Goal: Task Accomplishment & Management: Use online tool/utility

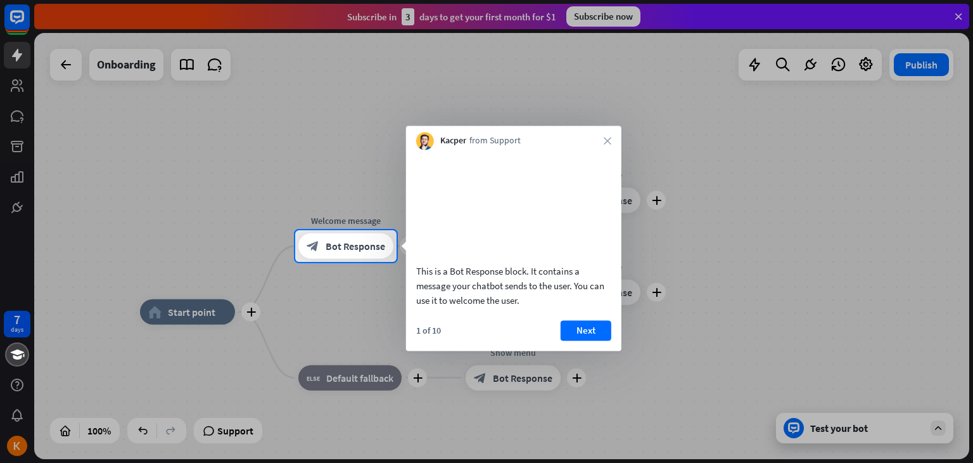
click at [134, 203] on div at bounding box center [486, 115] width 973 height 230
click at [581, 340] on button "Next" at bounding box center [586, 330] width 51 height 20
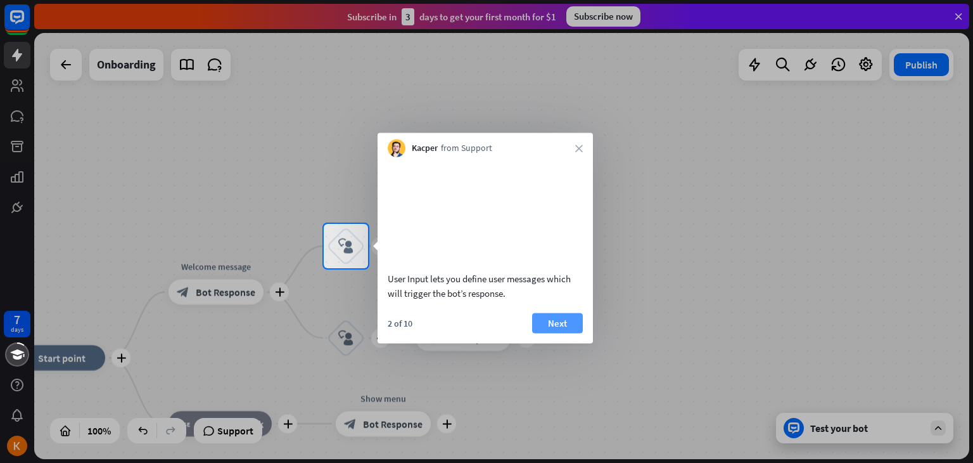
click at [578, 333] on button "Next" at bounding box center [557, 322] width 51 height 20
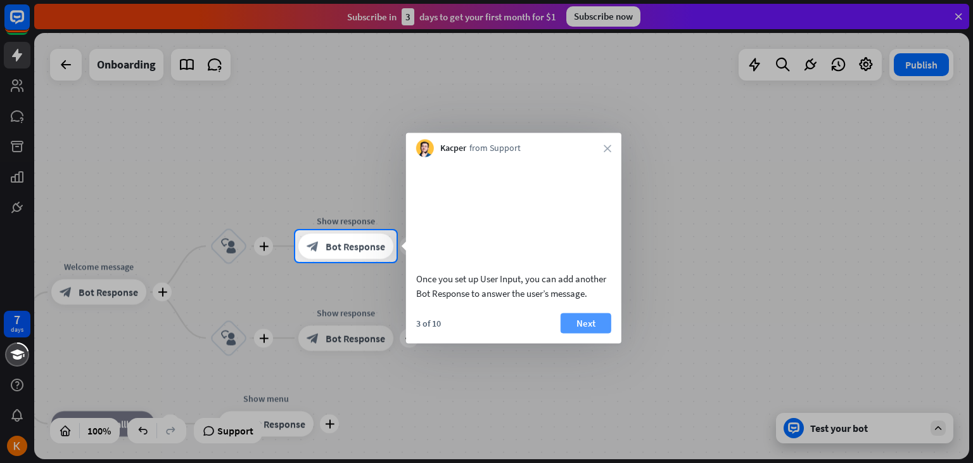
click at [597, 333] on button "Next" at bounding box center [586, 322] width 51 height 20
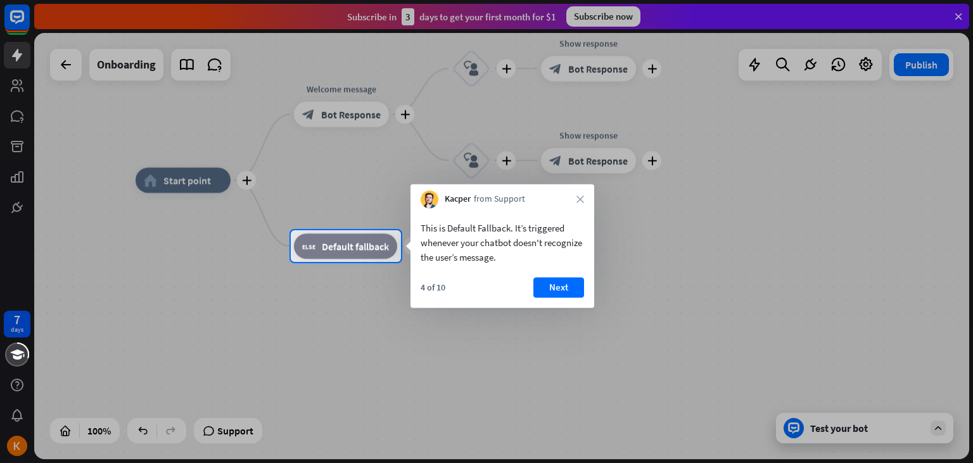
click at [437, 286] on div "4 of 10" at bounding box center [433, 286] width 25 height 11
click at [570, 311] on div at bounding box center [486, 362] width 973 height 201
click at [559, 282] on button "Next" at bounding box center [559, 287] width 51 height 20
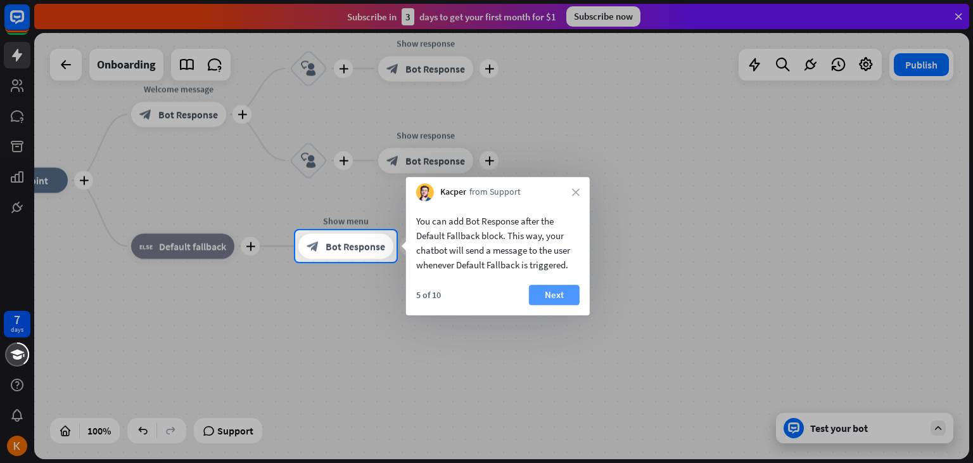
click at [552, 295] on button "Next" at bounding box center [554, 294] width 51 height 20
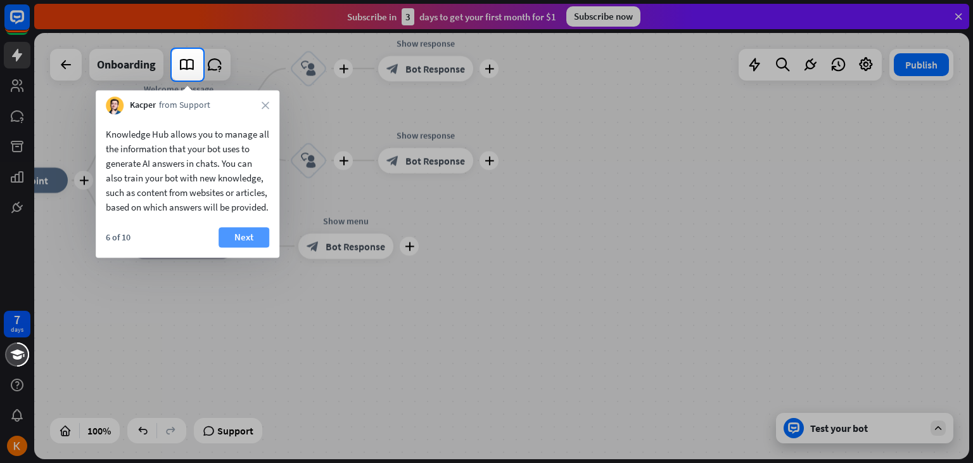
click at [249, 247] on button "Next" at bounding box center [244, 237] width 51 height 20
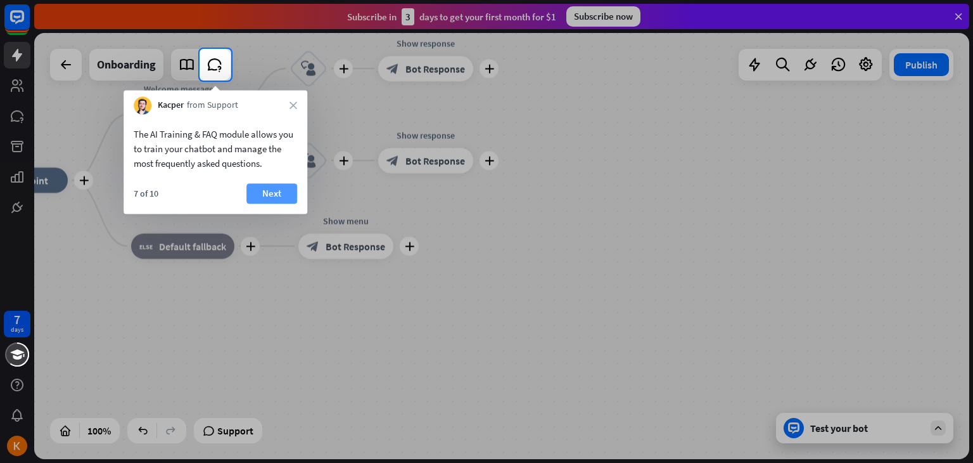
click at [248, 195] on button "Next" at bounding box center [271, 193] width 51 height 20
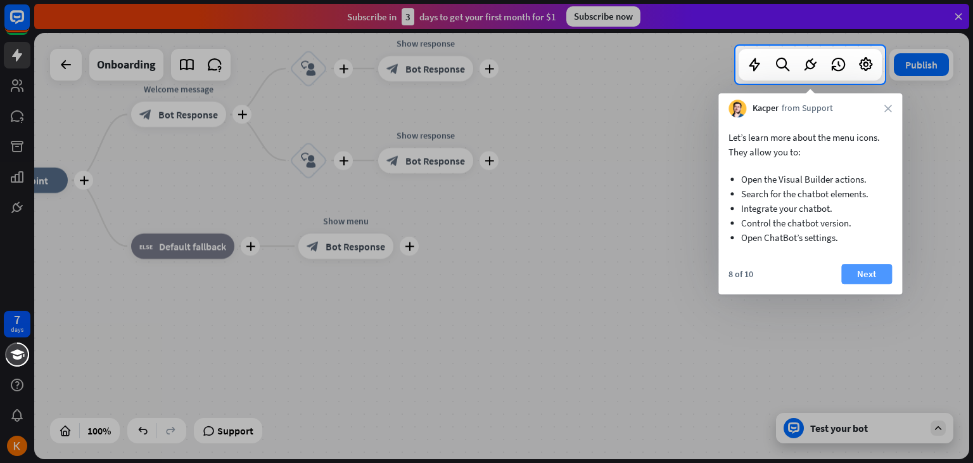
click at [864, 271] on button "Next" at bounding box center [866, 274] width 51 height 20
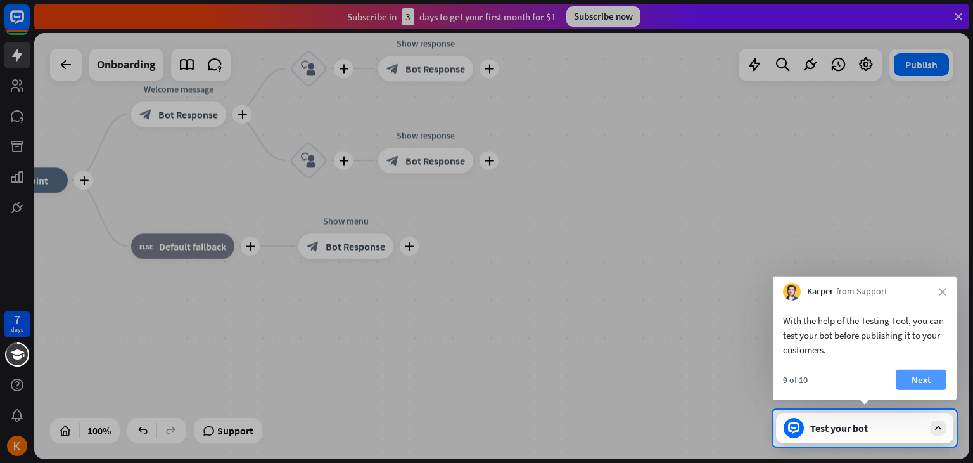
click at [926, 381] on button "Next" at bounding box center [921, 379] width 51 height 20
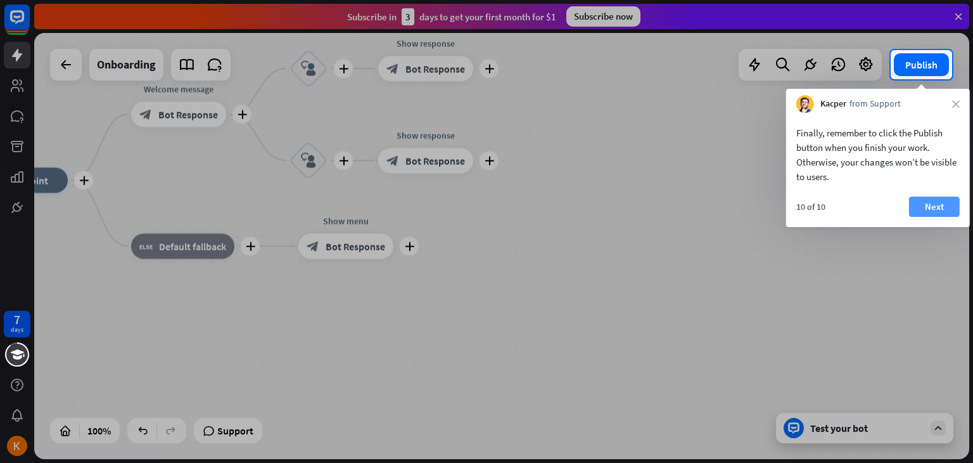
click at [931, 211] on button "Next" at bounding box center [934, 206] width 51 height 20
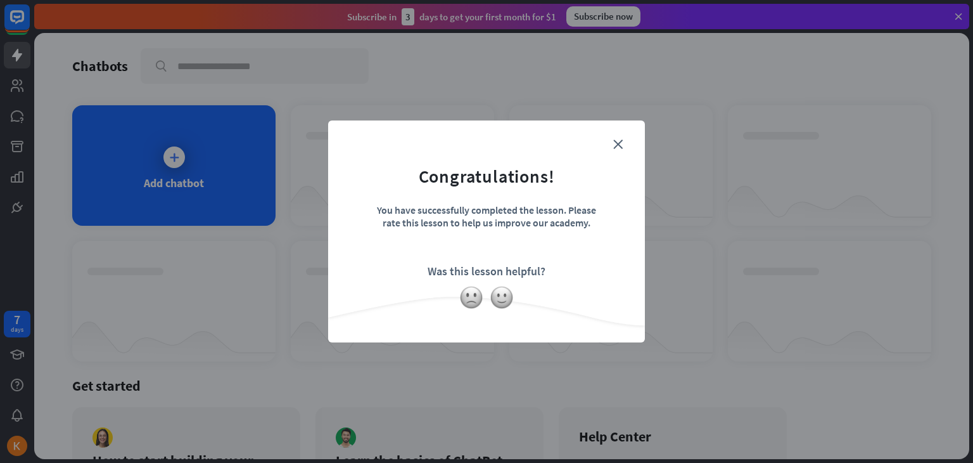
click at [606, 146] on form "Congratulations! You have successfully completed the lesson. Please rate this l…" at bounding box center [486, 211] width 285 height 151
click at [618, 148] on icon "close" at bounding box center [618, 144] width 10 height 10
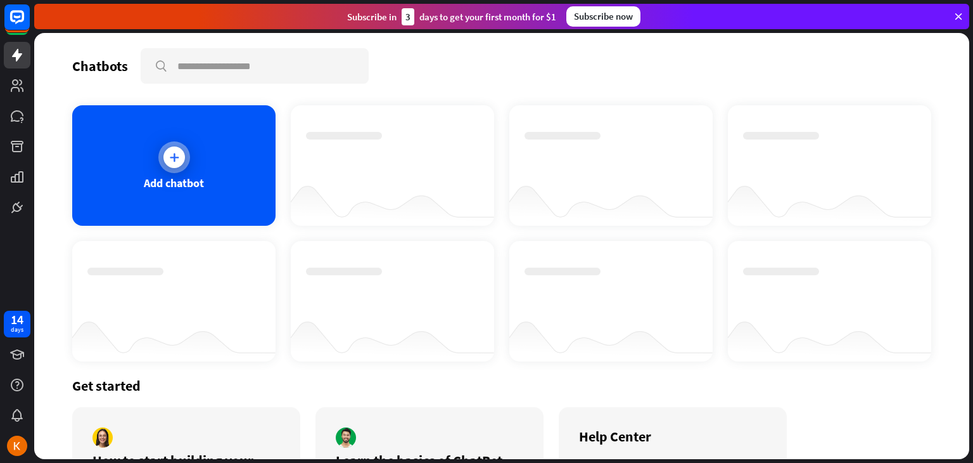
click at [170, 146] on div at bounding box center [174, 157] width 22 height 22
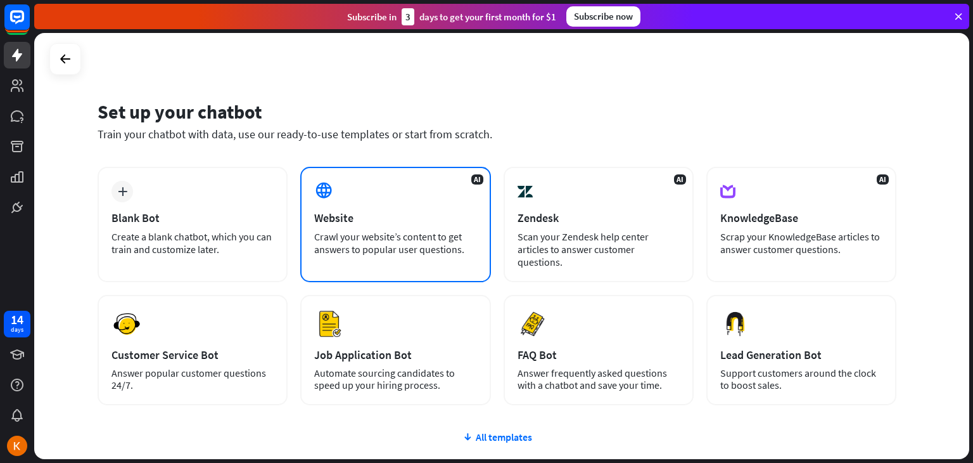
click at [393, 203] on div "AI Website Crawl your website’s content to get answers to popular user question…" at bounding box center [395, 224] width 190 height 115
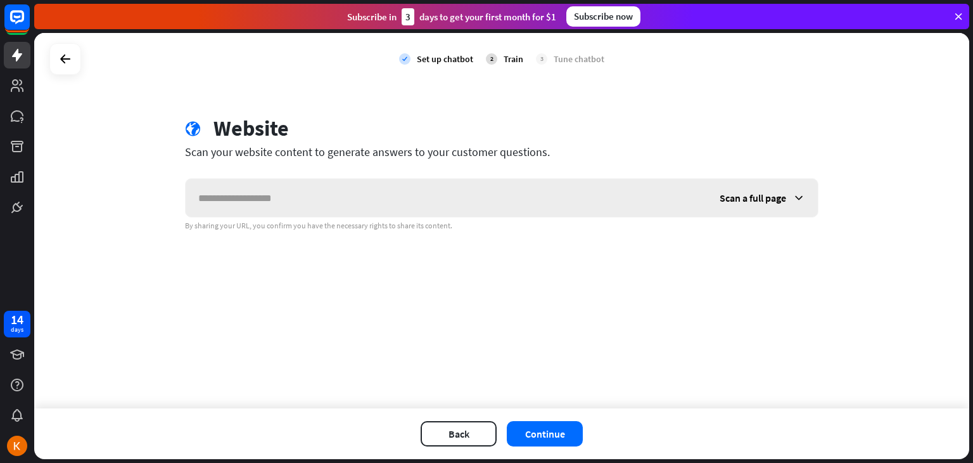
click at [361, 196] on input "text" at bounding box center [446, 198] width 521 height 38
click at [767, 193] on span "Scan a full page" at bounding box center [753, 197] width 67 height 13
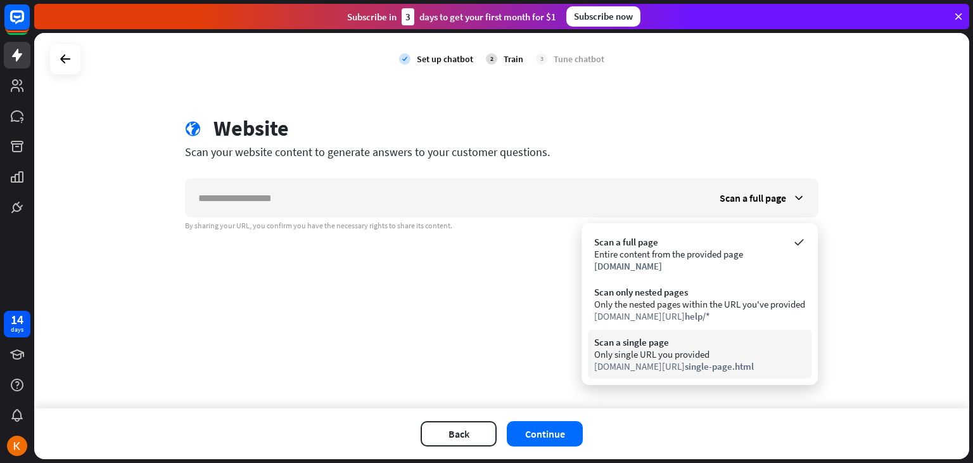
click at [707, 361] on span "single-page.html" at bounding box center [719, 366] width 69 height 12
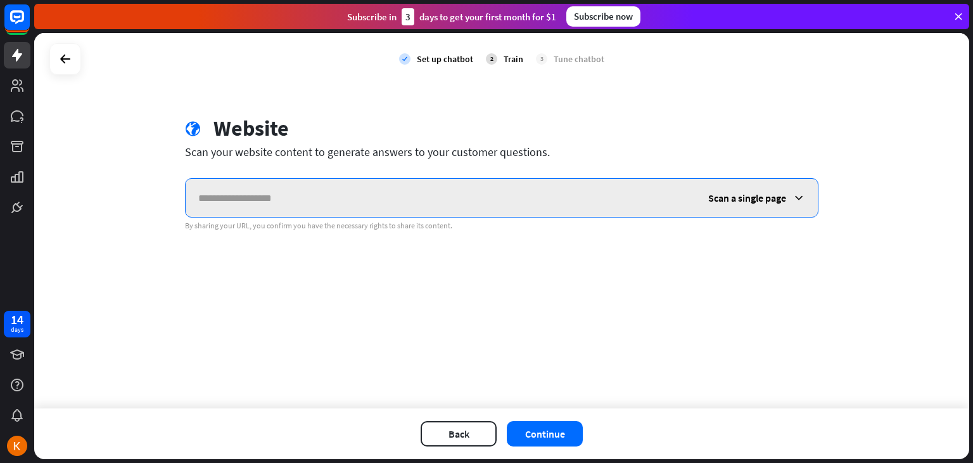
click at [359, 202] on input "text" at bounding box center [441, 198] width 510 height 38
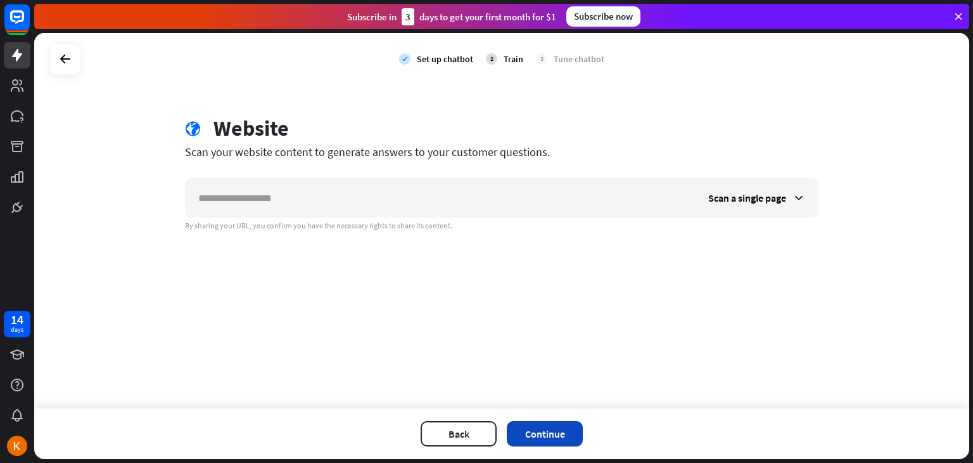
click at [549, 431] on button "Continue" at bounding box center [545, 433] width 76 height 25
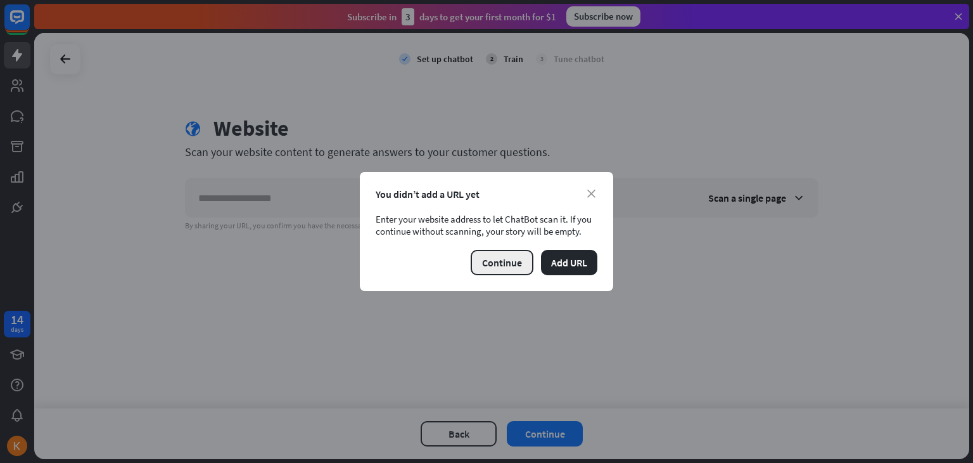
click at [525, 265] on button "Continue" at bounding box center [502, 262] width 63 height 25
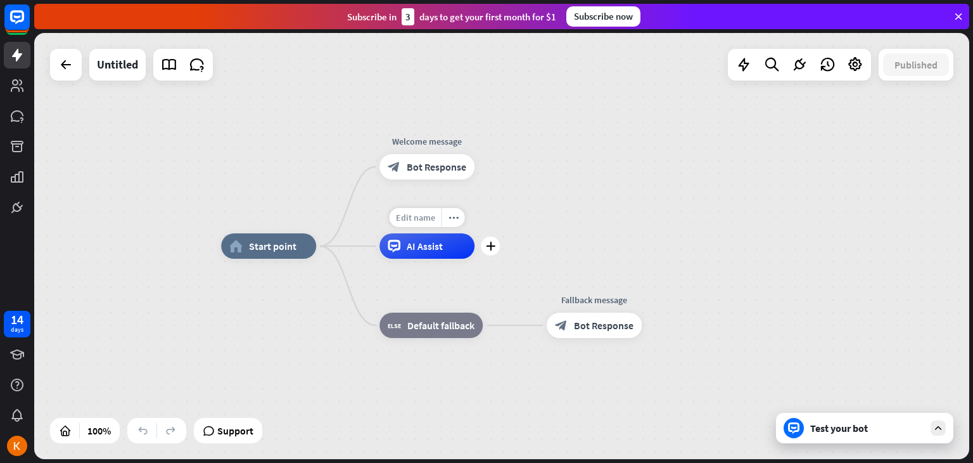
click at [419, 222] on span "Edit name" at bounding box center [415, 217] width 39 height 11
click at [614, 153] on div "home_2 Start point Welcome message block_bot_response Bot Response AI Assist bl…" at bounding box center [501, 246] width 935 height 426
click at [455, 170] on span "Bot Response" at bounding box center [437, 166] width 60 height 13
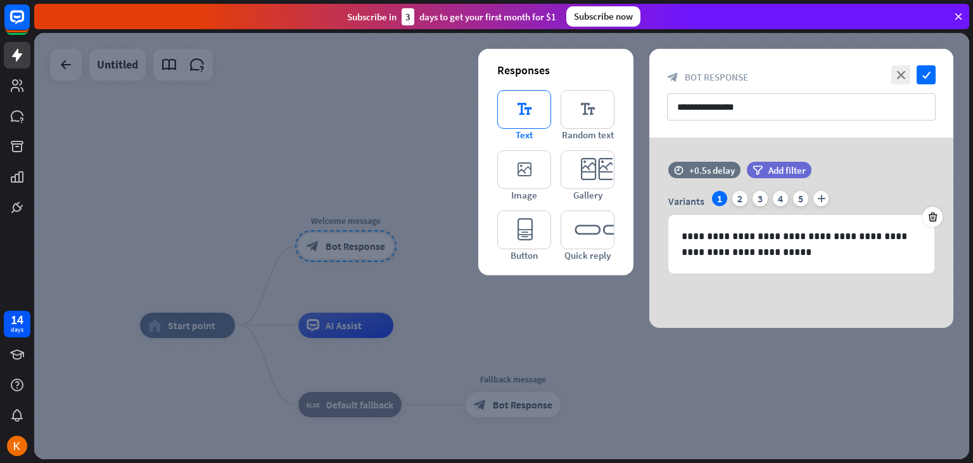
click at [527, 101] on icon "editor_text" at bounding box center [524, 109] width 54 height 39
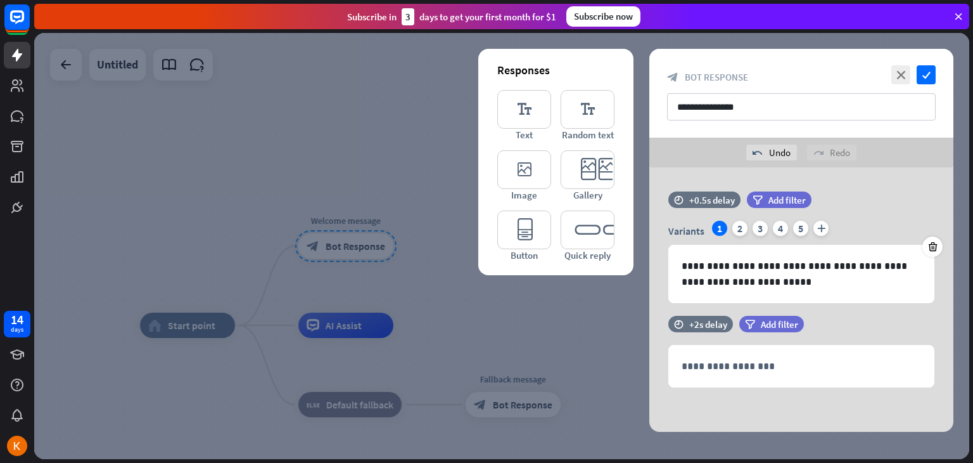
click at [317, 122] on div at bounding box center [501, 246] width 935 height 426
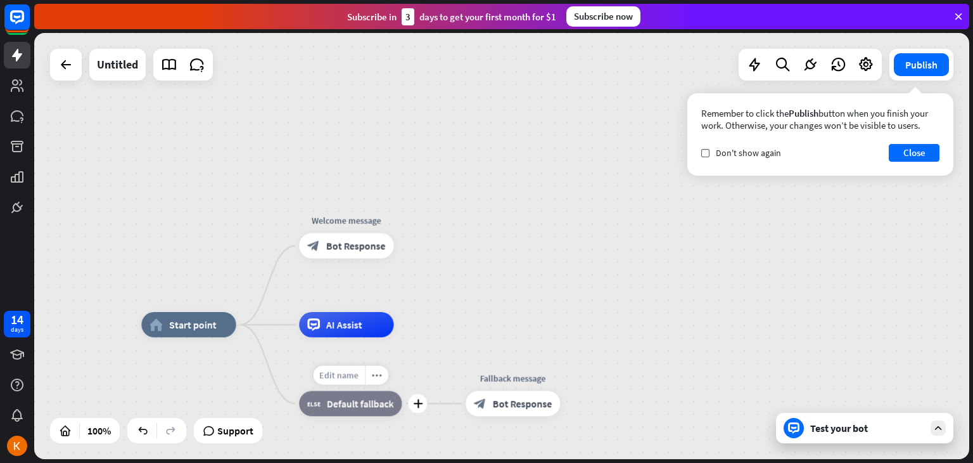
click at [346, 381] on div "Edit name" at bounding box center [339, 375] width 52 height 19
click at [373, 406] on span "Default fallback" at bounding box center [360, 403] width 67 height 13
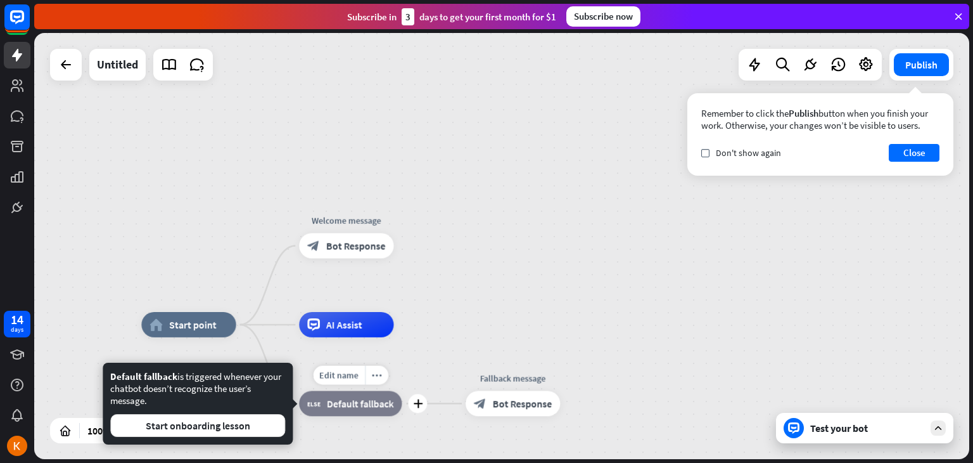
click at [373, 406] on span "Default fallback" at bounding box center [360, 403] width 67 height 13
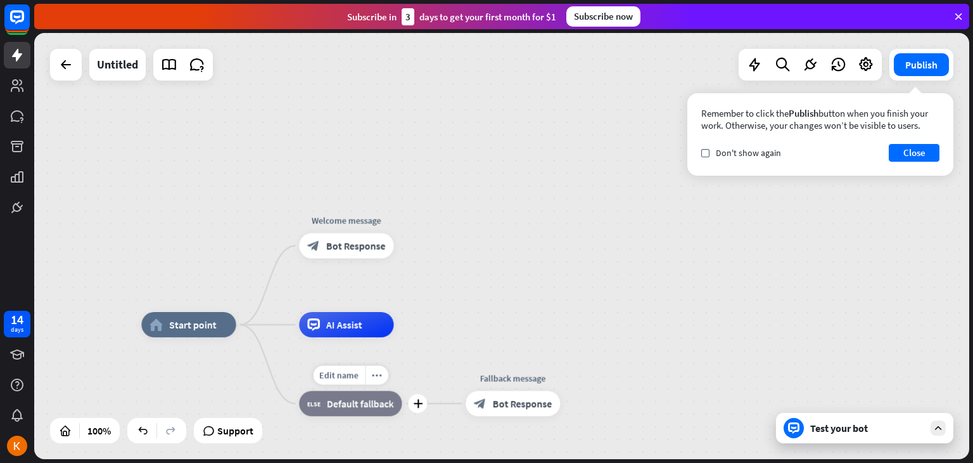
click at [388, 409] on span "Default fallback" at bounding box center [360, 403] width 67 height 13
click at [901, 155] on button "Close" at bounding box center [914, 153] width 51 height 18
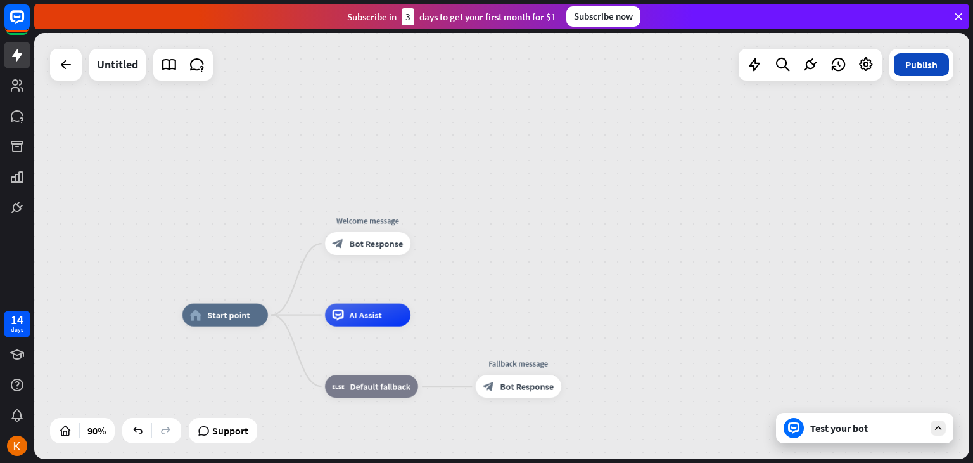
click at [923, 74] on button "Publish" at bounding box center [921, 64] width 55 height 23
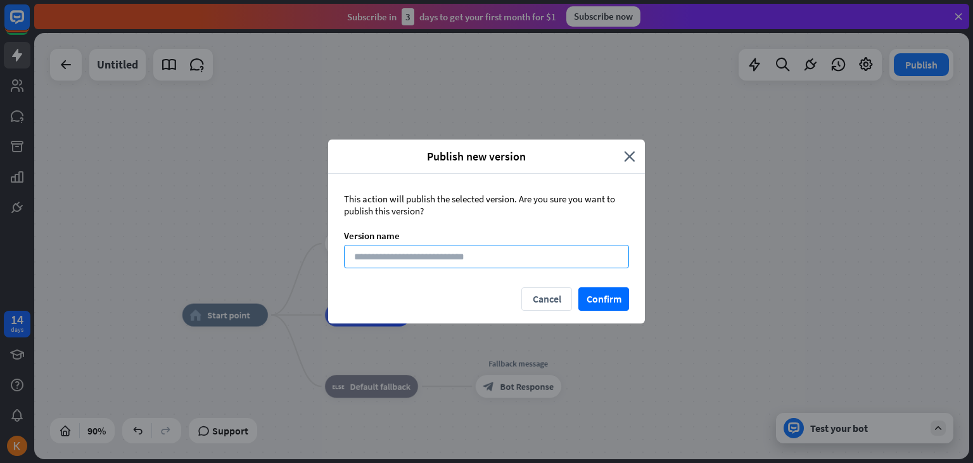
click at [468, 263] on input at bounding box center [486, 256] width 285 height 23
type input "*"
type input "**********"
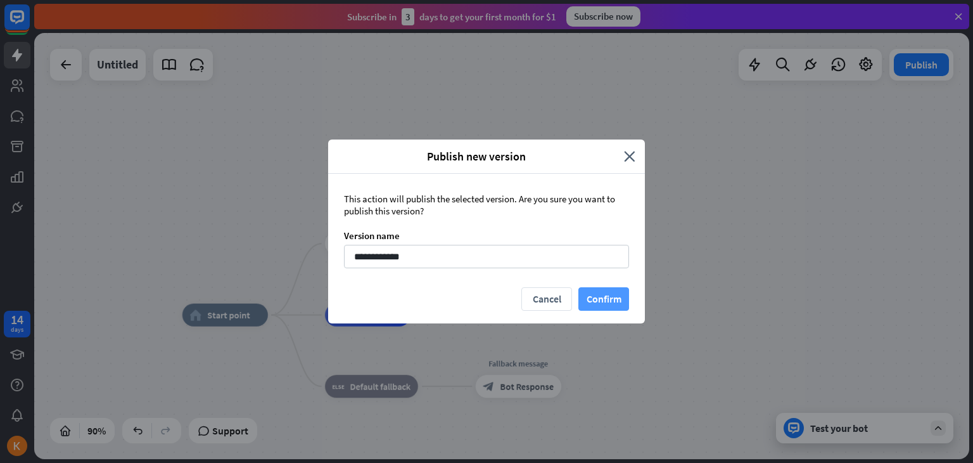
click at [588, 298] on button "Confirm" at bounding box center [603, 298] width 51 height 23
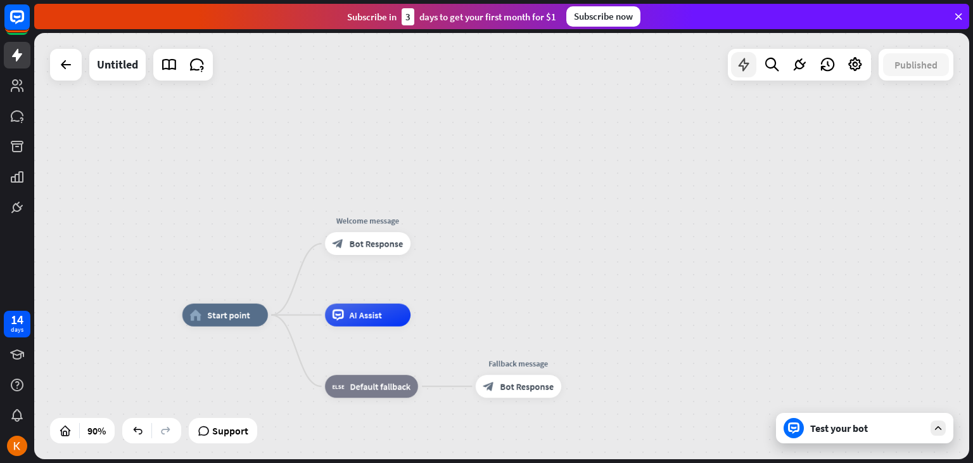
click at [746, 69] on icon at bounding box center [744, 64] width 16 height 16
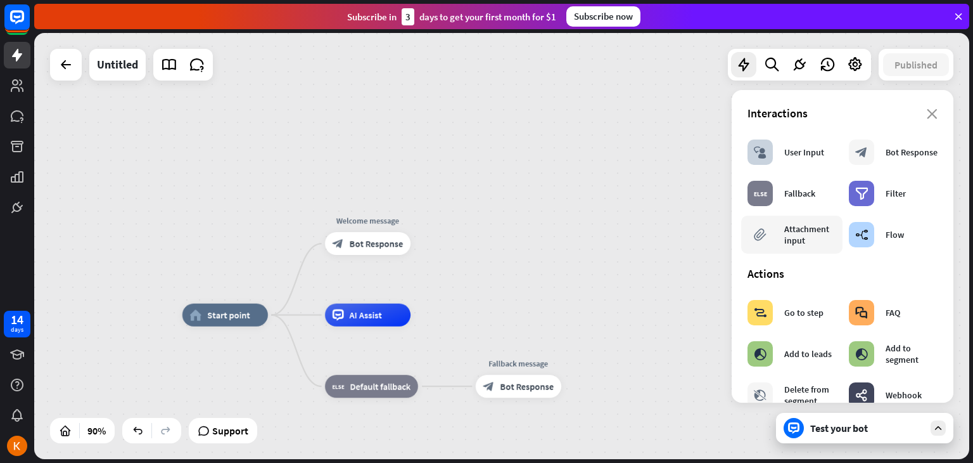
click at [816, 243] on div "Attachment input" at bounding box center [810, 234] width 52 height 23
click at [692, 243] on div "home_2 Start point Welcome message block_bot_response Bot Response AI Assist bl…" at bounding box center [501, 246] width 935 height 426
click at [807, 68] on icon at bounding box center [799, 64] width 16 height 16
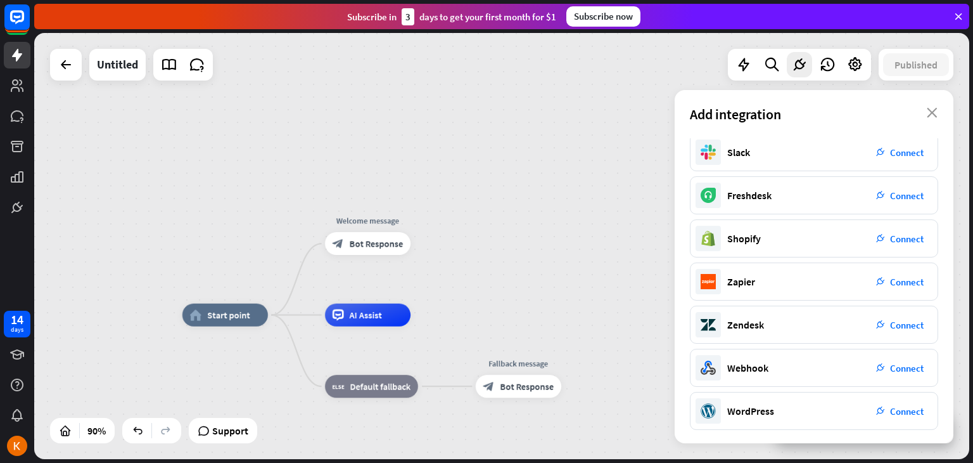
scroll to position [179, 0]
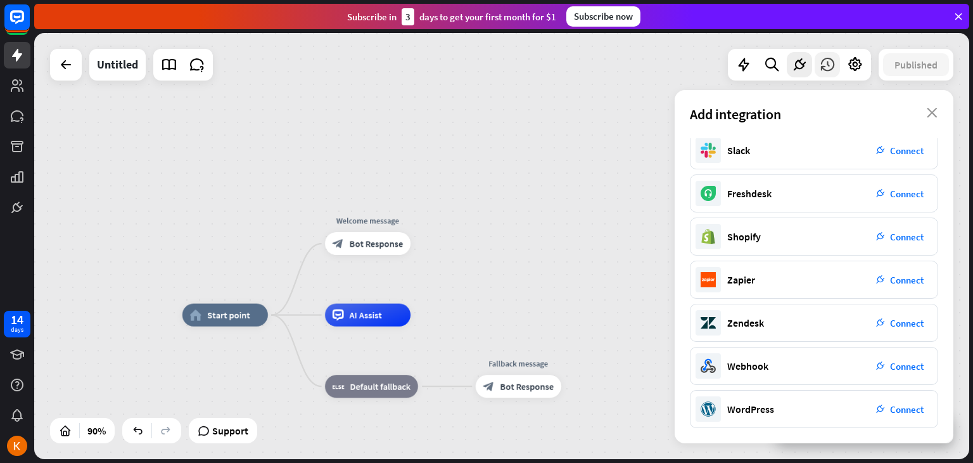
click at [826, 68] on icon at bounding box center [827, 64] width 16 height 16
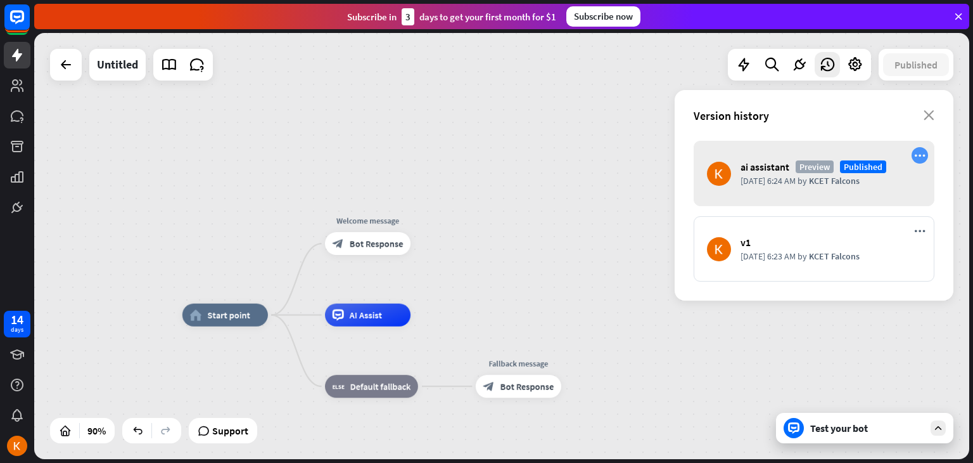
click at [919, 154] on icon "more_horiz" at bounding box center [919, 155] width 11 height 11
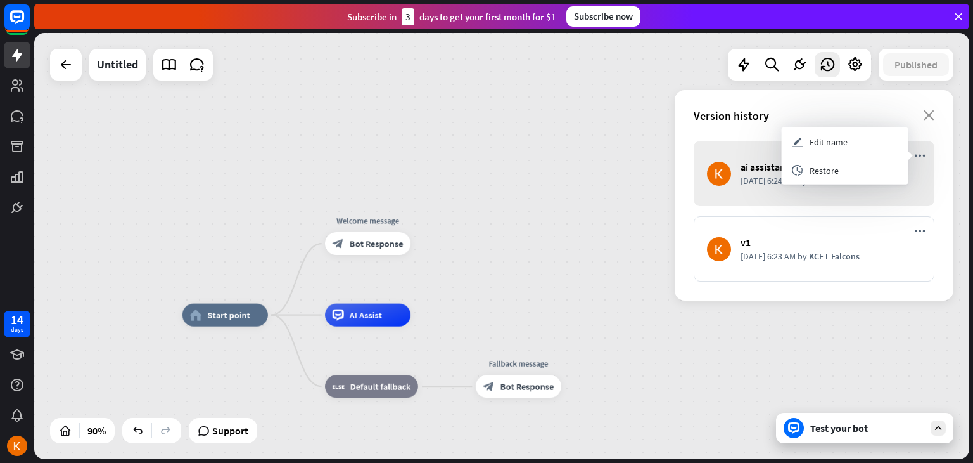
click at [845, 96] on div "Version history close" at bounding box center [814, 115] width 279 height 51
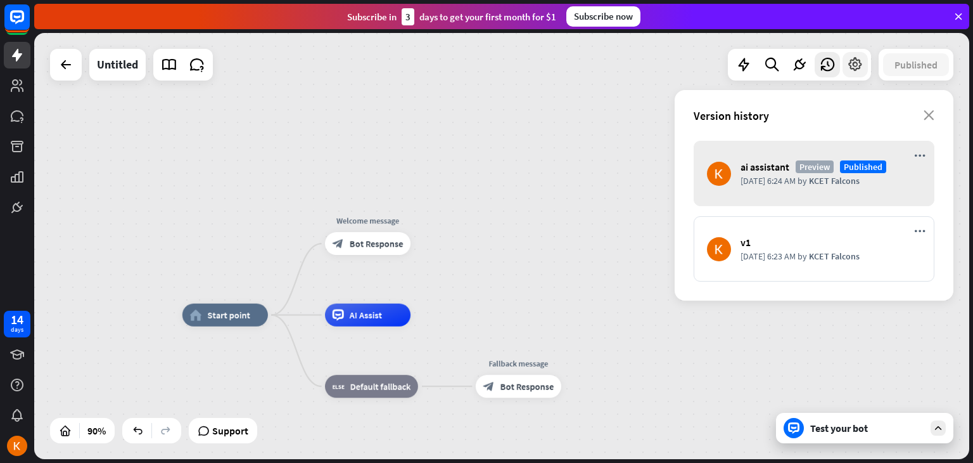
click at [857, 69] on icon at bounding box center [855, 64] width 16 height 16
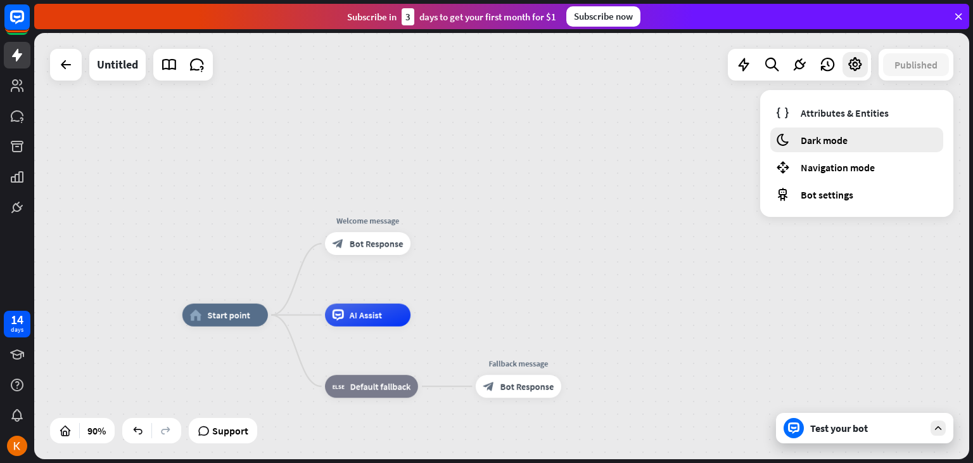
click at [840, 140] on span "Dark mode" at bounding box center [824, 140] width 47 height 13
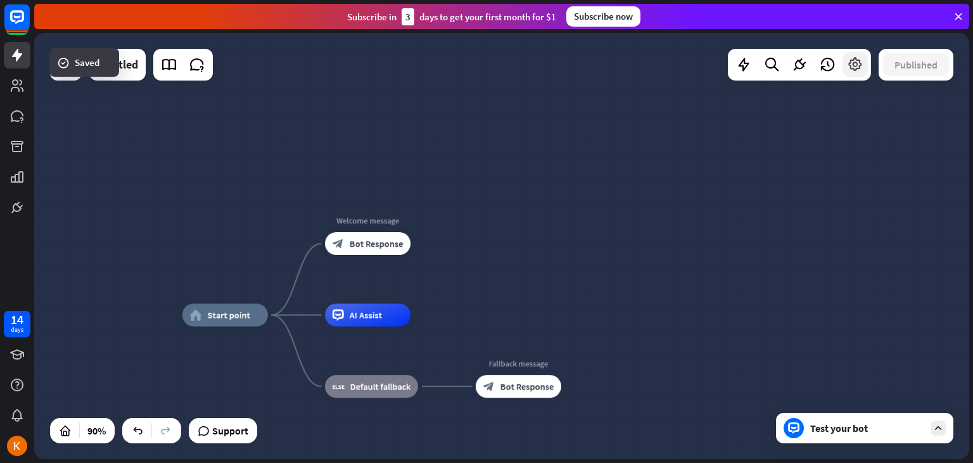
click at [853, 70] on icon at bounding box center [855, 64] width 16 height 16
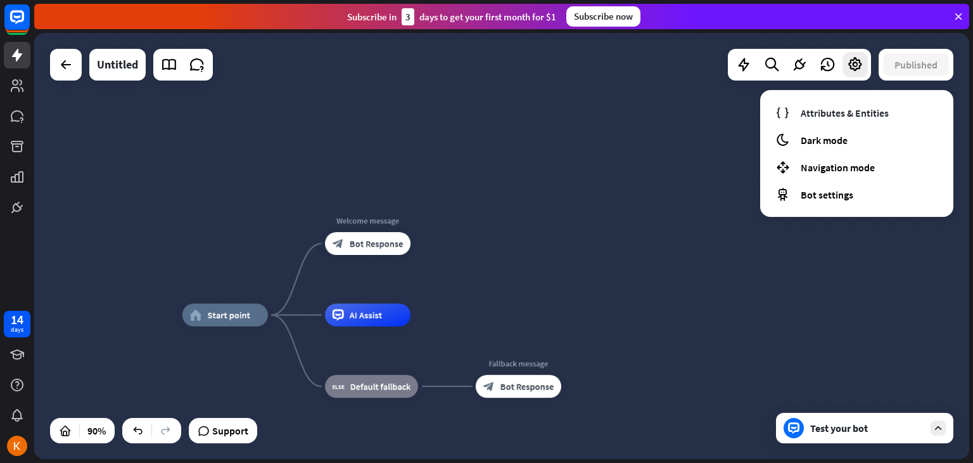
click at [672, 131] on div "home_2 Start point Welcome message block_bot_response Bot Response AI Assist bl…" at bounding box center [501, 246] width 935 height 426
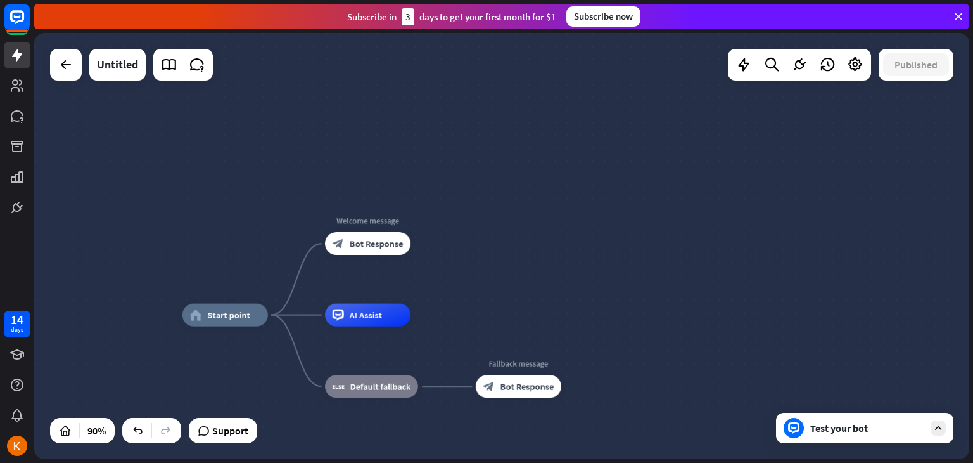
click at [873, 435] on div "Test your bot" at bounding box center [864, 427] width 177 height 30
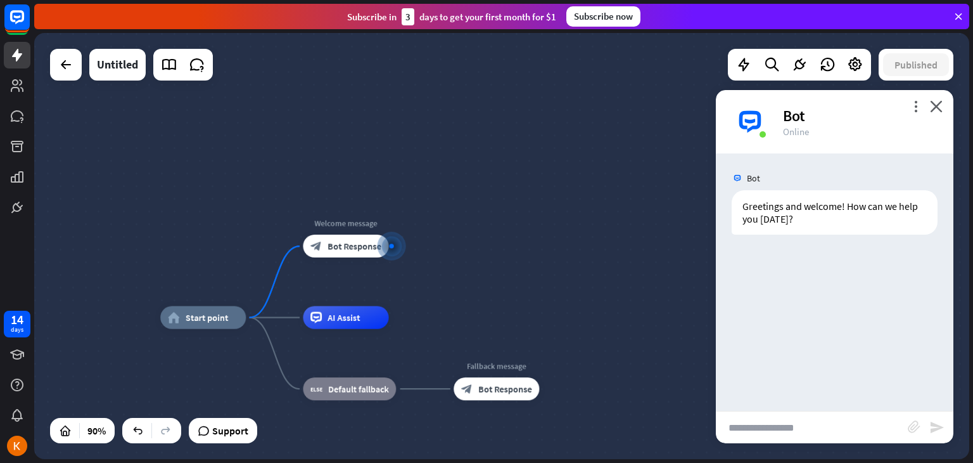
click at [791, 427] on input "text" at bounding box center [812, 427] width 192 height 32
type input "****"
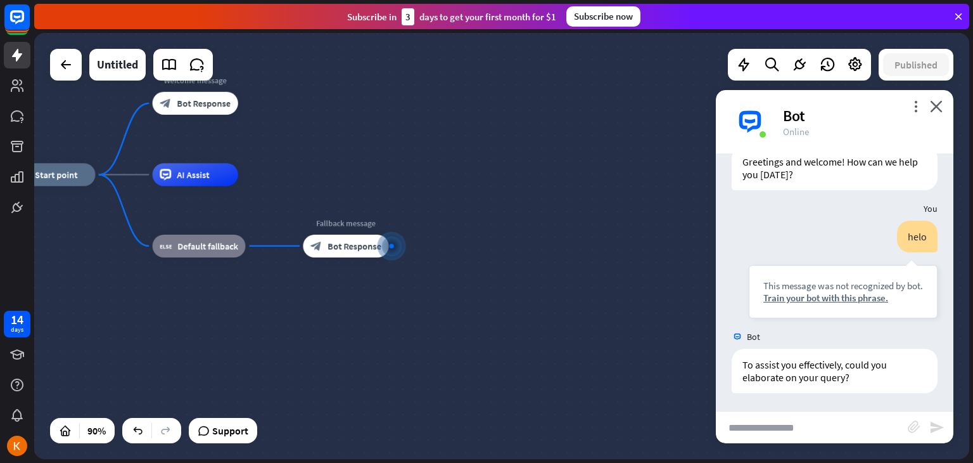
scroll to position [46, 0]
type input "*"
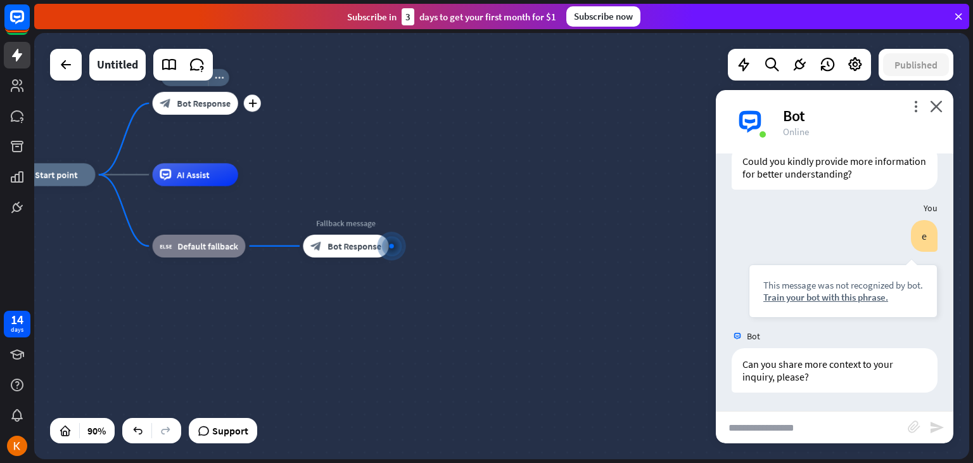
click at [229, 102] on span "Bot Response" at bounding box center [204, 103] width 54 height 11
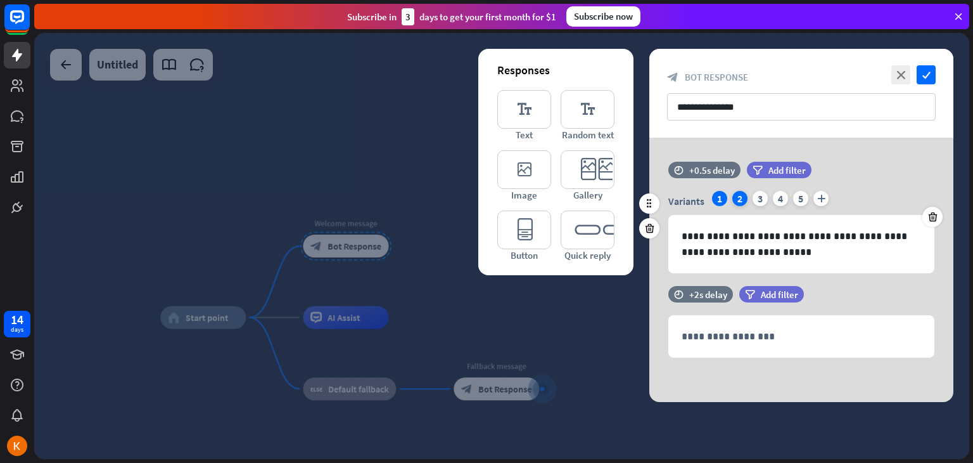
click at [741, 193] on div "2" at bounding box center [739, 198] width 15 height 15
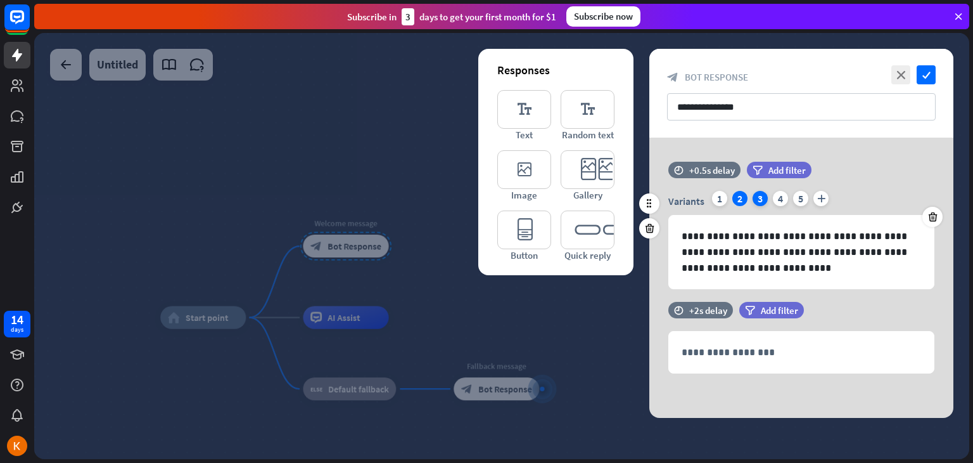
click at [760, 197] on div "3" at bounding box center [760, 198] width 15 height 15
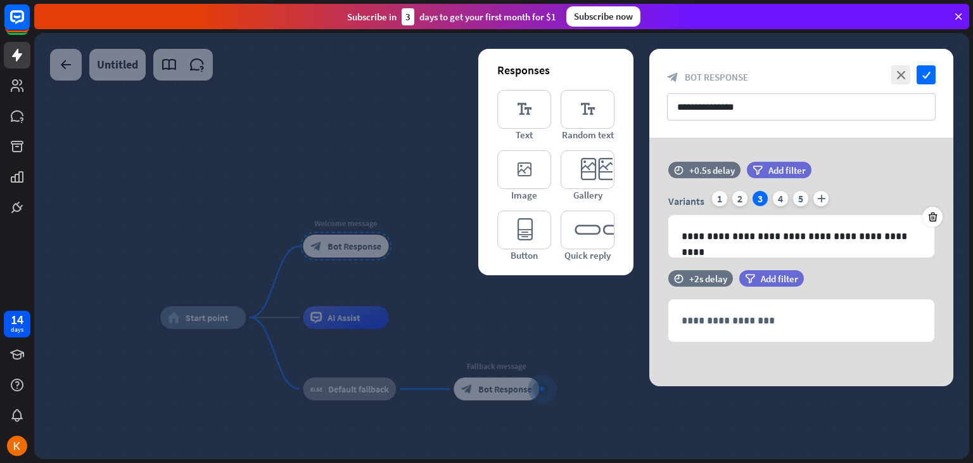
click at [572, 307] on div at bounding box center [501, 246] width 935 height 426
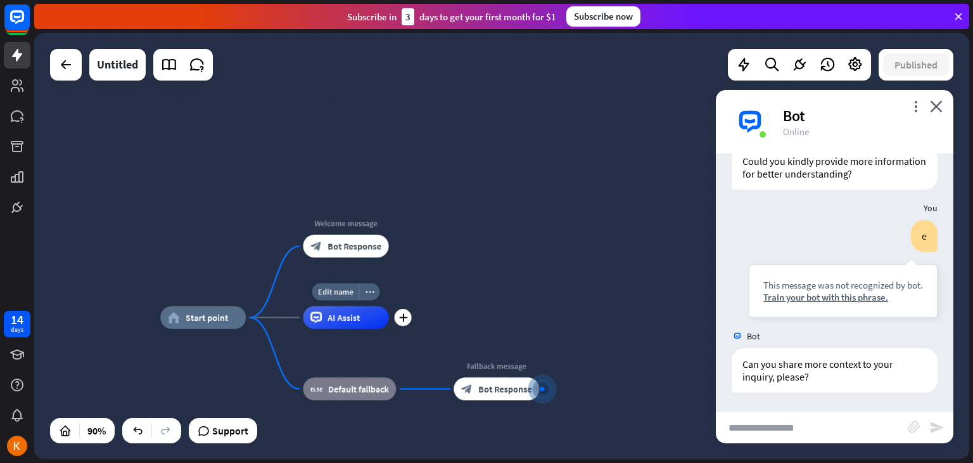
click at [343, 323] on div "AI Assist" at bounding box center [346, 317] width 86 height 23
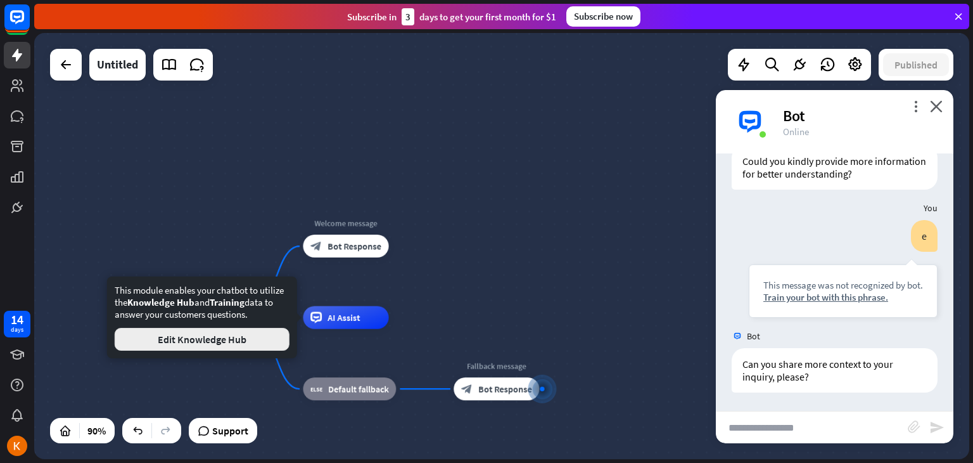
click at [248, 343] on button "Edit Knowledge Hub" at bounding box center [202, 339] width 175 height 23
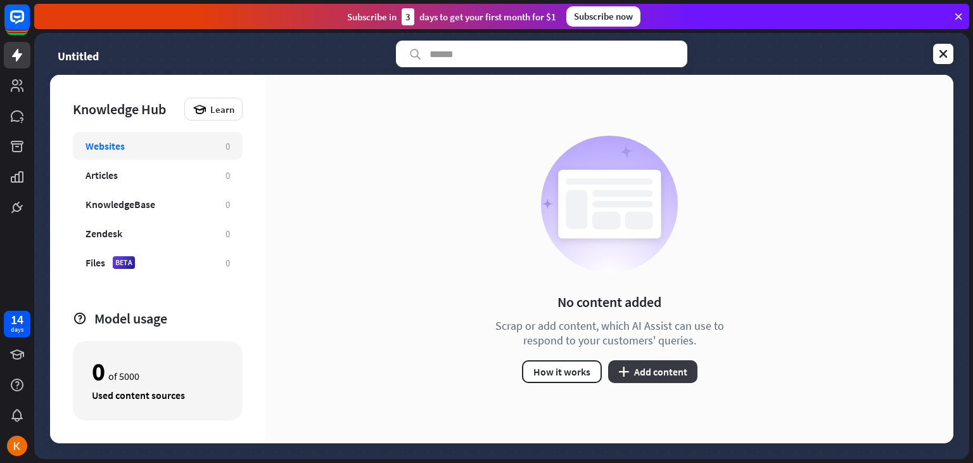
click at [639, 373] on button "plus Add content" at bounding box center [652, 371] width 89 height 23
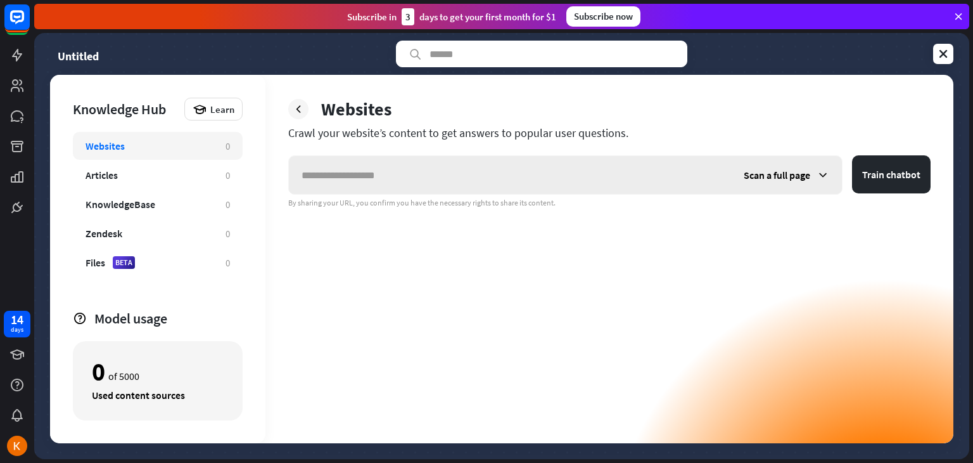
click at [402, 176] on input "text" at bounding box center [510, 175] width 442 height 38
type input "**********"
click at [431, 262] on div "**********" at bounding box center [609, 299] width 642 height 288
click at [798, 170] on span "Scan a full page" at bounding box center [777, 175] width 67 height 13
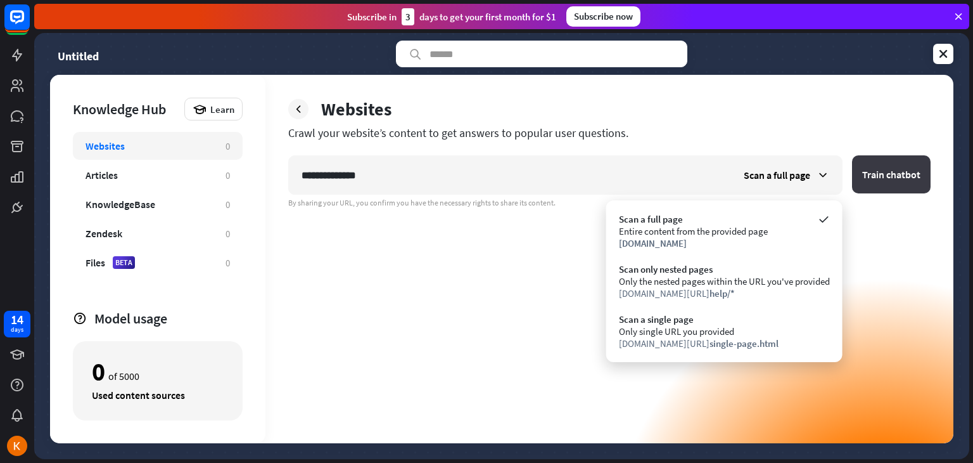
click at [892, 174] on button "Train chatbot" at bounding box center [891, 174] width 79 height 38
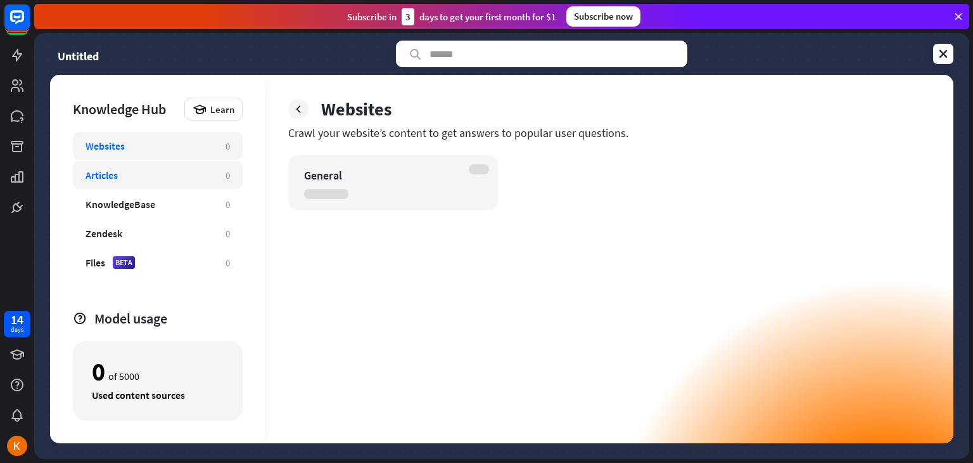
click at [168, 181] on div "Articles" at bounding box center [149, 175] width 127 height 13
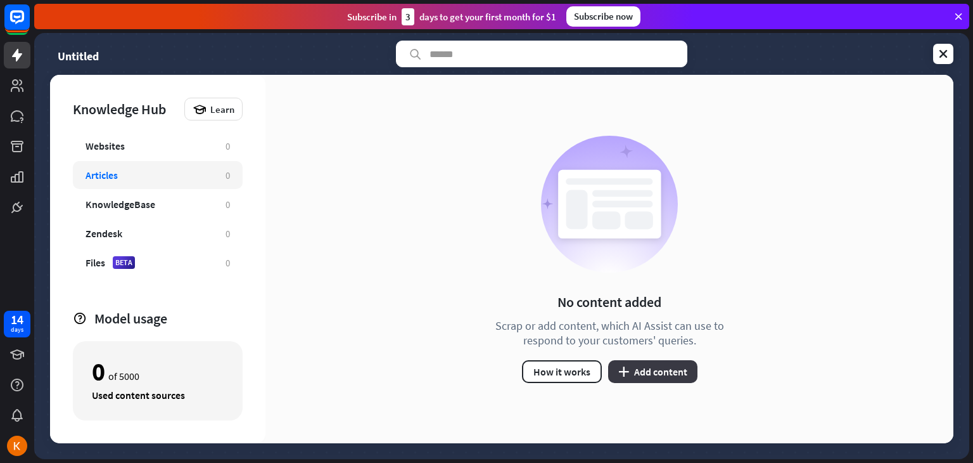
click at [626, 363] on button "plus Add content" at bounding box center [652, 371] width 89 height 23
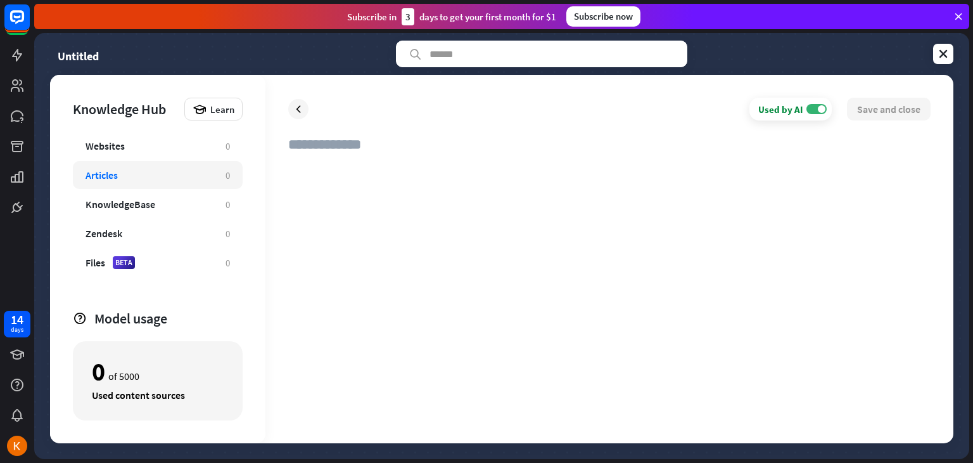
click at [341, 166] on div at bounding box center [609, 291] width 642 height 257
click at [157, 148] on div "Websites" at bounding box center [149, 145] width 127 height 13
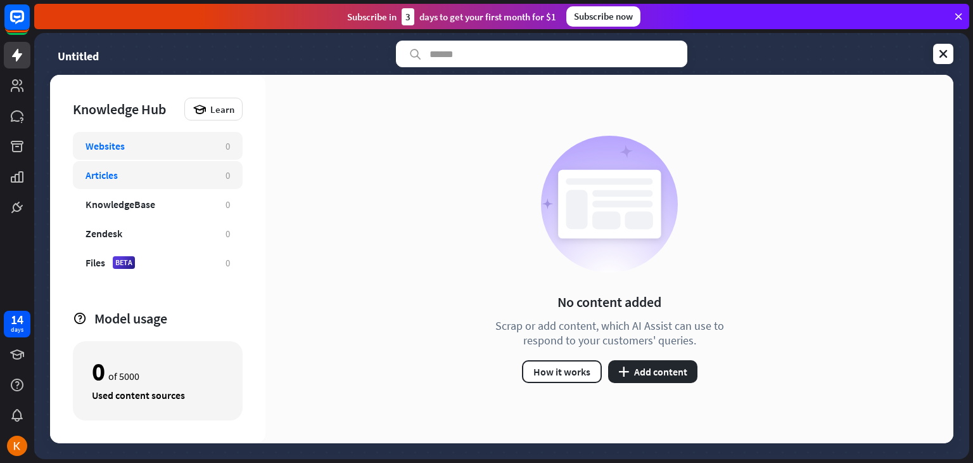
click at [182, 186] on div "Articles 0" at bounding box center [158, 175] width 170 height 28
click at [177, 148] on div "Websites" at bounding box center [149, 145] width 127 height 13
click at [634, 373] on button "plus Add content" at bounding box center [652, 371] width 89 height 23
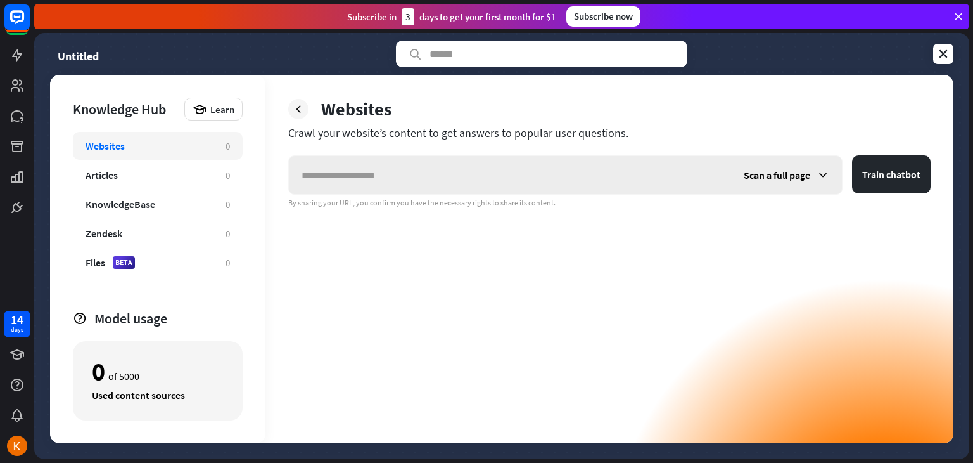
click at [428, 177] on input "text" at bounding box center [510, 175] width 442 height 38
type input "**********"
click at [852, 155] on button "Train chatbot" at bounding box center [891, 174] width 79 height 38
click at [871, 176] on button "Train chatbot" at bounding box center [891, 174] width 79 height 38
click at [171, 173] on div "Articles" at bounding box center [149, 175] width 127 height 13
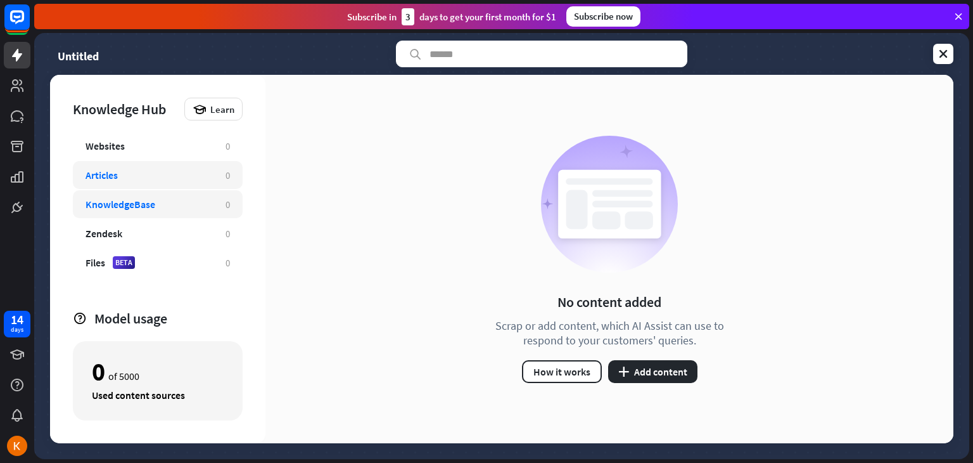
click at [193, 214] on div "KnowledgeBase 0" at bounding box center [158, 204] width 170 height 28
click at [157, 243] on div "Zendesk 0" at bounding box center [158, 233] width 170 height 28
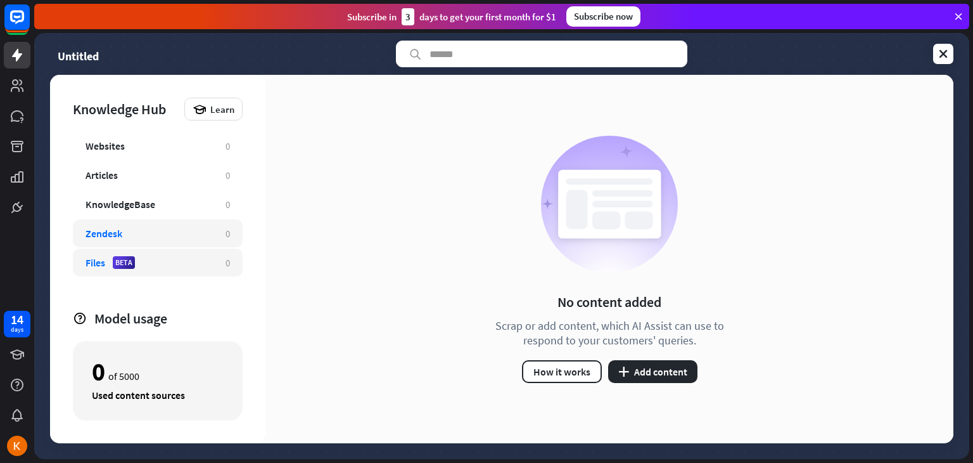
click at [163, 269] on div "Files BETA 0" at bounding box center [158, 262] width 170 height 28
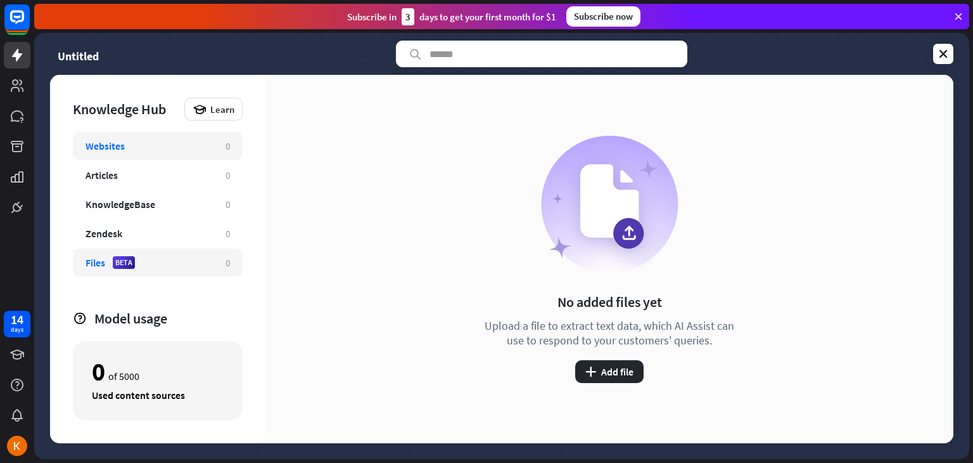
click at [174, 150] on div "Websites" at bounding box center [149, 145] width 127 height 13
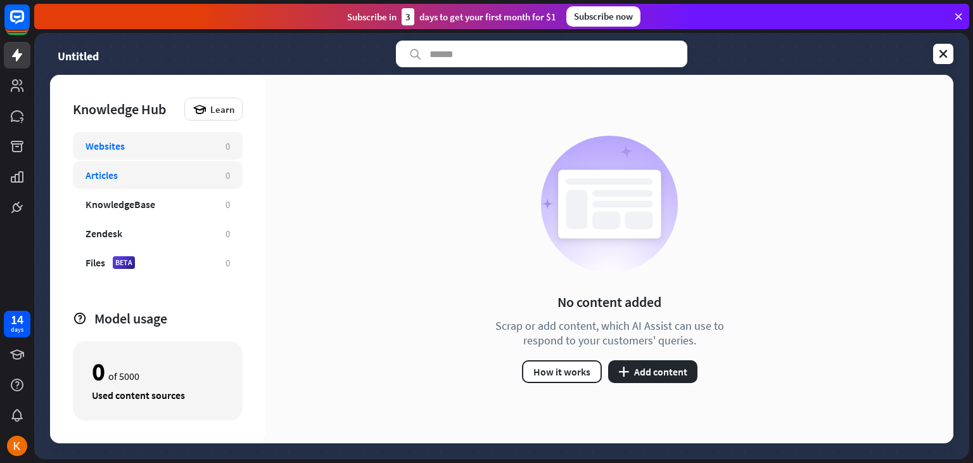
click at [137, 172] on div "Articles" at bounding box center [149, 175] width 127 height 13
click at [184, 170] on div "Articles" at bounding box center [149, 175] width 127 height 13
click at [640, 367] on button "plus Add content" at bounding box center [652, 371] width 89 height 23
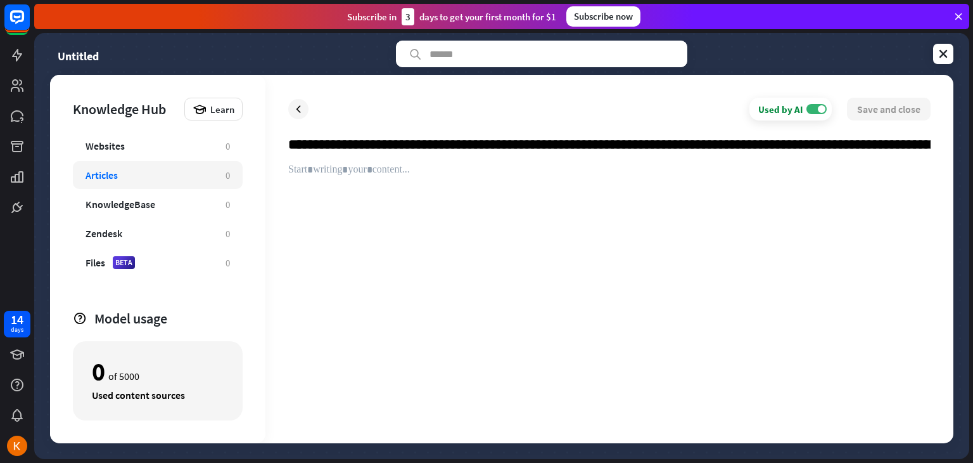
click at [553, 135] on div "**********" at bounding box center [609, 259] width 688 height 368
click at [570, 146] on input "**********" at bounding box center [609, 150] width 642 height 28
type input "**********"
click at [739, 246] on div at bounding box center [609, 291] width 642 height 257
click at [869, 115] on div "**********" at bounding box center [609, 259] width 688 height 368
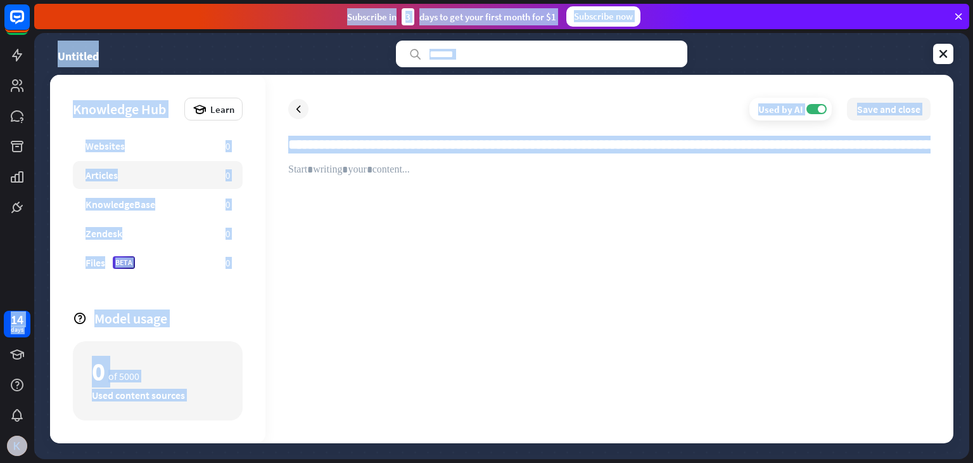
click at [702, 140] on input "**********" at bounding box center [609, 150] width 642 height 28
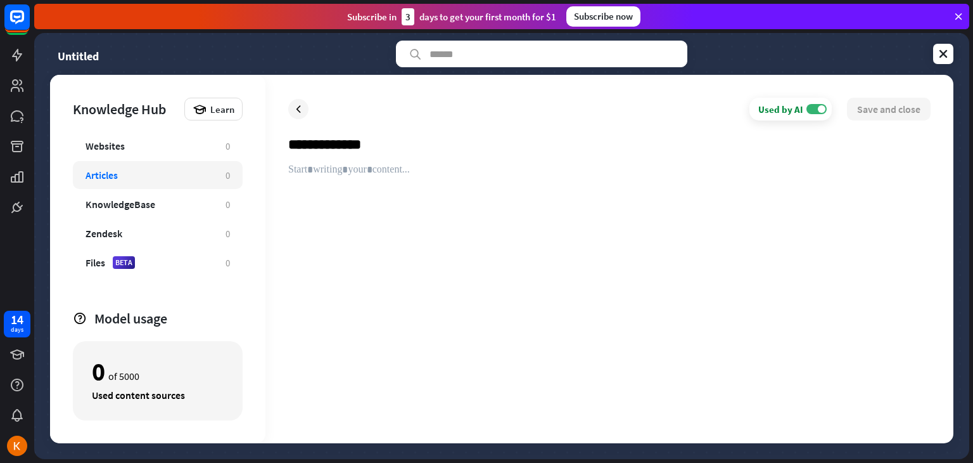
type input "**********"
click at [581, 203] on div at bounding box center [609, 291] width 642 height 257
paste div
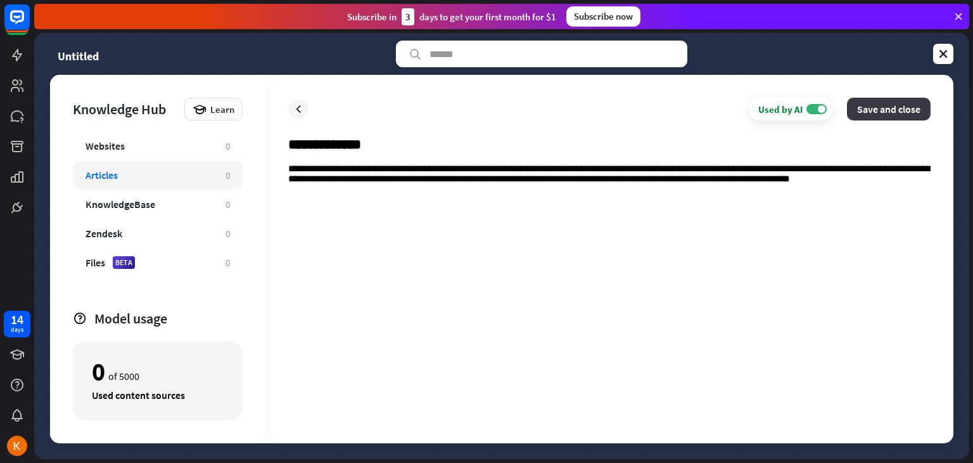
click at [916, 112] on button "Save and close" at bounding box center [889, 109] width 84 height 23
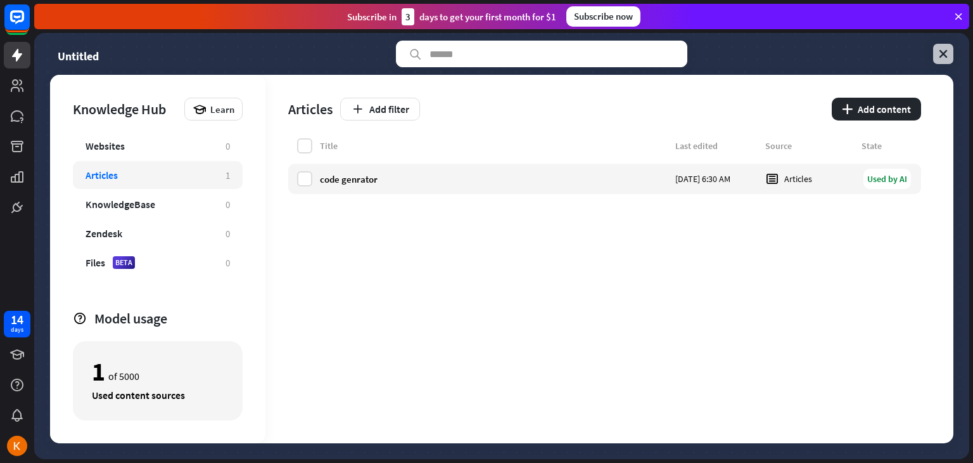
click at [933, 56] on link at bounding box center [943, 54] width 20 height 20
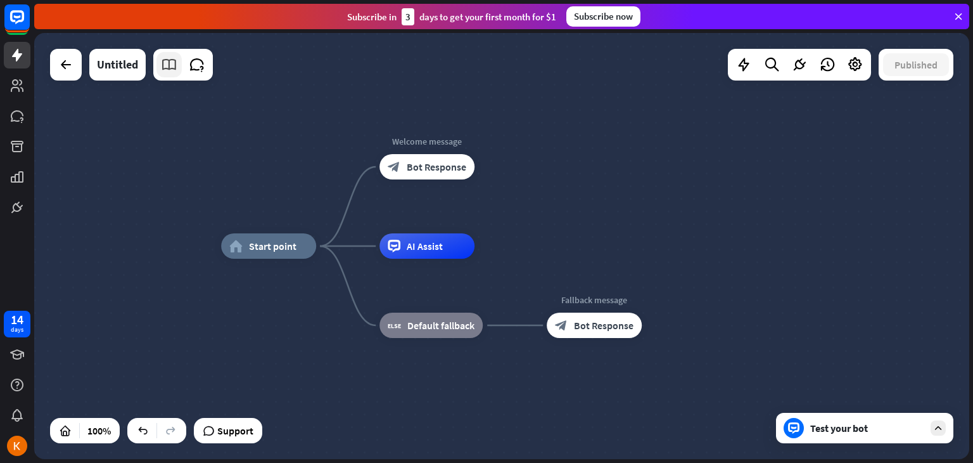
click at [169, 68] on icon at bounding box center [169, 64] width 16 height 16
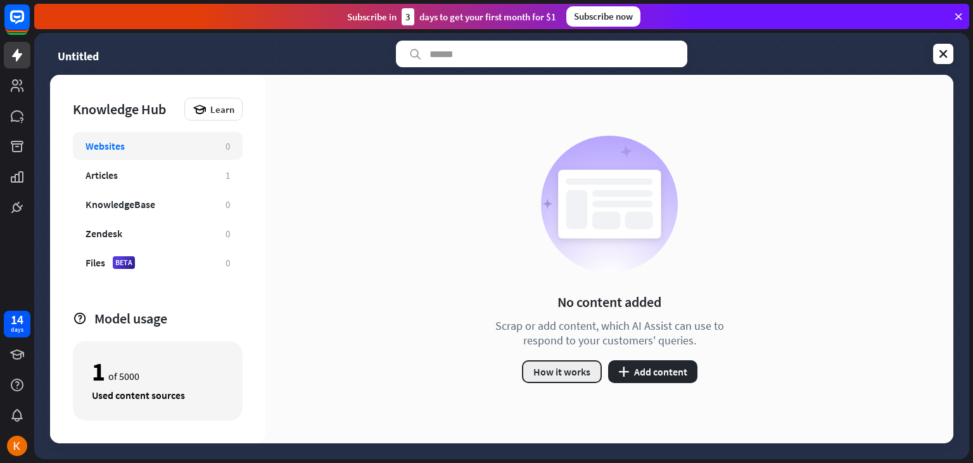
drag, startPoint x: 155, startPoint y: 137, endPoint x: 570, endPoint y: 374, distance: 478.5
click at [570, 374] on div "Knowledge Hub Learn Websites 0 Articles 1 KnowledgeBase 0 Zendesk 0 Files BETA …" at bounding box center [502, 259] width 904 height 368
click at [570, 374] on button "How it works" at bounding box center [562, 371] width 80 height 23
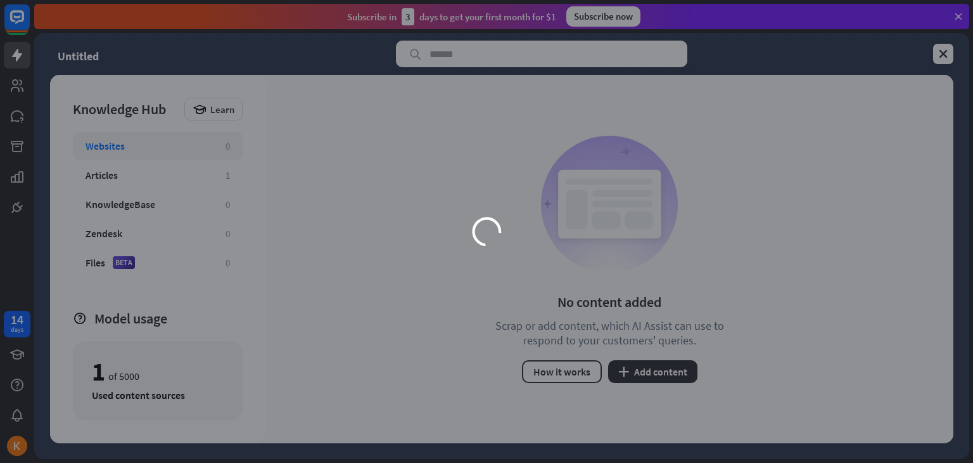
click at [645, 362] on div "loader" at bounding box center [486, 231] width 507 height 285
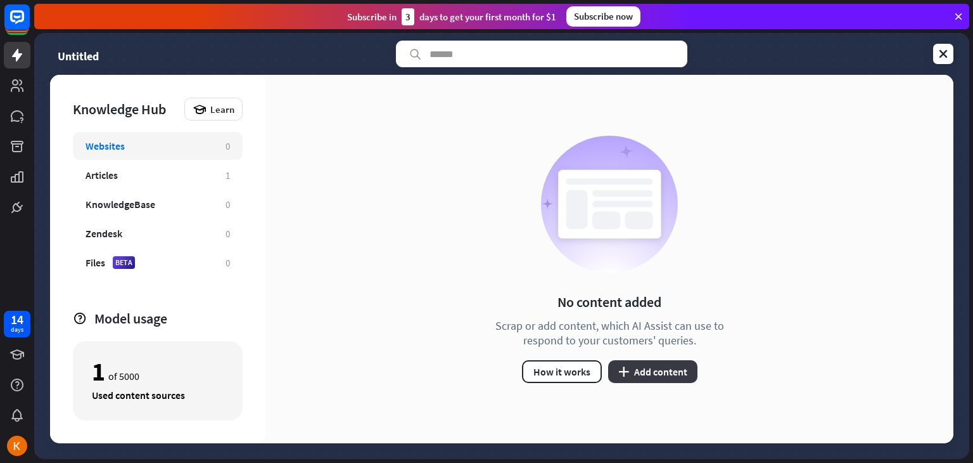
click at [661, 369] on button "plus Add content" at bounding box center [652, 371] width 89 height 23
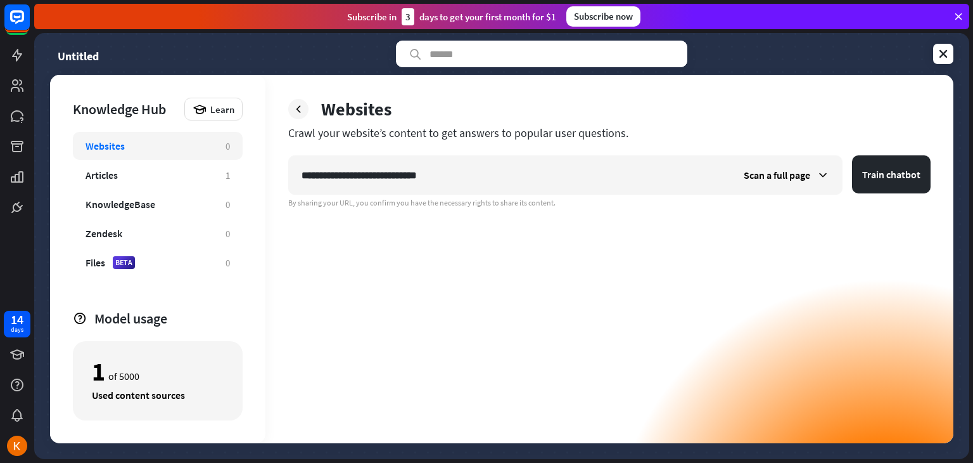
type input "**********"
click at [852, 155] on button "Train chatbot" at bounding box center [891, 174] width 79 height 38
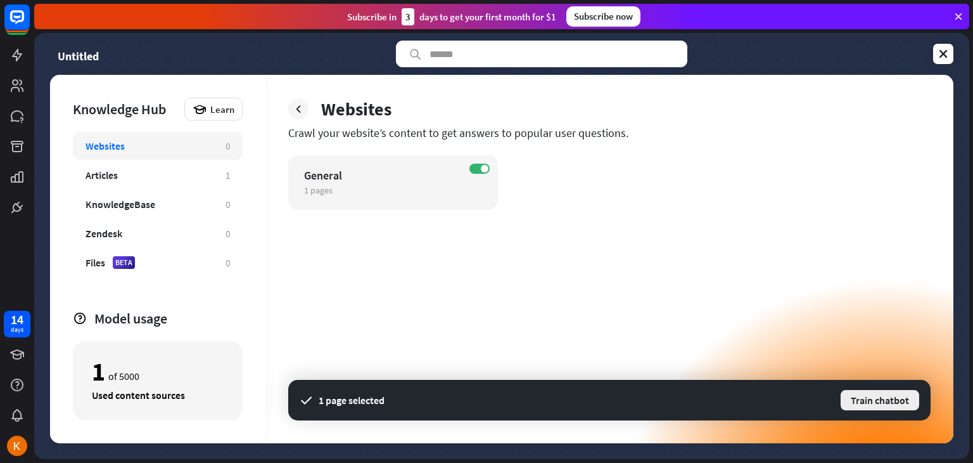
click at [879, 396] on button "Train chatbot" at bounding box center [880, 399] width 81 height 23
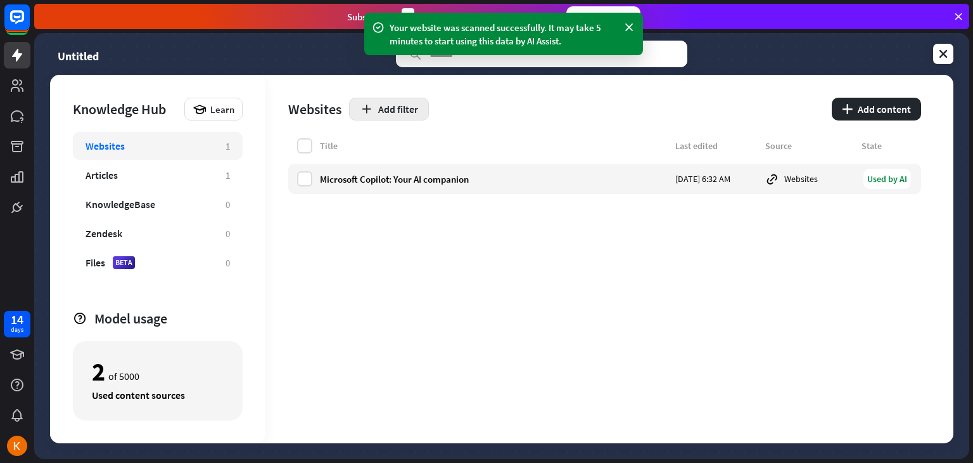
click at [388, 113] on button "Add filter" at bounding box center [389, 109] width 80 height 23
click at [397, 140] on div "globe Status" at bounding box center [396, 140] width 54 height 23
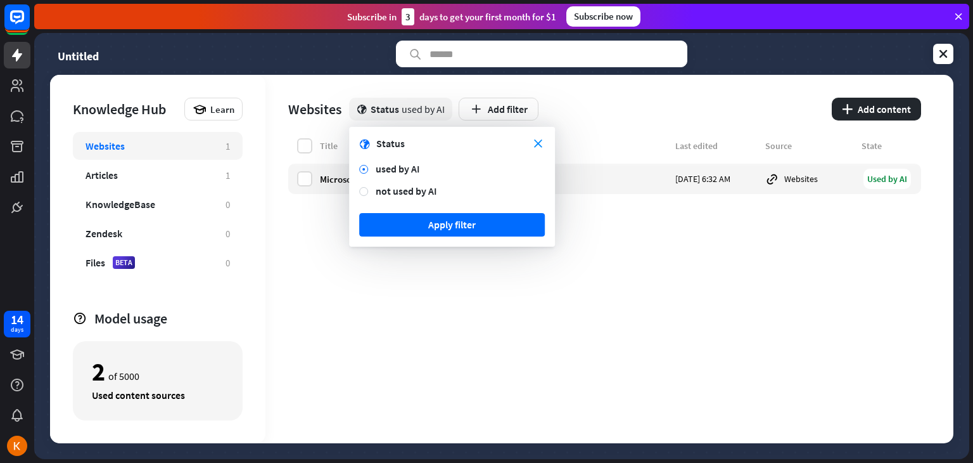
click at [539, 134] on form "close globe Status used by AI not used by AI Apply filter" at bounding box center [452, 187] width 206 height 120
click at [538, 148] on div "close globe Status" at bounding box center [452, 143] width 186 height 13
click at [866, 117] on button "plus Add content" at bounding box center [876, 109] width 89 height 23
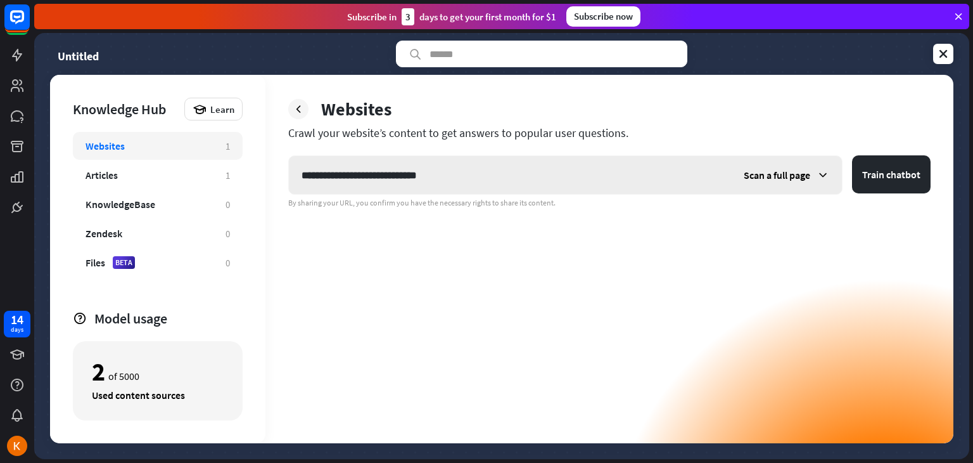
drag, startPoint x: 406, startPoint y: 174, endPoint x: 338, endPoint y: 182, distance: 67.7
click at [338, 182] on input "**********" at bounding box center [510, 175] width 442 height 38
type input "**********"
click at [885, 175] on button "Train chatbot" at bounding box center [891, 174] width 79 height 38
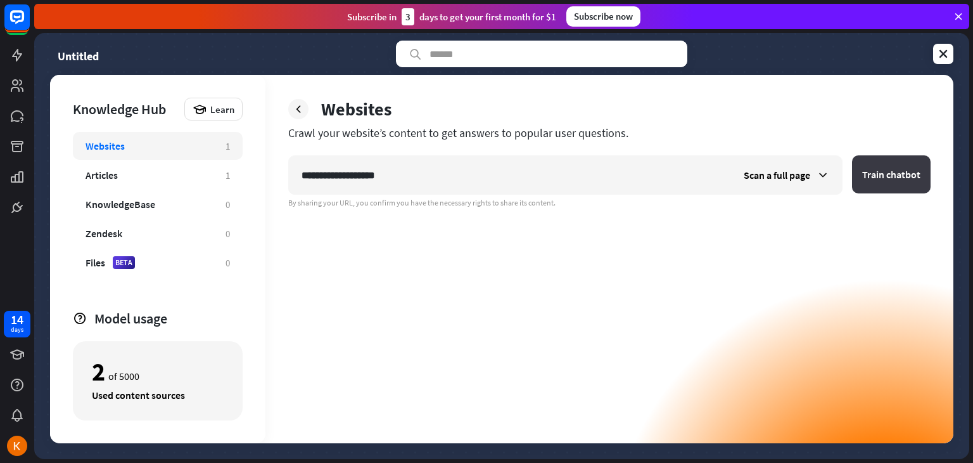
click at [885, 181] on button "Train chatbot" at bounding box center [891, 174] width 79 height 38
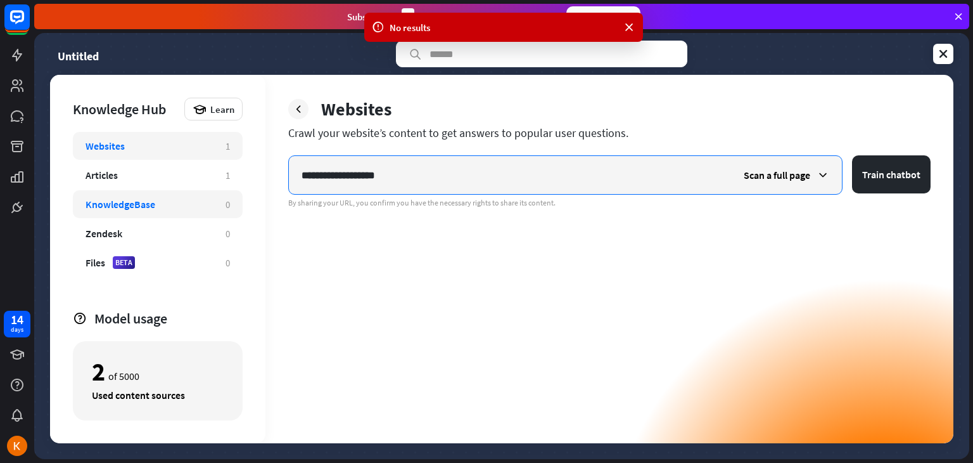
drag, startPoint x: 404, startPoint y: 181, endPoint x: 157, endPoint y: 193, distance: 247.4
click at [157, 193] on div "**********" at bounding box center [502, 259] width 904 height 368
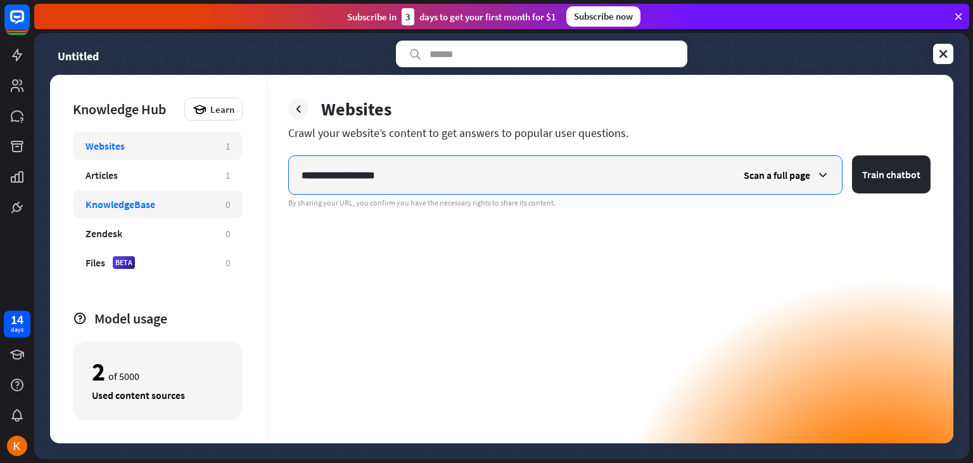
paste input "*******"
type input "**********"
click at [852, 155] on button "Train chatbot" at bounding box center [891, 174] width 79 height 38
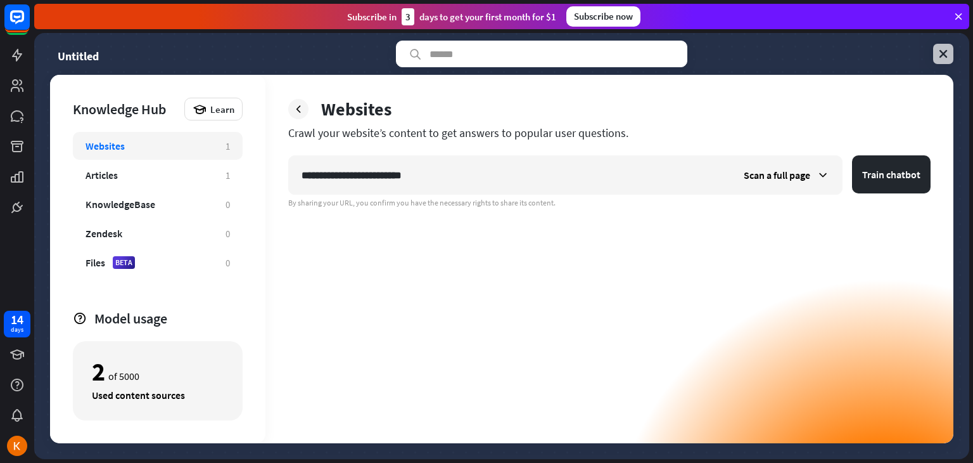
click at [941, 59] on icon at bounding box center [943, 54] width 13 height 13
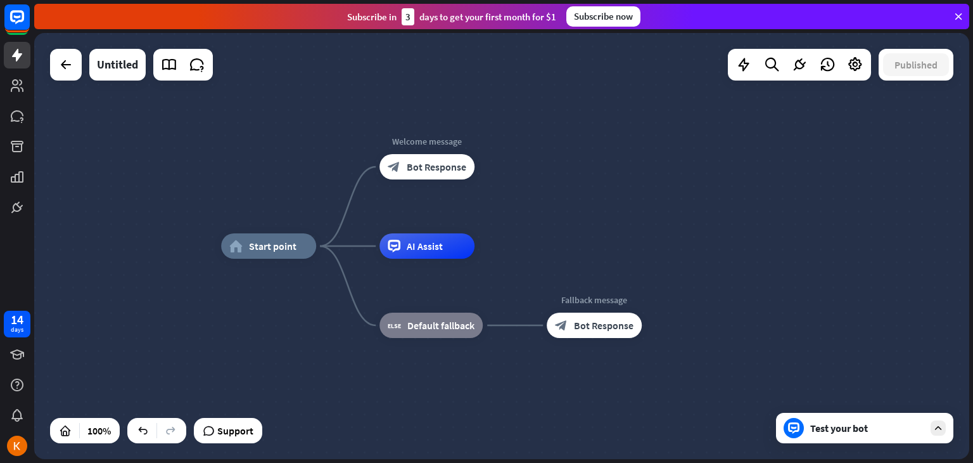
click at [918, 414] on div "Test your bot" at bounding box center [864, 427] width 177 height 30
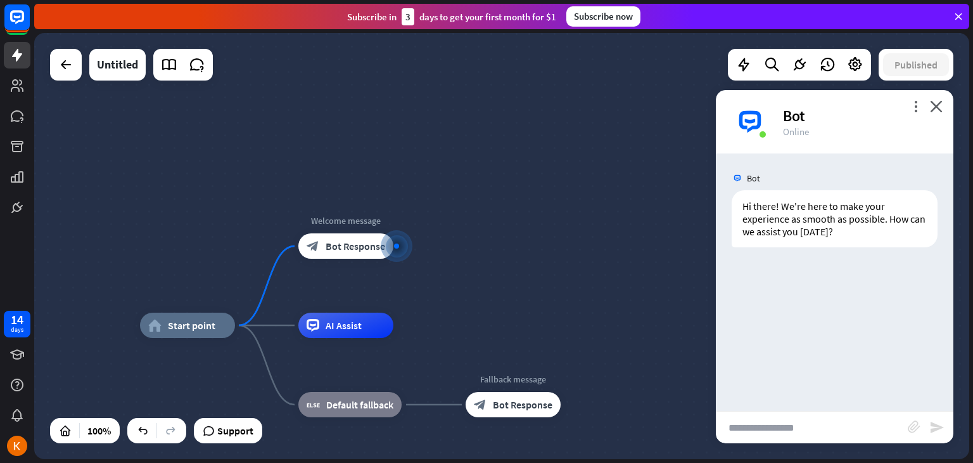
click at [791, 432] on input "text" at bounding box center [812, 427] width 192 height 32
type input "***"
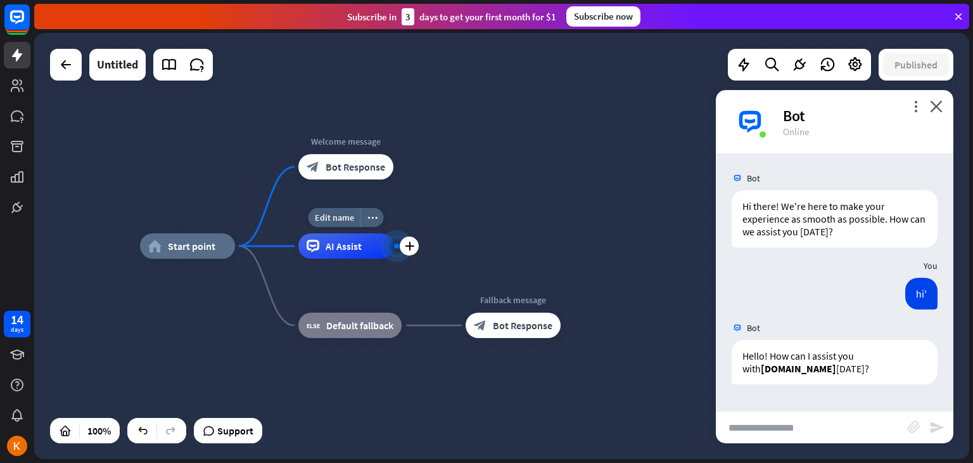
click at [362, 259] on div "Edit name more_horiz plus AI Assist" at bounding box center [345, 245] width 95 height 25
click at [613, 222] on div "home_2 Start point Welcome message block_bot_response Bot Response AI Assist bl…" at bounding box center [501, 246] width 935 height 426
click at [806, 420] on input "text" at bounding box center [812, 427] width 192 height 32
type input "**********"
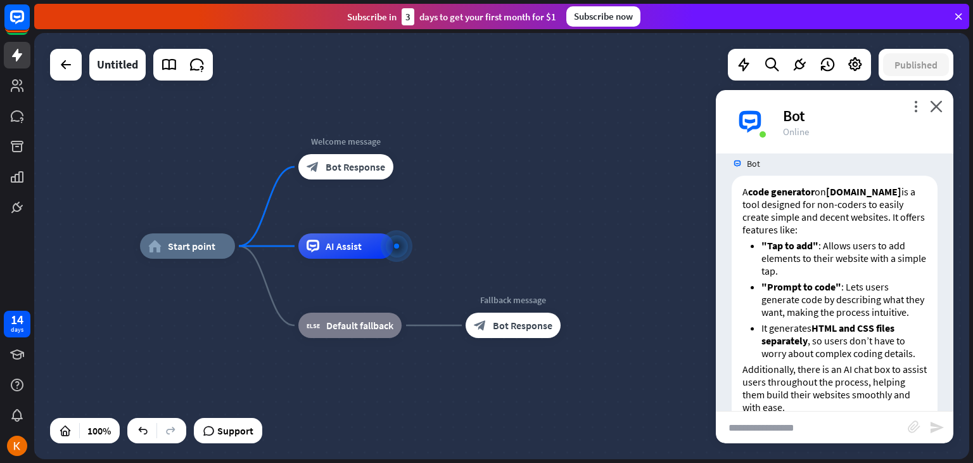
scroll to position [357, 0]
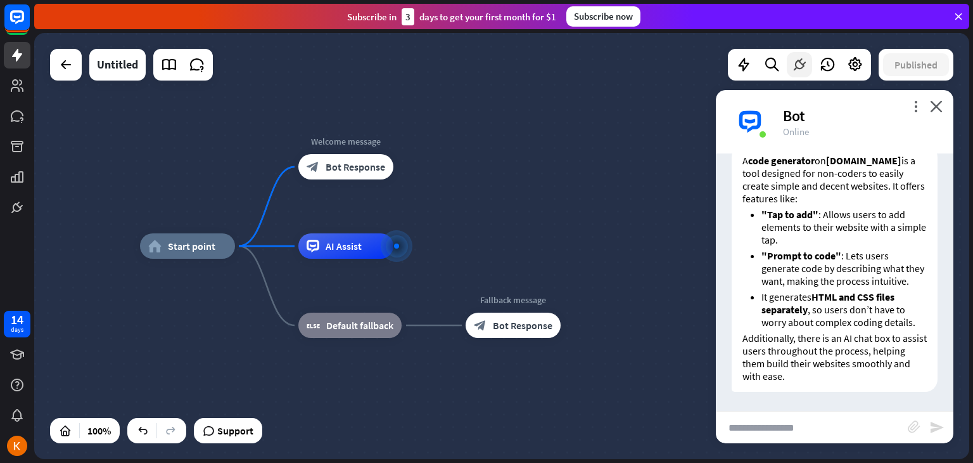
click at [799, 68] on icon at bounding box center [799, 64] width 16 height 16
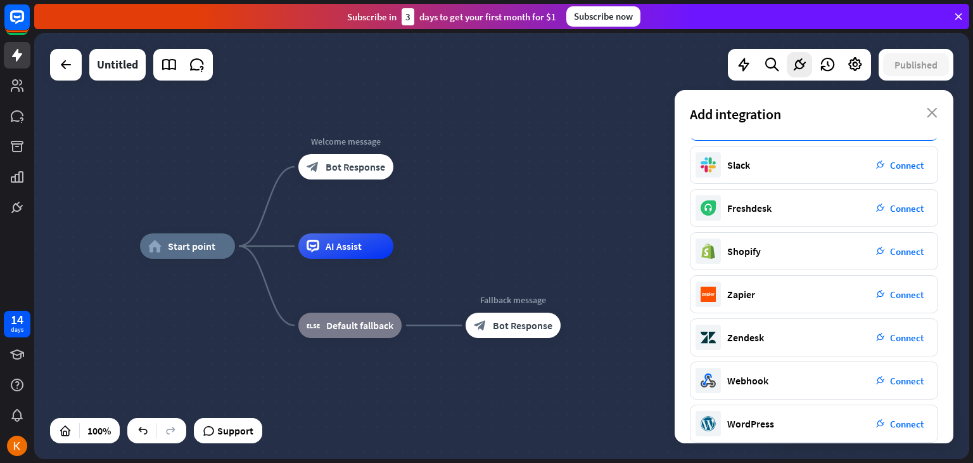
scroll to position [179, 0]
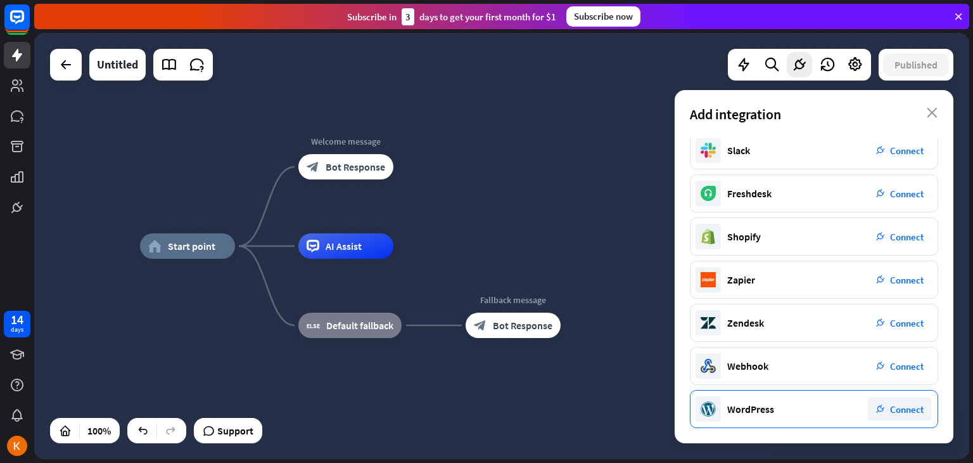
click at [917, 411] on span "Connect" at bounding box center [907, 409] width 34 height 12
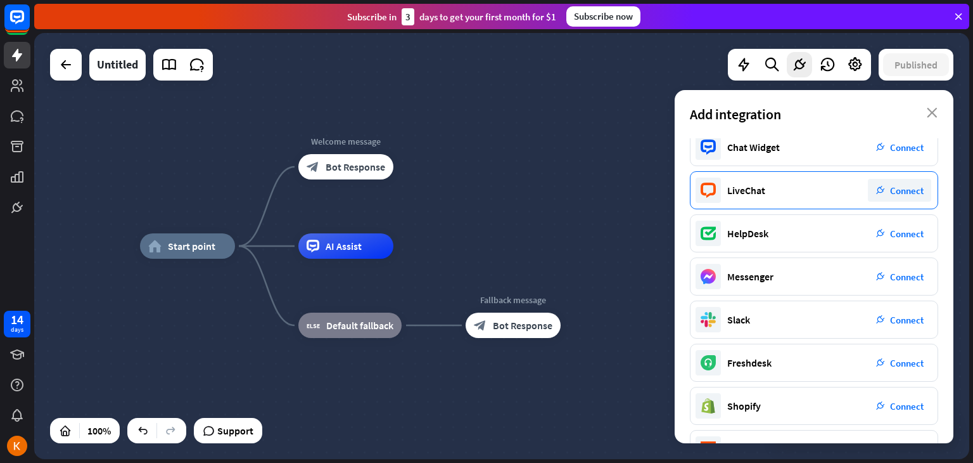
scroll to position [0, 0]
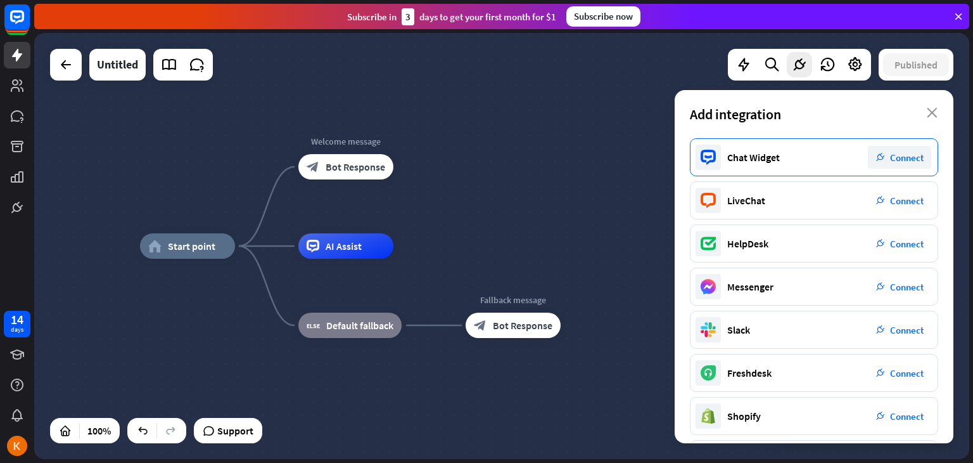
click at [900, 160] on span "Connect" at bounding box center [907, 157] width 34 height 12
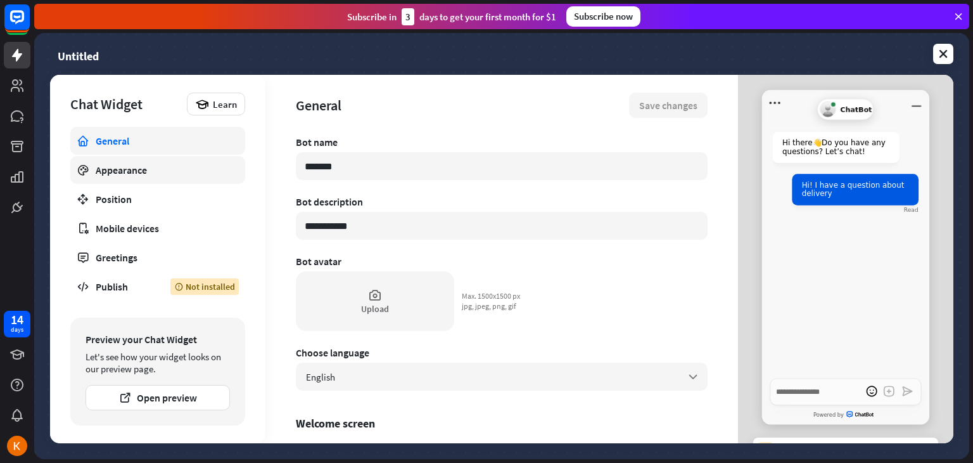
click at [201, 174] on div "Appearance" at bounding box center [158, 169] width 124 height 13
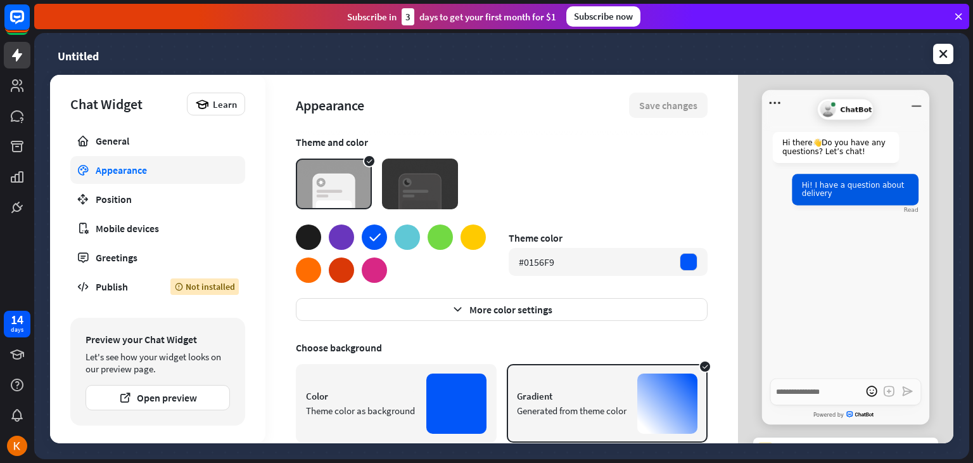
click at [427, 188] on img at bounding box center [420, 183] width 76 height 51
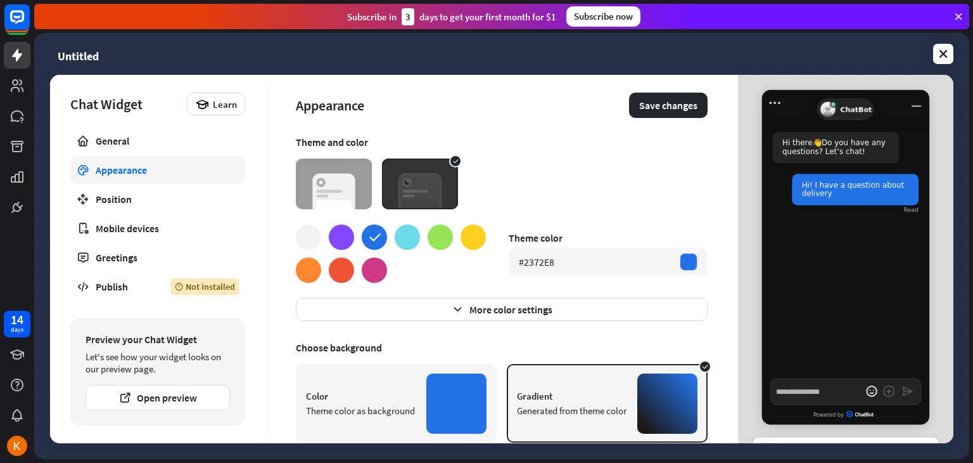
click at [347, 191] on img at bounding box center [334, 183] width 76 height 51
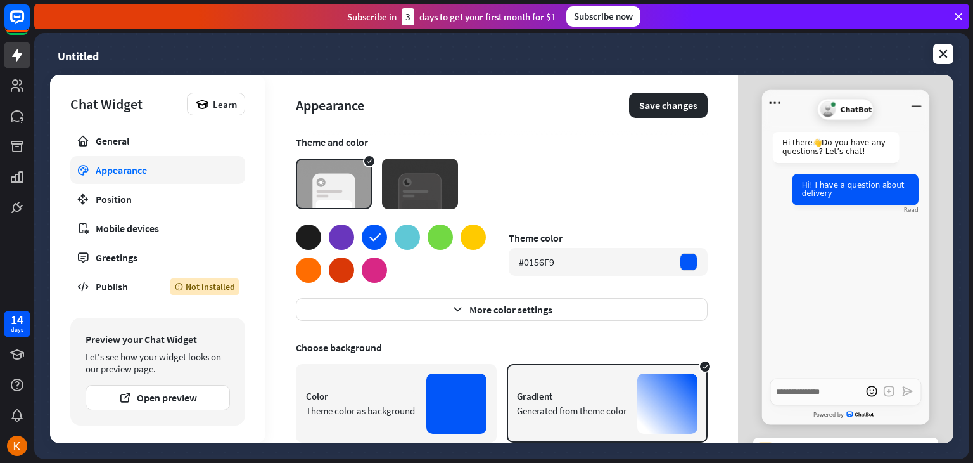
click at [306, 239] on div at bounding box center [308, 236] width 25 height 25
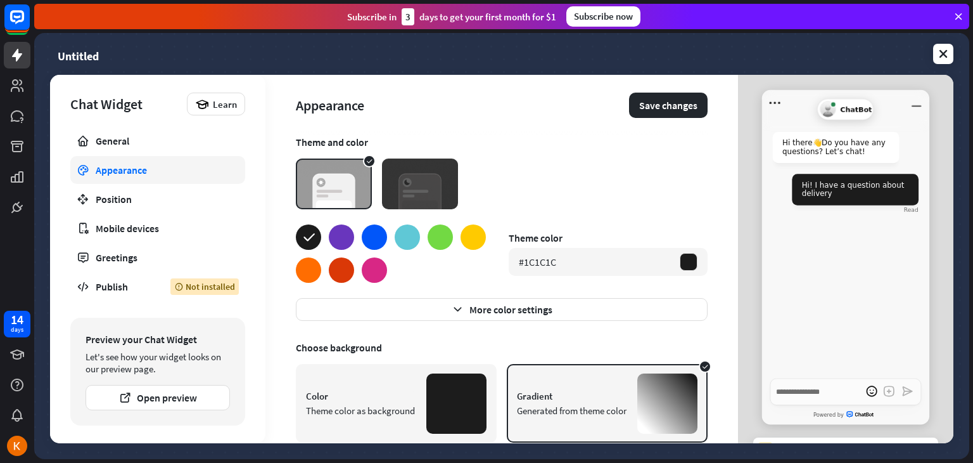
click at [443, 399] on div at bounding box center [456, 403] width 60 height 60
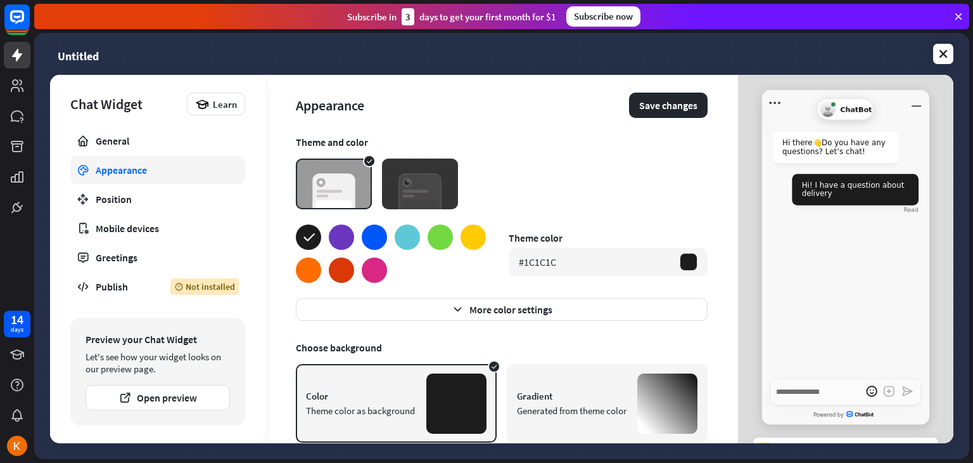
click at [582, 407] on div "Generated from theme color" at bounding box center [572, 410] width 110 height 12
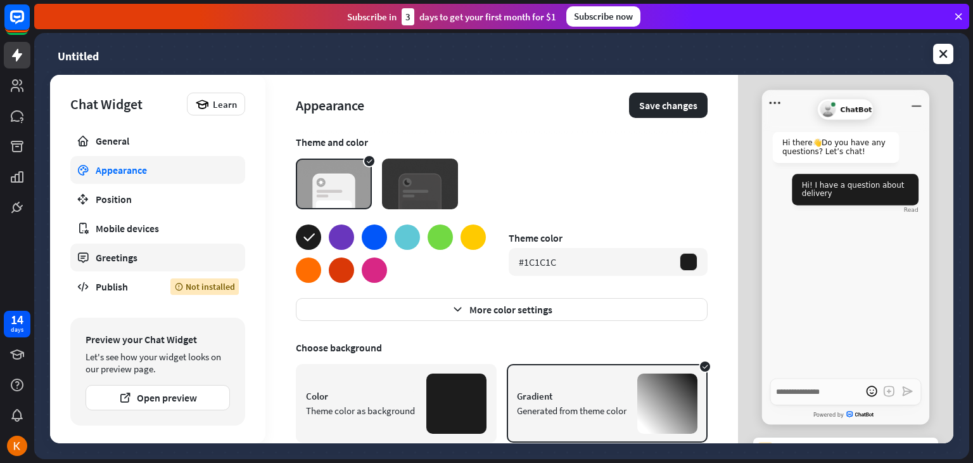
click at [108, 260] on div "Greetings" at bounding box center [158, 257] width 124 height 13
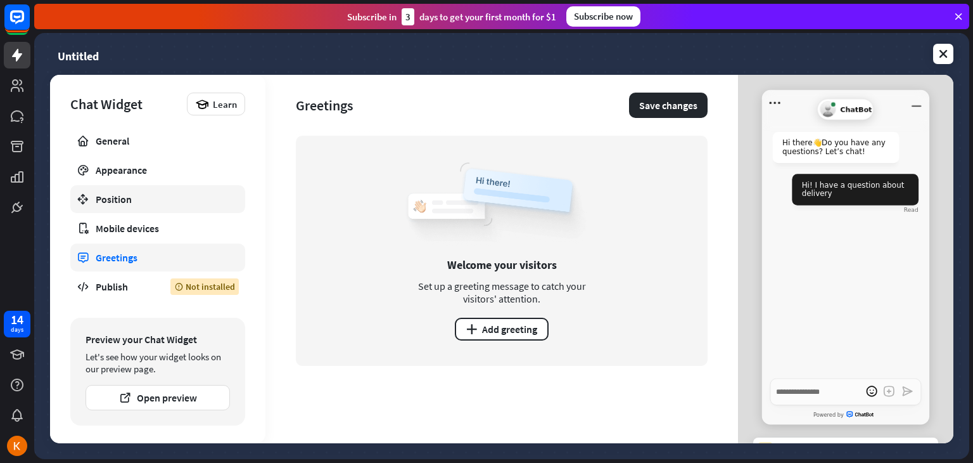
click at [124, 208] on link "Position" at bounding box center [157, 199] width 175 height 28
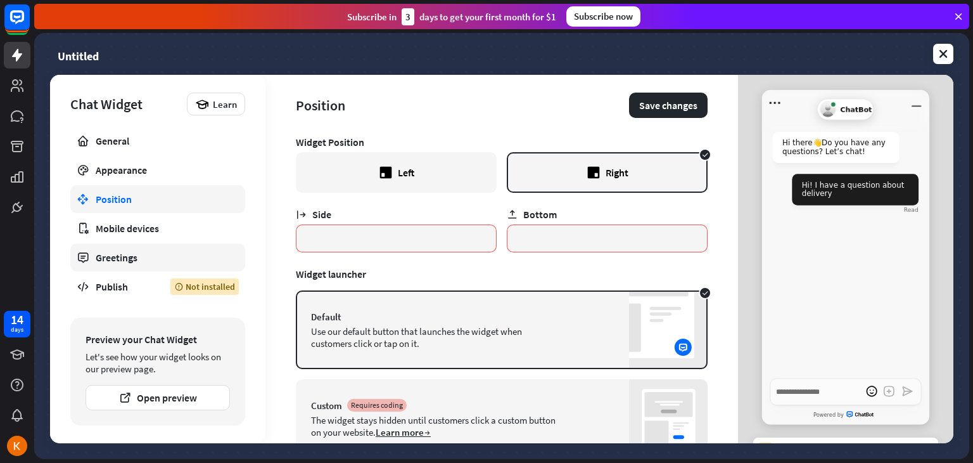
click at [154, 267] on link "Greetings" at bounding box center [157, 257] width 175 height 28
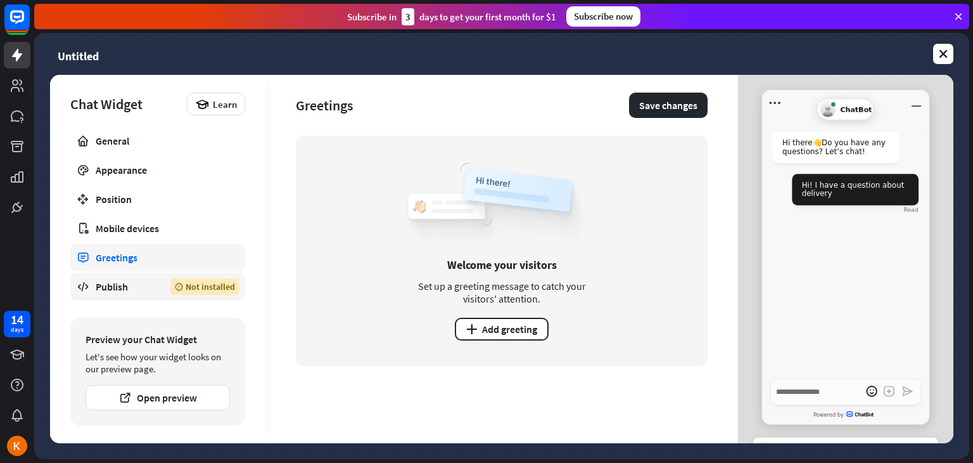
click at [135, 285] on div "Publish" at bounding box center [124, 286] width 56 height 13
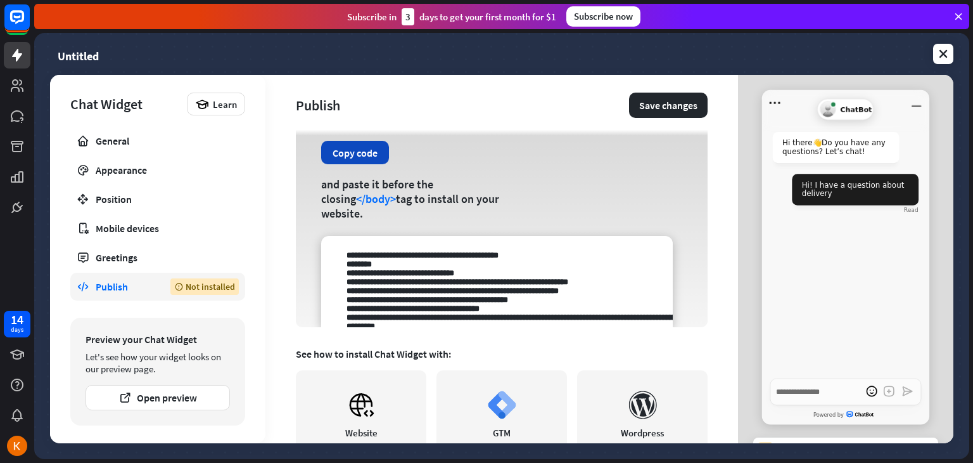
scroll to position [86, 0]
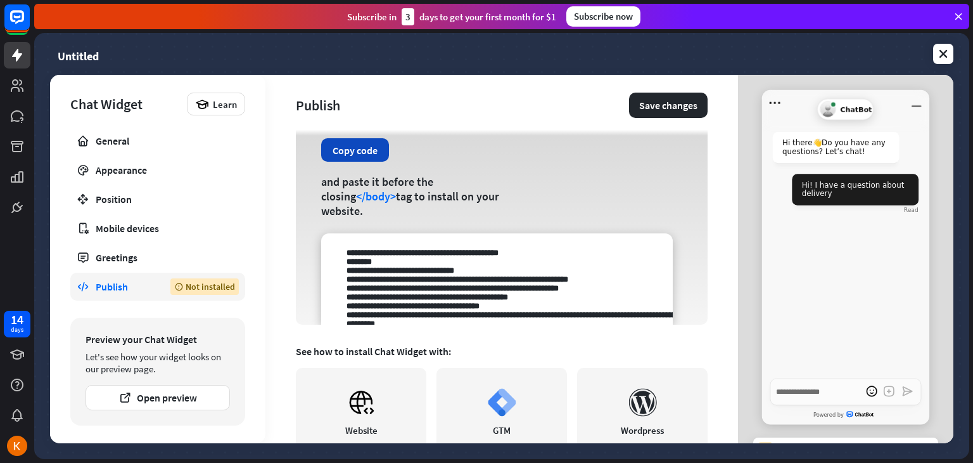
click at [367, 160] on button "Copy code" at bounding box center [355, 149] width 68 height 23
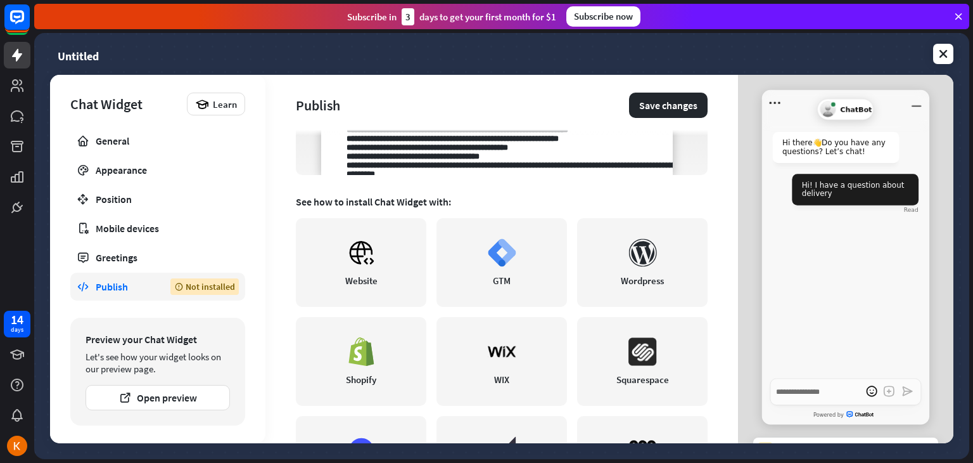
scroll to position [238, 0]
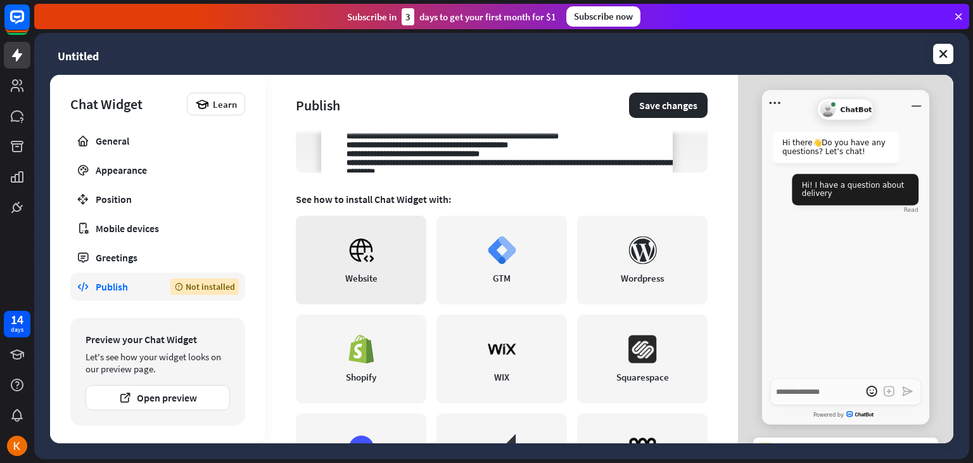
click at [378, 252] on link "Website" at bounding box center [361, 259] width 131 height 89
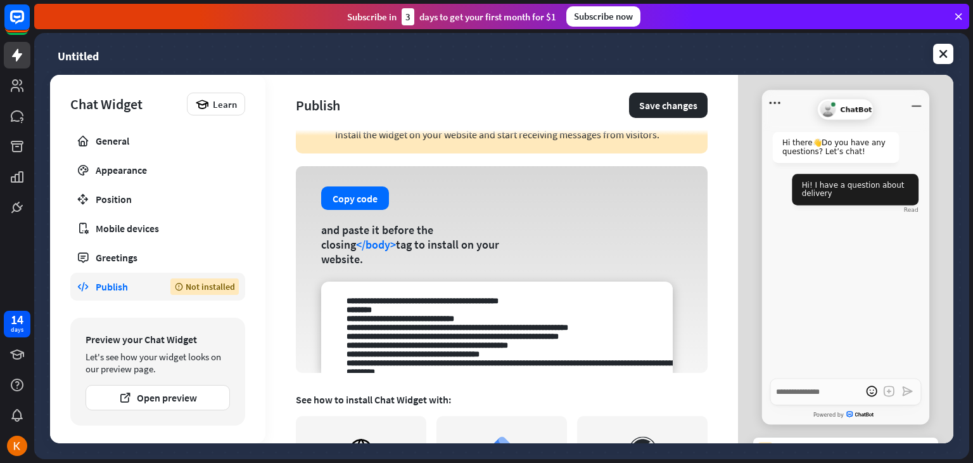
scroll to position [0, 0]
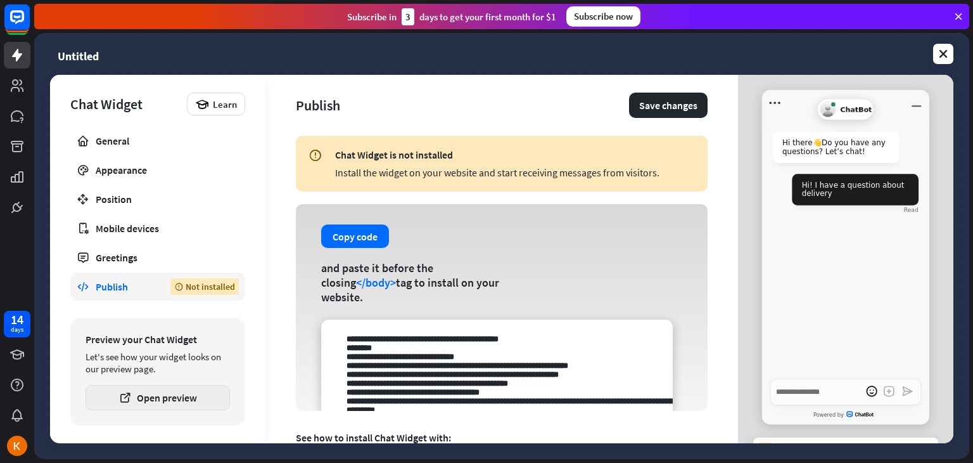
click at [169, 403] on button "Open preview" at bounding box center [158, 397] width 144 height 25
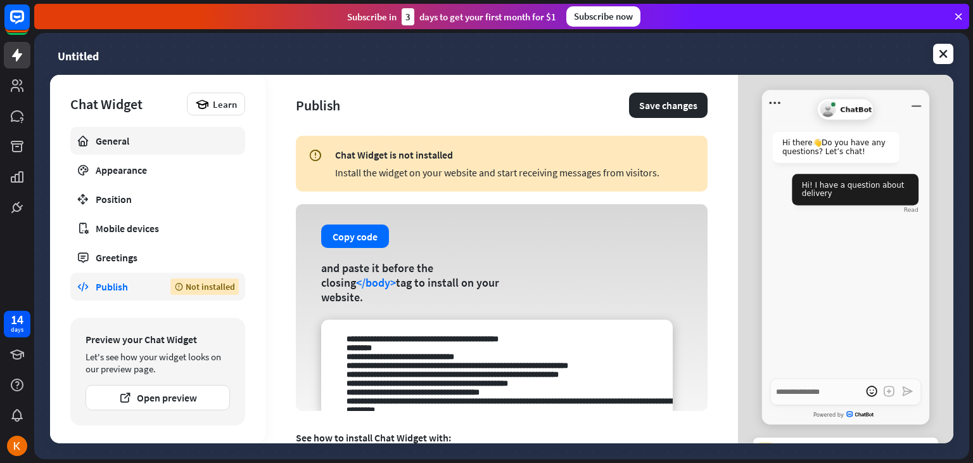
click at [153, 135] on div "General" at bounding box center [158, 140] width 124 height 13
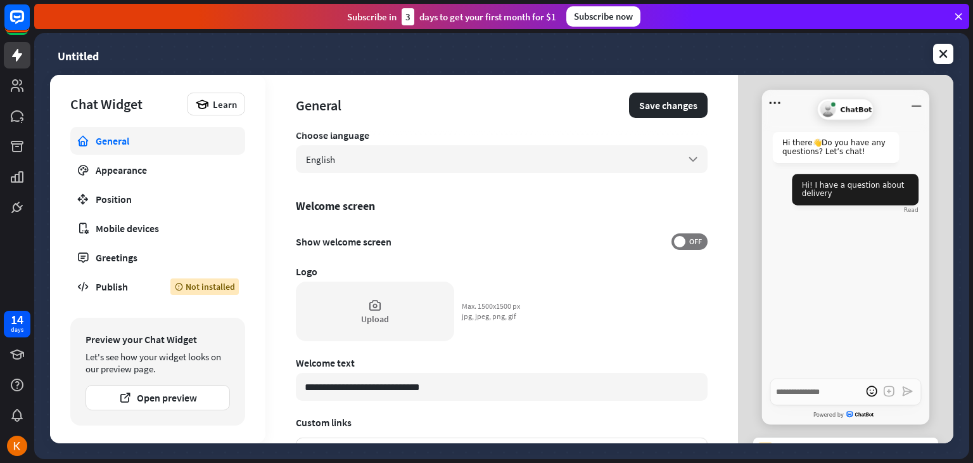
scroll to position [218, 0]
click at [686, 241] on span "OFF" at bounding box center [696, 241] width 20 height 10
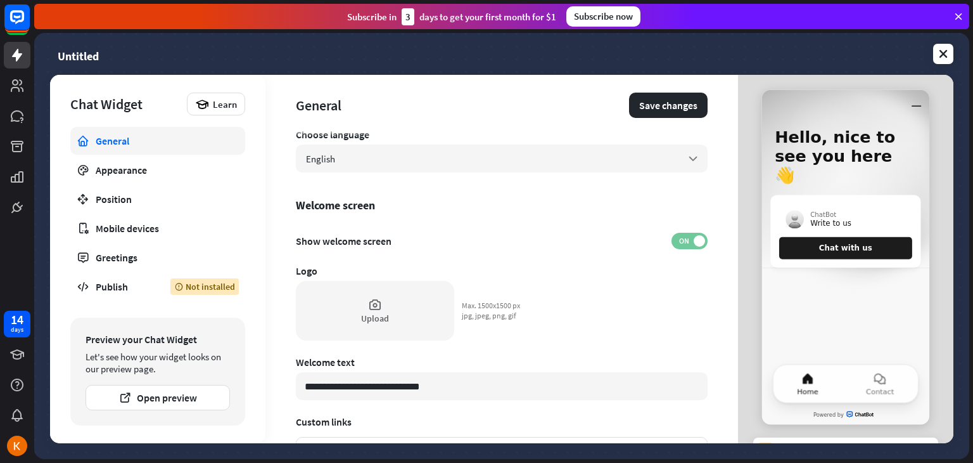
click at [680, 241] on span "ON" at bounding box center [684, 241] width 20 height 10
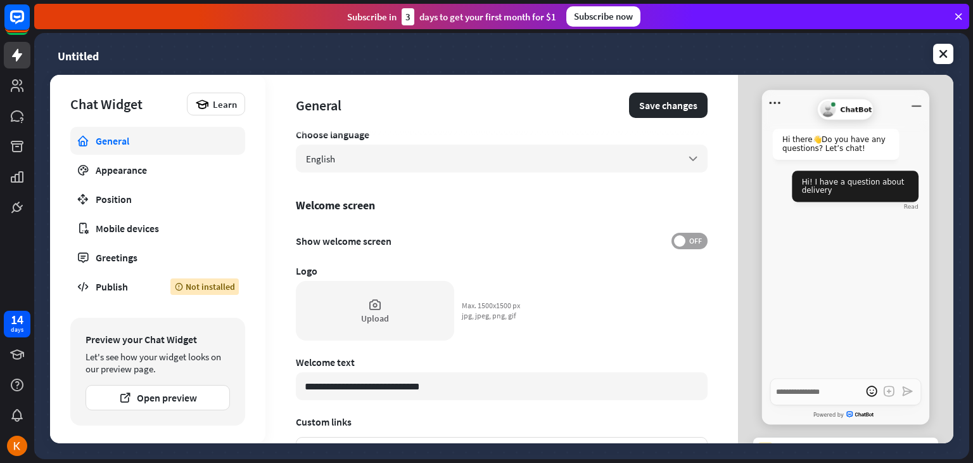
click at [686, 241] on span "OFF" at bounding box center [696, 241] width 20 height 10
type textarea "*"
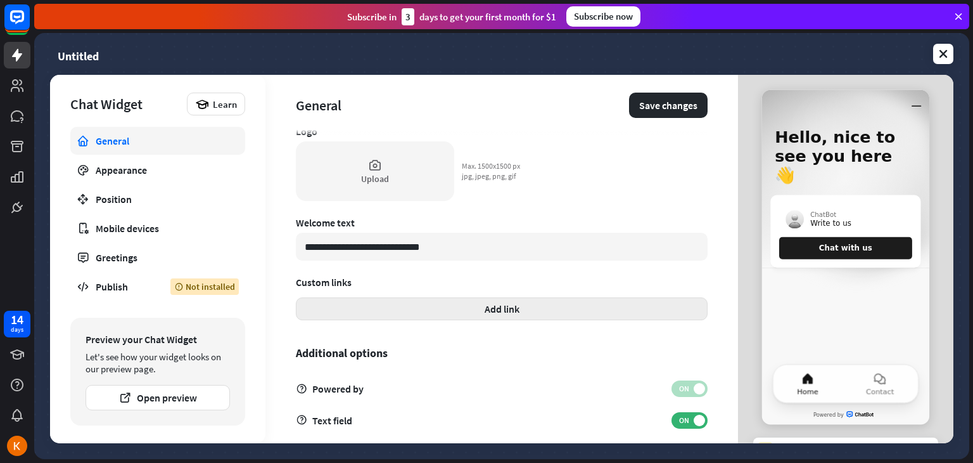
scroll to position [359, 0]
click at [475, 306] on button "Add link" at bounding box center [502, 307] width 412 height 23
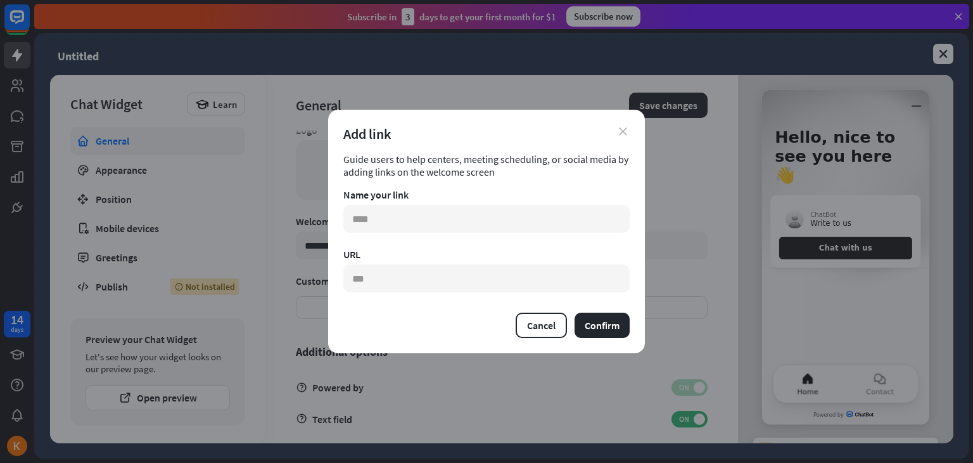
click at [625, 127] on icon "close" at bounding box center [623, 131] width 8 height 8
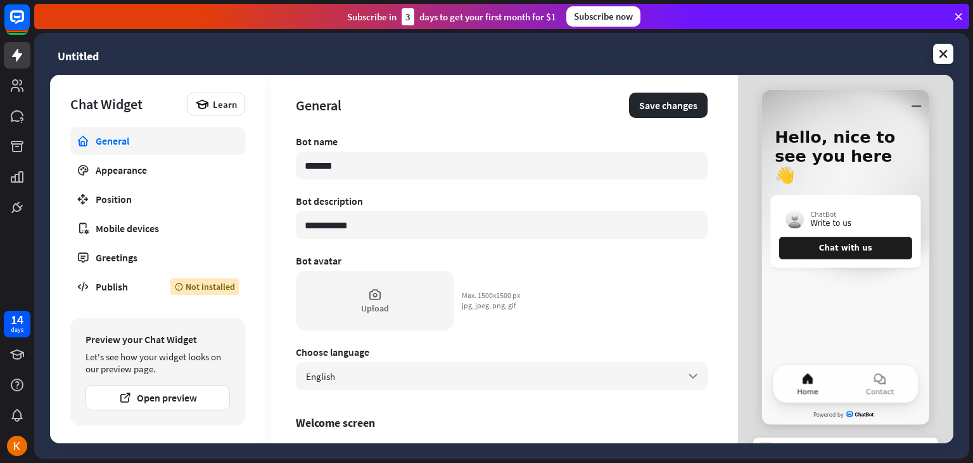
scroll to position [0, 0]
click at [200, 168] on div "Appearance" at bounding box center [158, 169] width 124 height 13
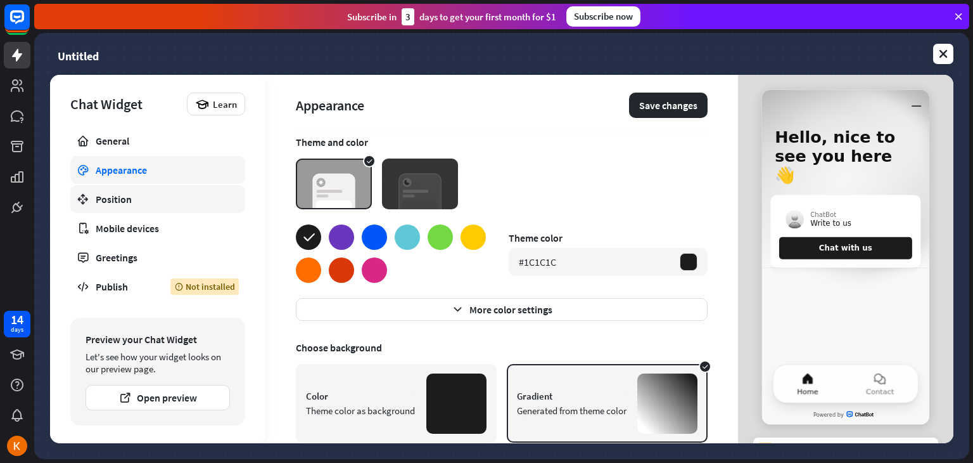
click at [195, 200] on div "Position" at bounding box center [158, 199] width 124 height 13
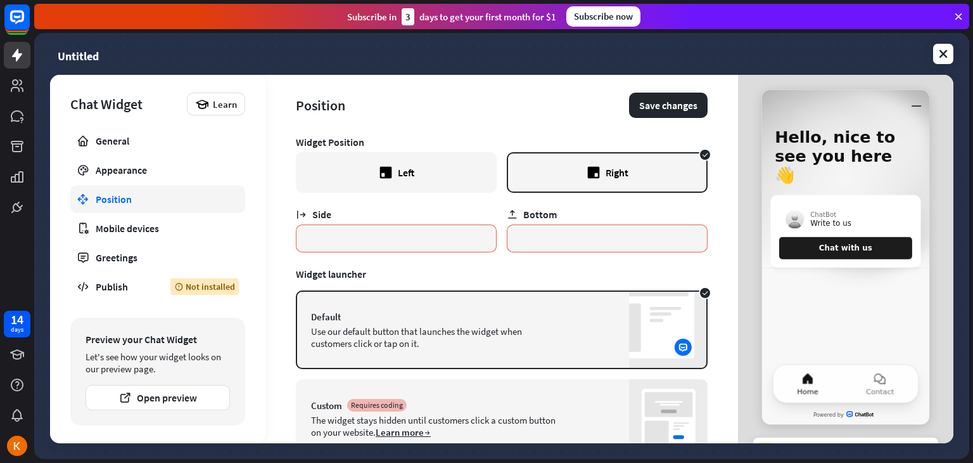
scroll to position [50, 0]
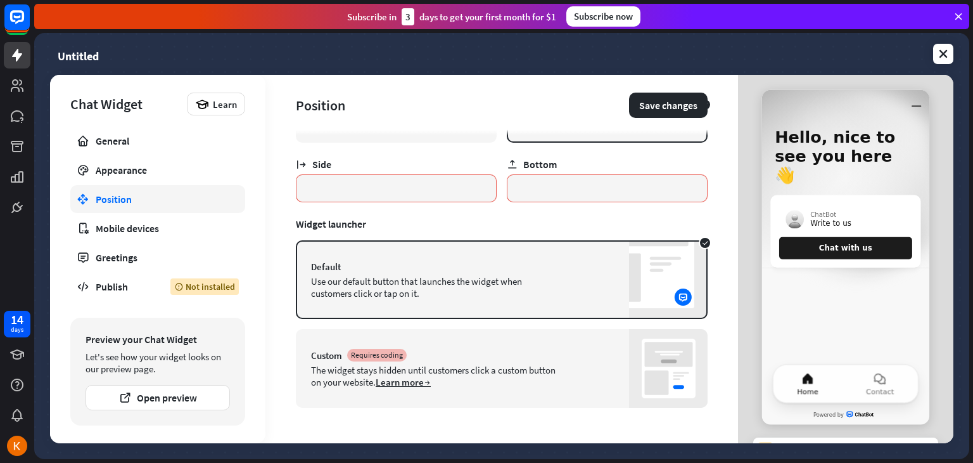
click at [521, 257] on div "Default Use our default button that launches the widget when customers click or…" at bounding box center [502, 279] width 412 height 79
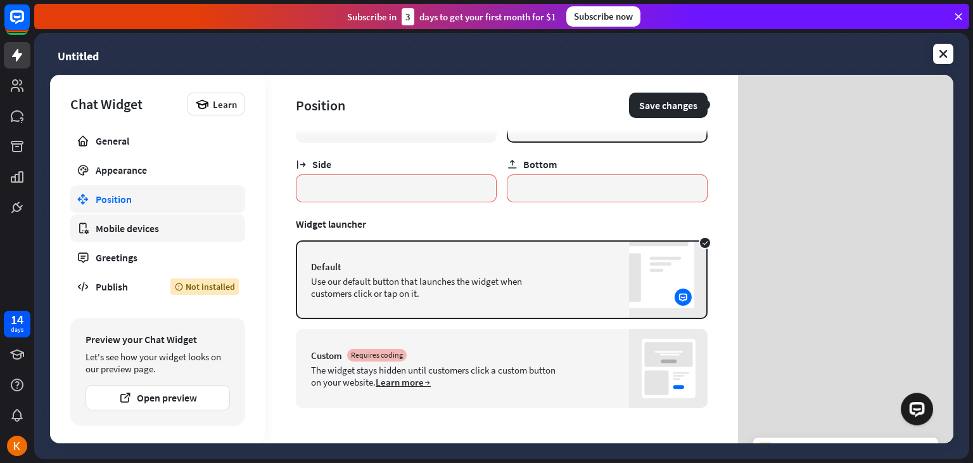
click at [192, 234] on link "Mobile devices" at bounding box center [157, 228] width 175 height 28
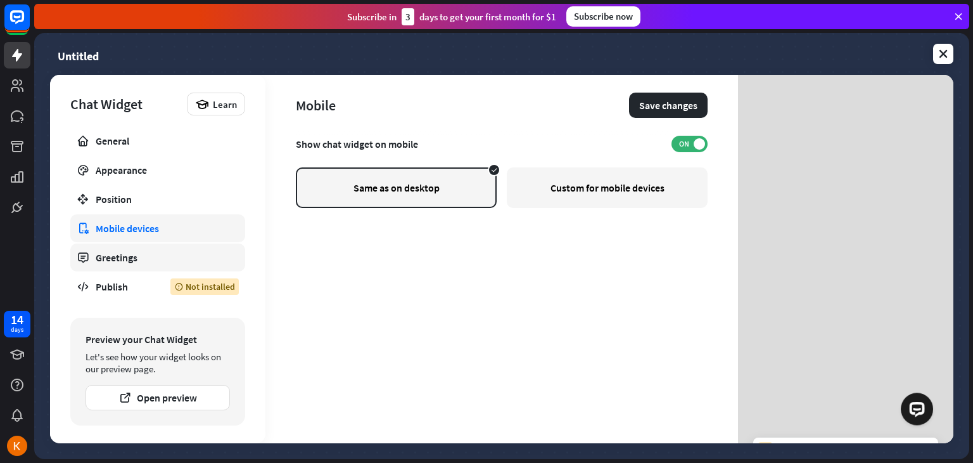
click at [167, 262] on div "Greetings" at bounding box center [158, 257] width 124 height 13
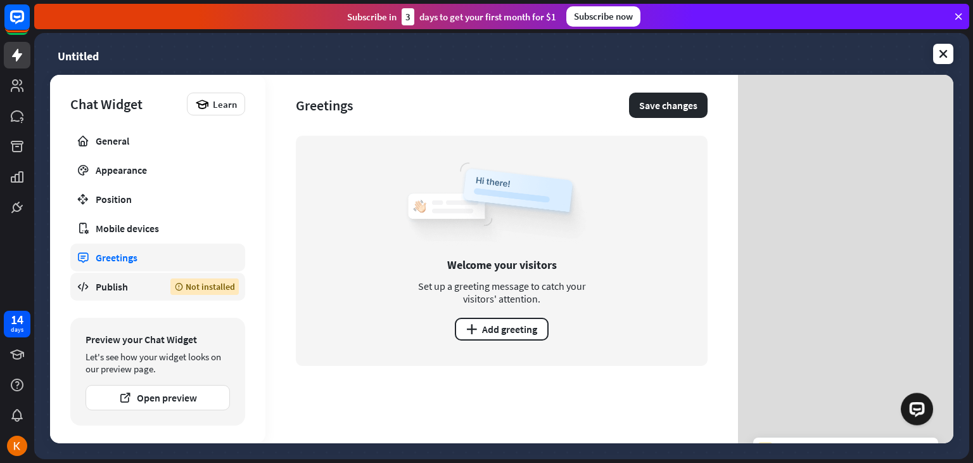
click at [142, 287] on div "Publish" at bounding box center [124, 286] width 56 height 13
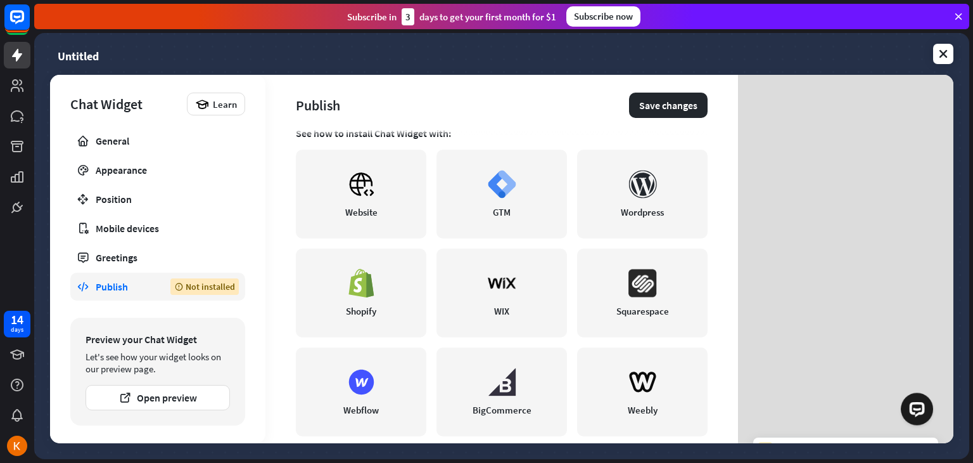
scroll to position [323, 0]
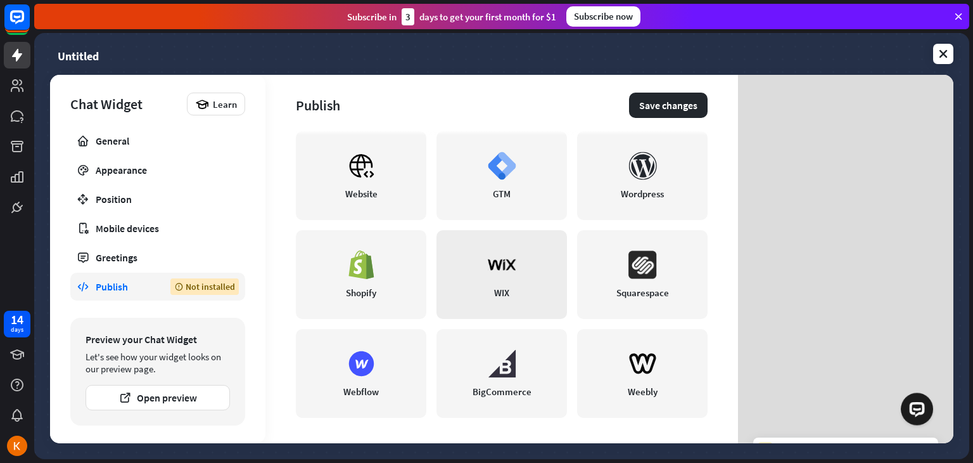
click at [527, 289] on link "WIX" at bounding box center [502, 274] width 131 height 89
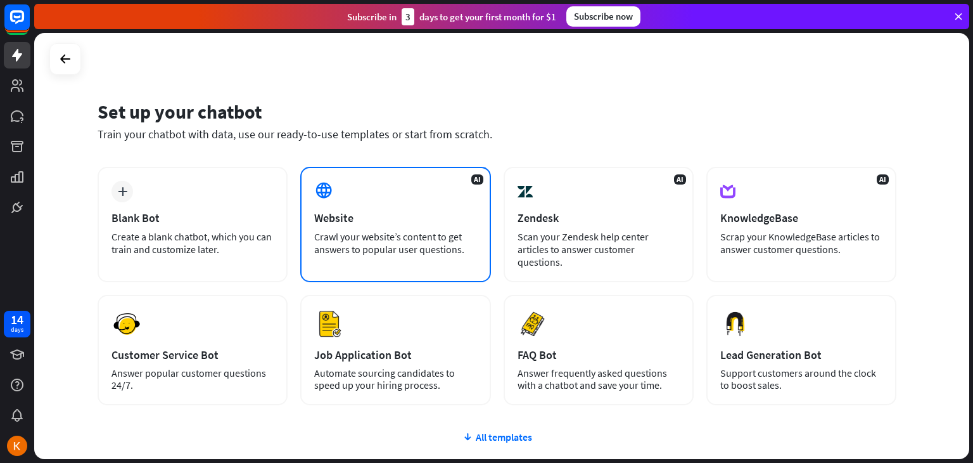
click at [394, 222] on div "Website" at bounding box center [395, 217] width 162 height 15
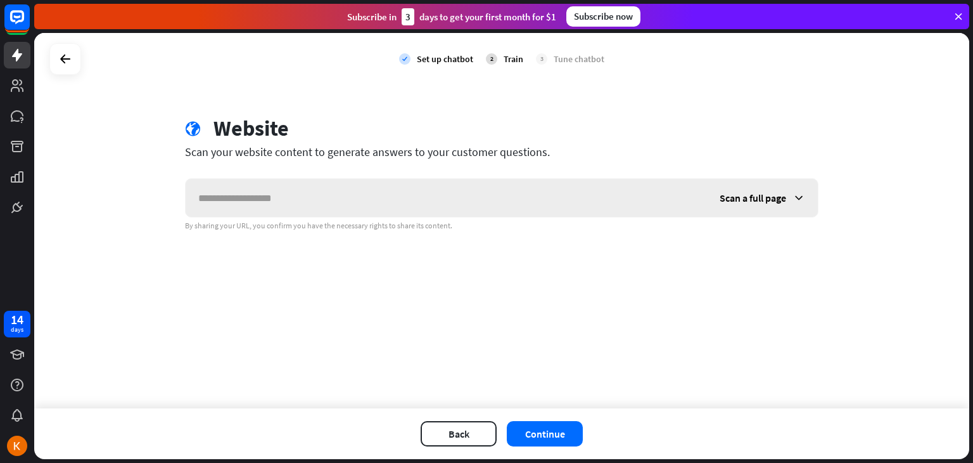
click at [434, 201] on input "text" at bounding box center [446, 198] width 521 height 38
paste input "**********"
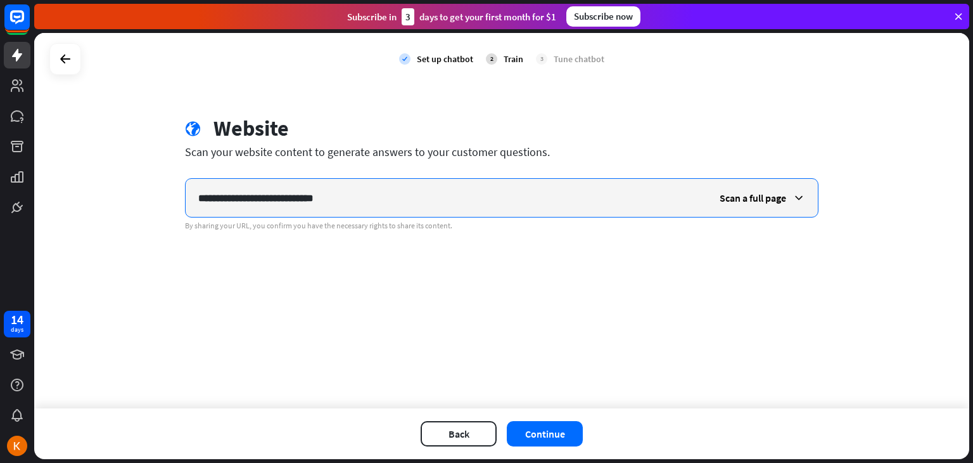
type input "**********"
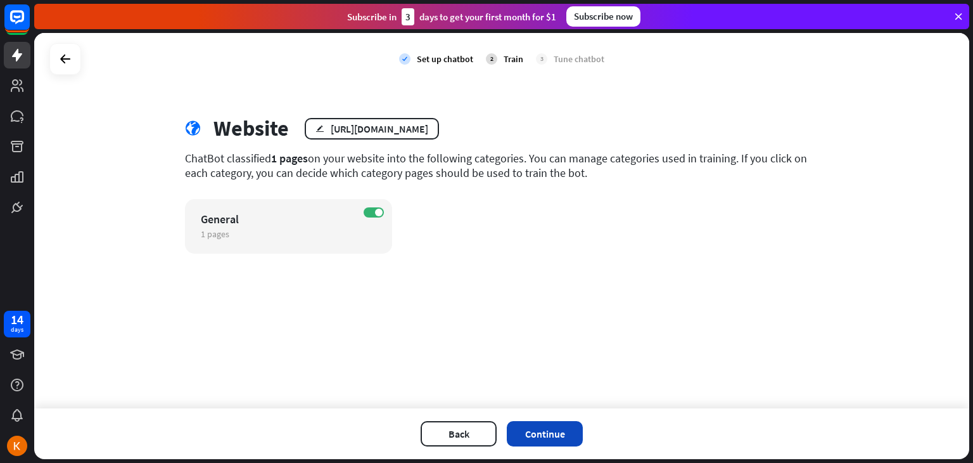
click at [547, 433] on button "Continue" at bounding box center [545, 433] width 76 height 25
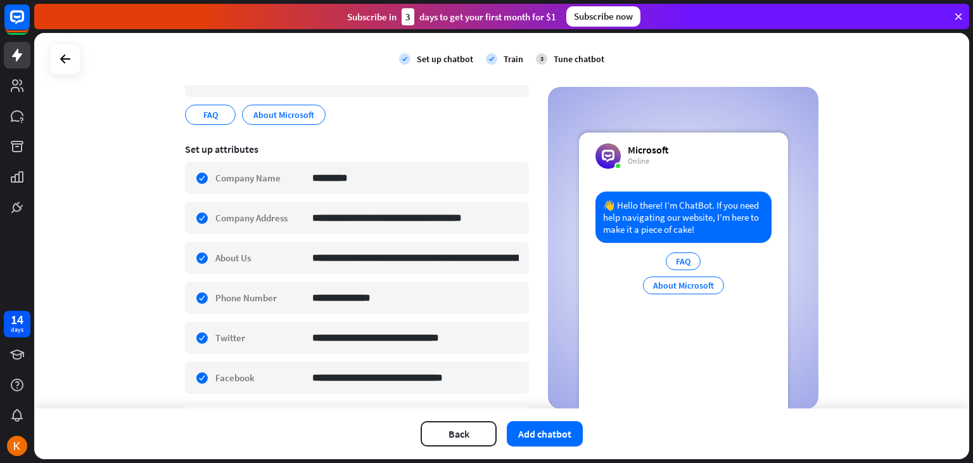
scroll to position [155, 0]
click at [198, 175] on div "check edit Company Name *********" at bounding box center [357, 177] width 344 height 32
click at [195, 174] on div "check edit Company Name *********" at bounding box center [357, 177] width 344 height 32
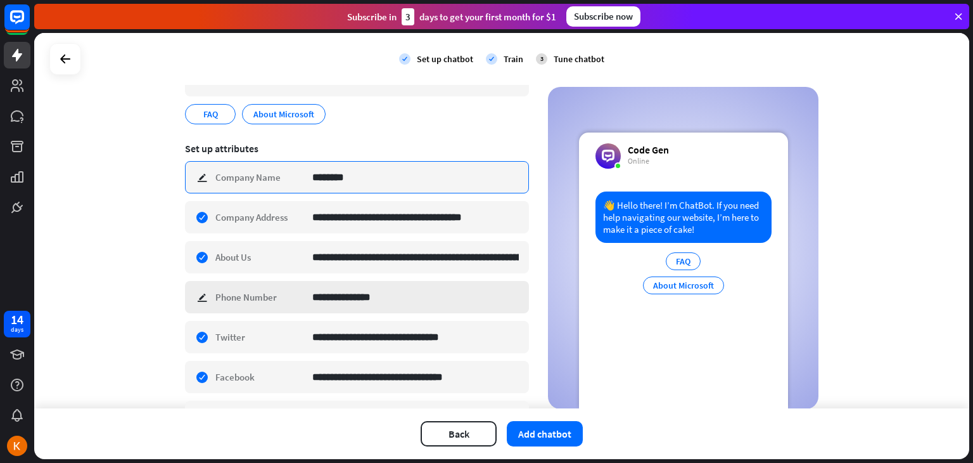
type input "********"
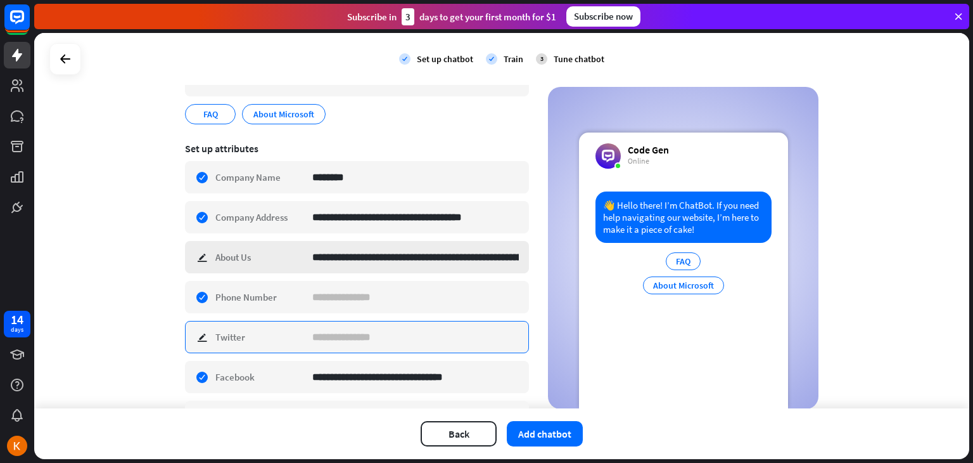
scroll to position [232, 0]
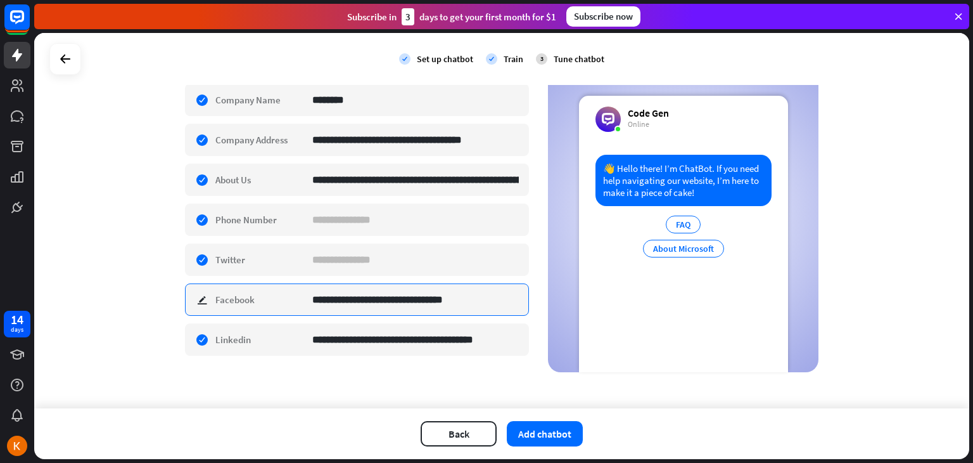
click at [395, 291] on input "**********" at bounding box center [415, 299] width 207 height 31
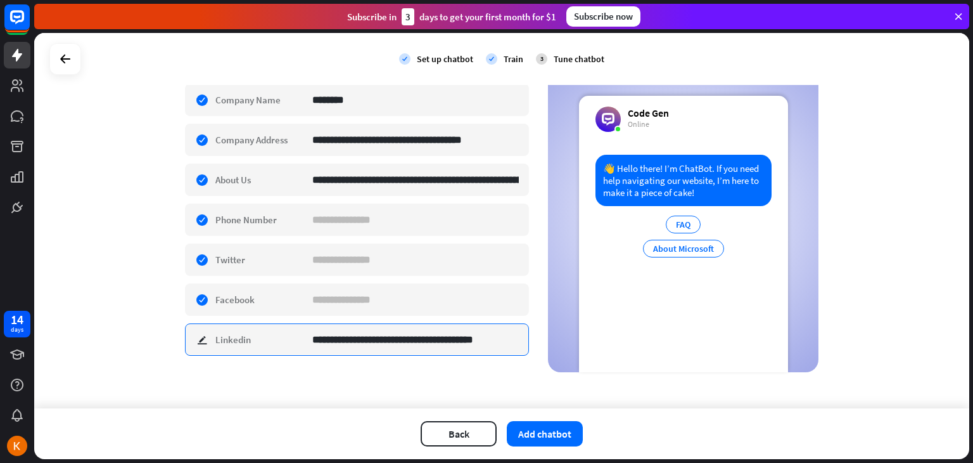
click at [449, 333] on input "**********" at bounding box center [415, 339] width 207 height 31
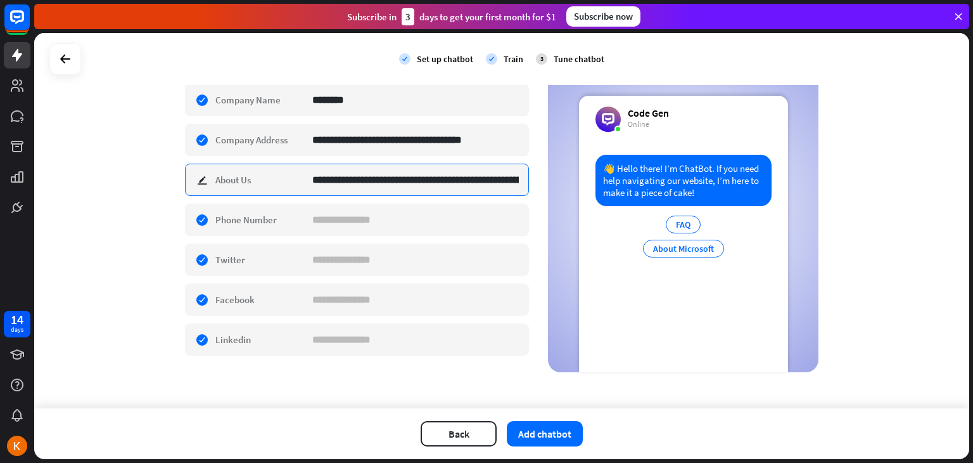
click at [464, 179] on input "**********" at bounding box center [415, 179] width 207 height 31
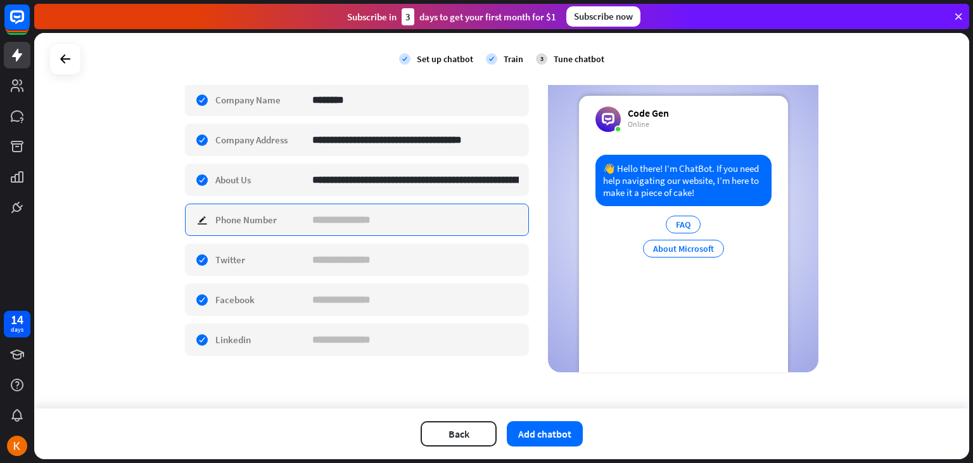
click at [444, 219] on input at bounding box center [415, 219] width 207 height 31
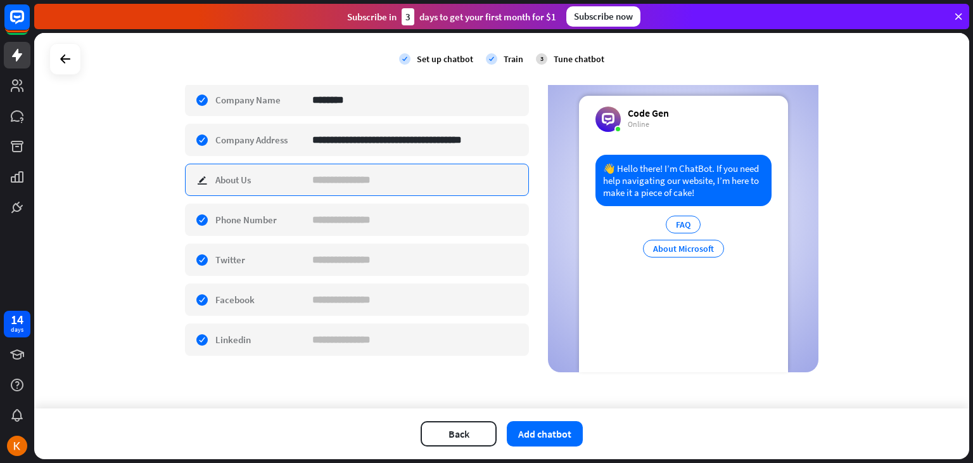
click at [336, 182] on input at bounding box center [415, 179] width 207 height 31
paste input "**********"
click at [442, 179] on input "**********" at bounding box center [415, 179] width 207 height 30
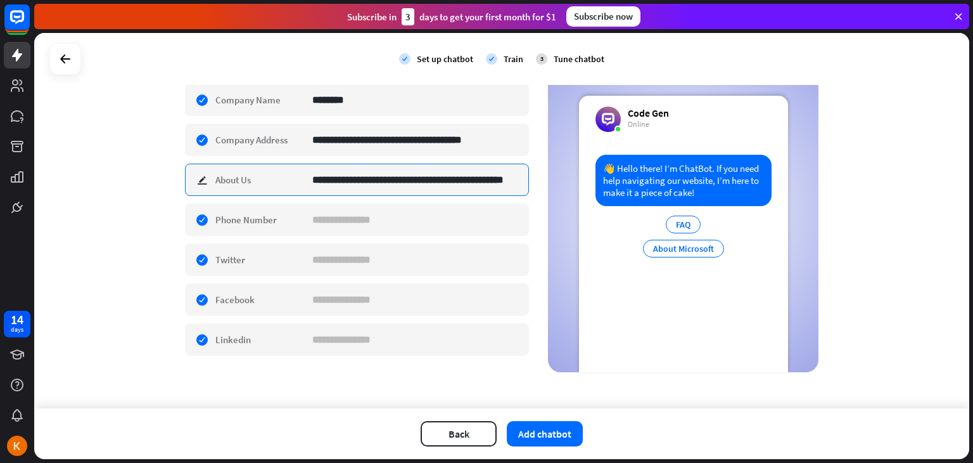
click at [442, 179] on input "**********" at bounding box center [415, 179] width 207 height 30
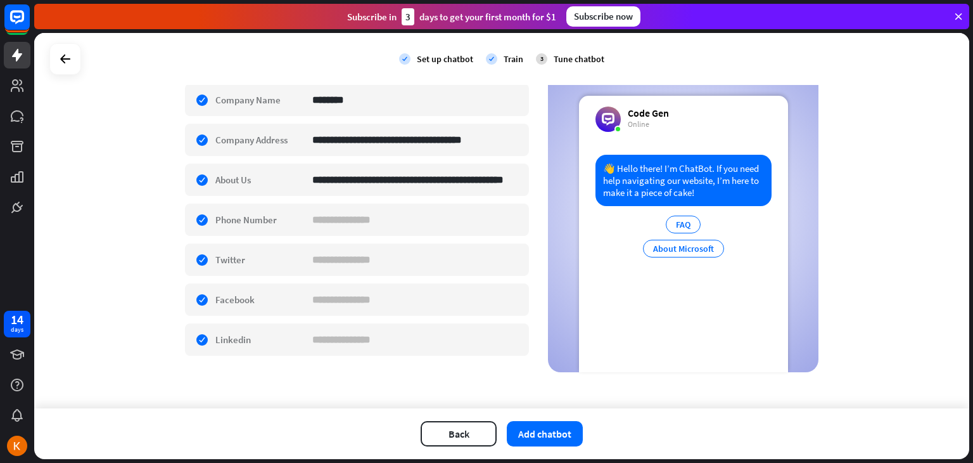
scroll to position [0, 0]
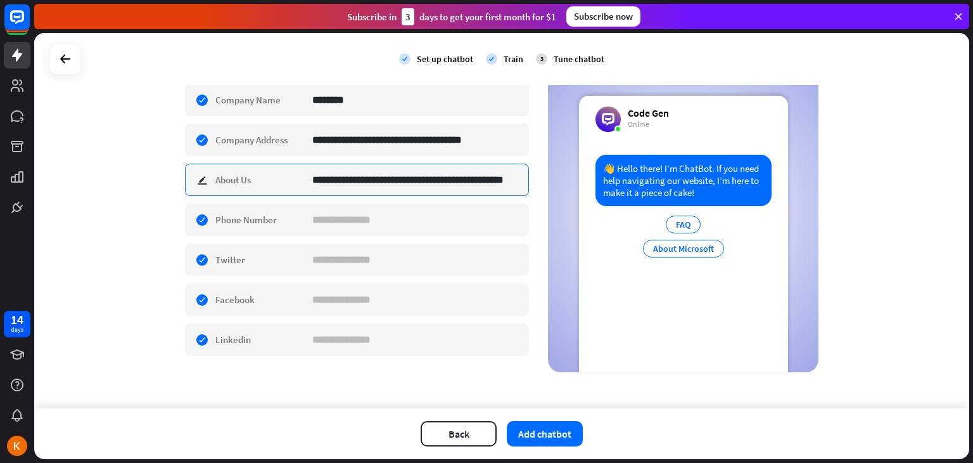
click at [428, 186] on input "**********" at bounding box center [415, 179] width 207 height 30
type input "*"
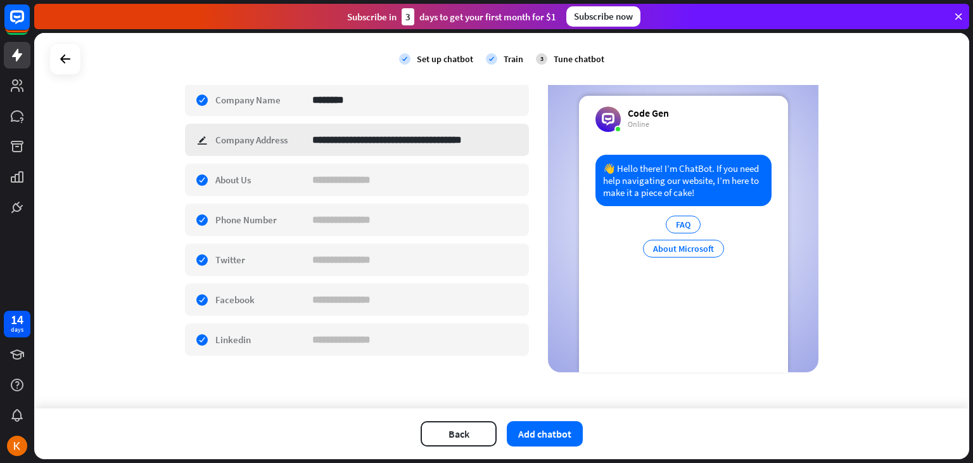
click at [196, 137] on div "**********" at bounding box center [357, 140] width 344 height 32
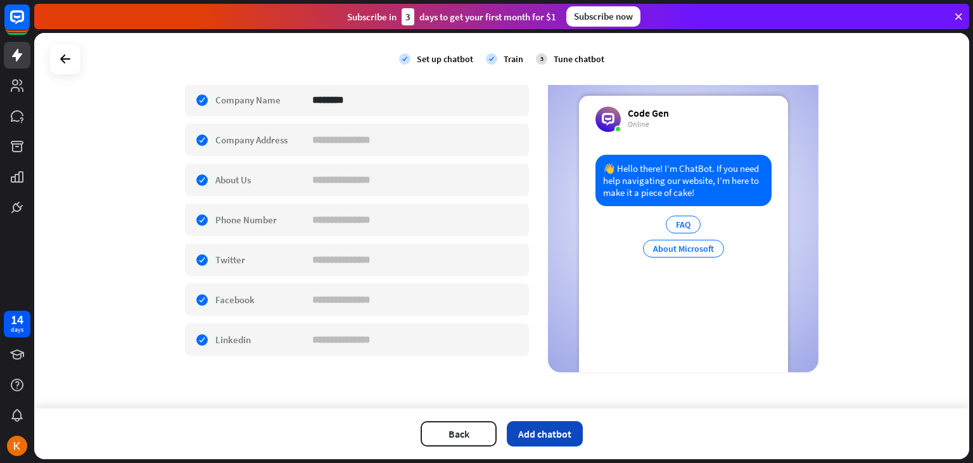
click at [544, 439] on button "Add chatbot" at bounding box center [545, 433] width 76 height 25
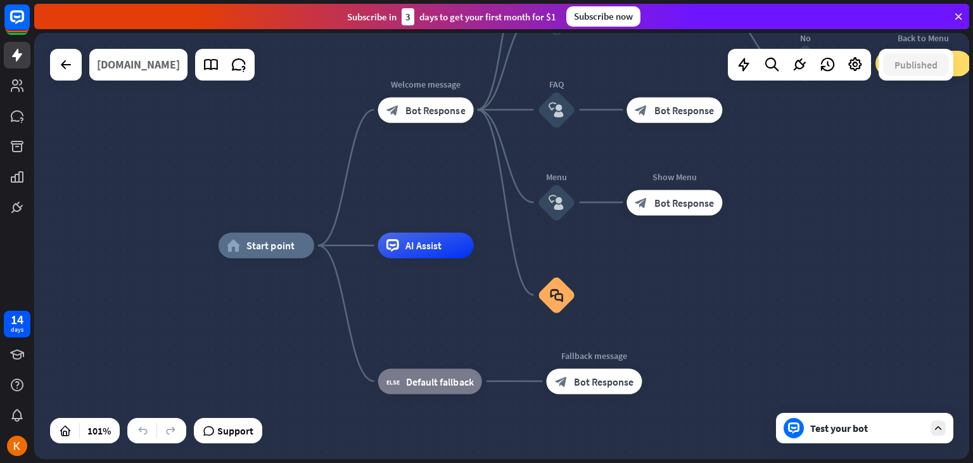
click at [180, 71] on div "[DOMAIN_NAME]" at bounding box center [138, 65] width 83 height 32
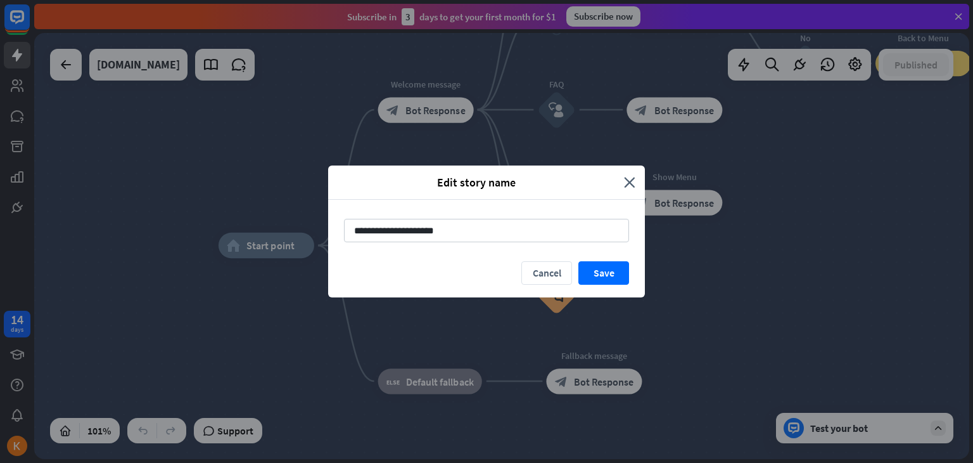
drag, startPoint x: 453, startPoint y: 226, endPoint x: 274, endPoint y: 218, distance: 179.5
click at [274, 218] on div "**********" at bounding box center [486, 231] width 973 height 463
type input "********"
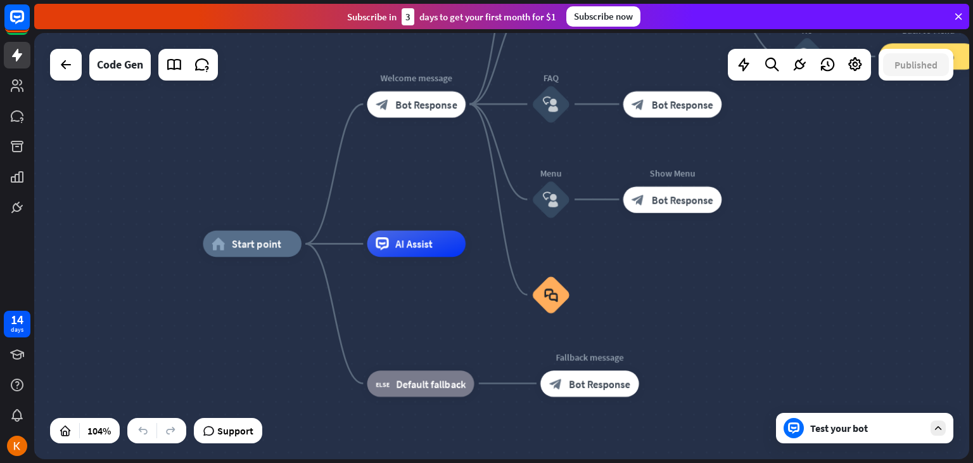
click at [924, 425] on div "Test your bot" at bounding box center [864, 427] width 177 height 30
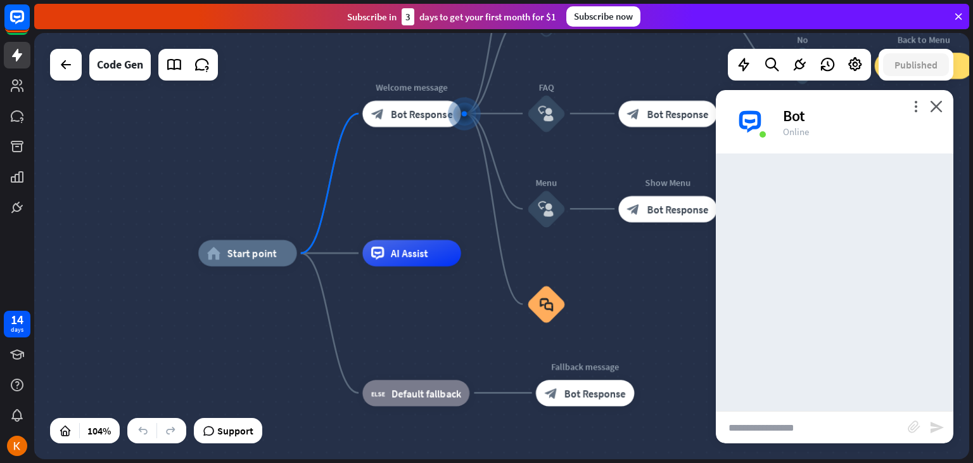
click at [955, 143] on div "home_2 Start point Welcome message block_bot_response Bot Response About us blo…" at bounding box center [501, 246] width 935 height 426
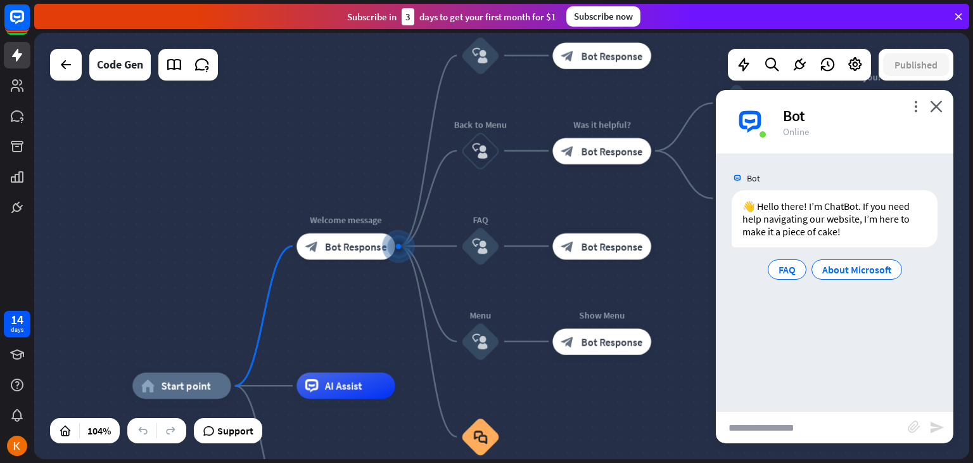
click at [791, 437] on input "text" at bounding box center [812, 427] width 192 height 32
type input "*****"
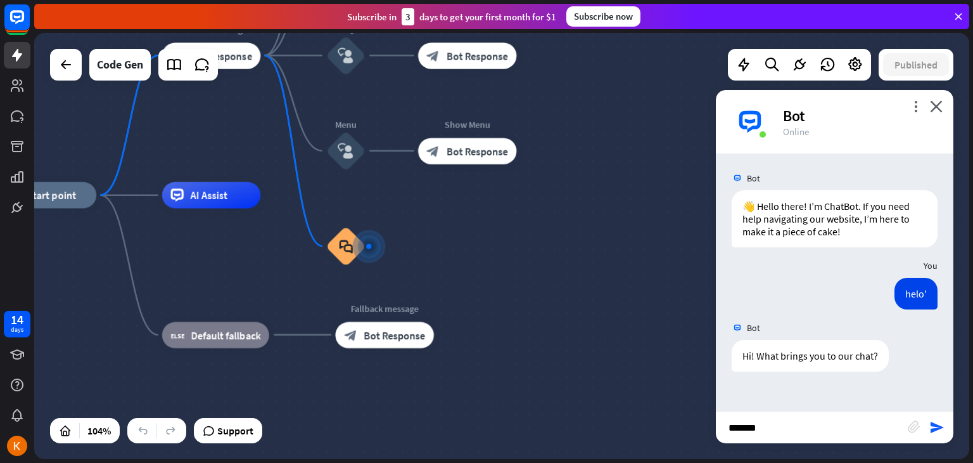
type input "********"
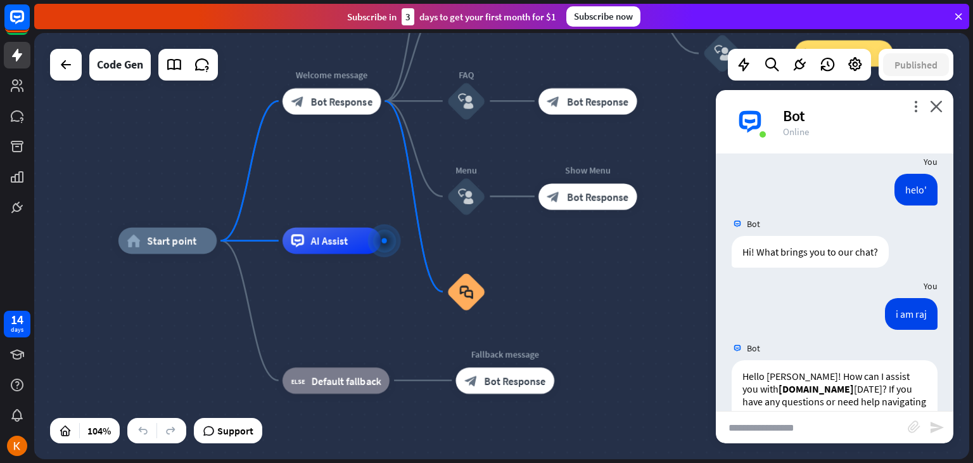
scroll to position [142, 0]
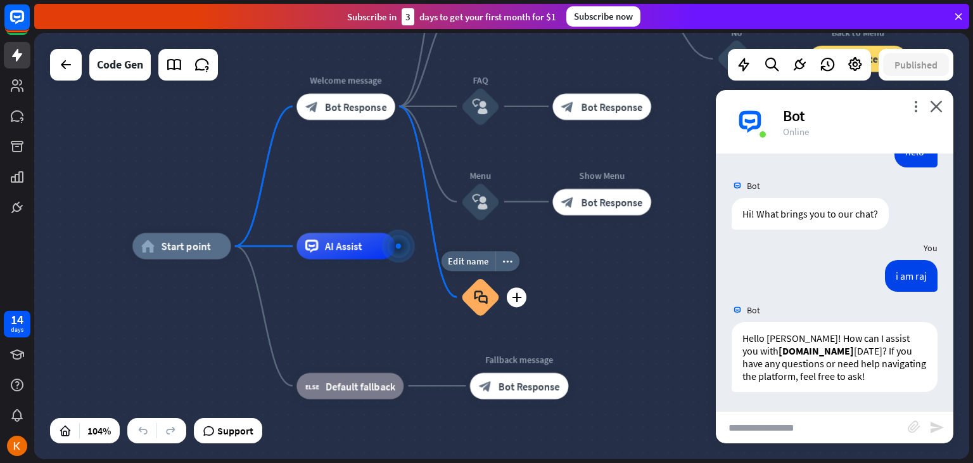
click at [480, 287] on div "block_faq" at bounding box center [480, 296] width 39 height 39
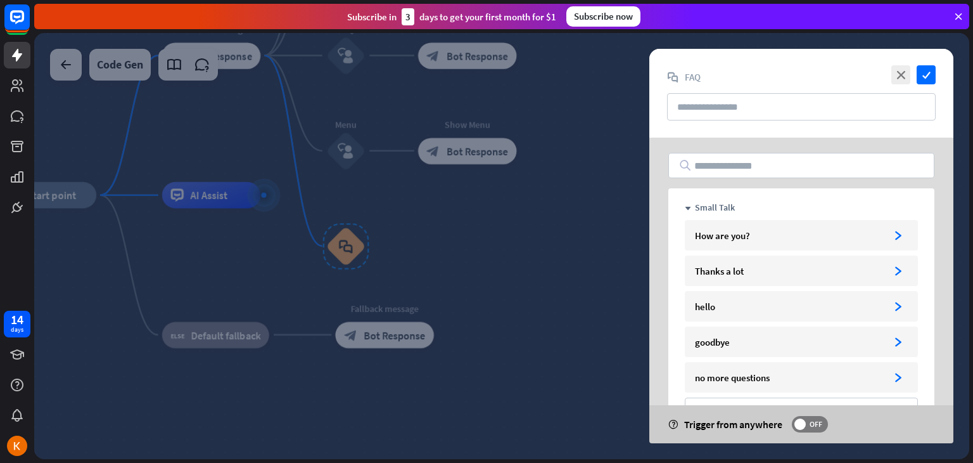
click at [499, 274] on div at bounding box center [501, 246] width 935 height 426
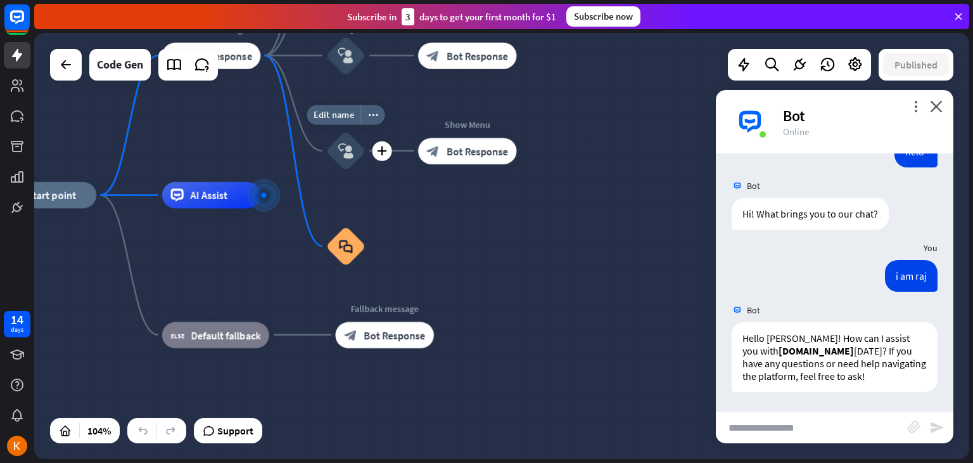
click at [345, 141] on div "block_user_input" at bounding box center [345, 150] width 39 height 39
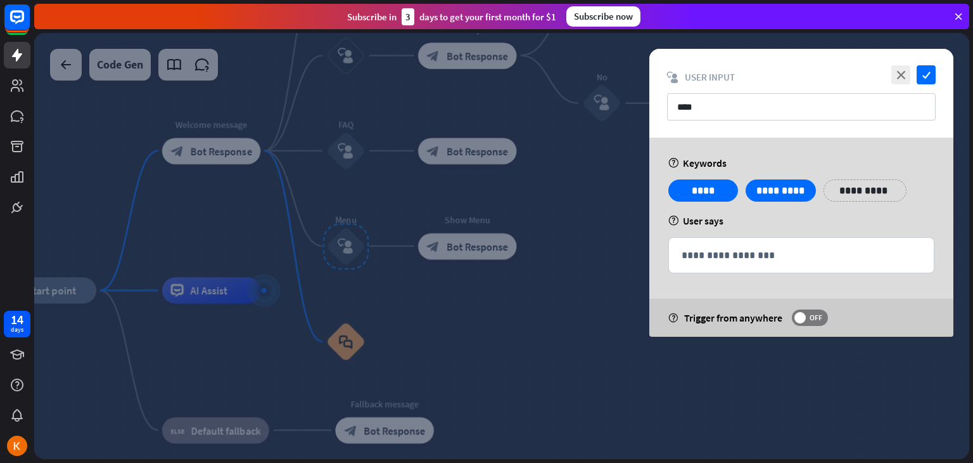
click at [585, 307] on div at bounding box center [501, 246] width 935 height 426
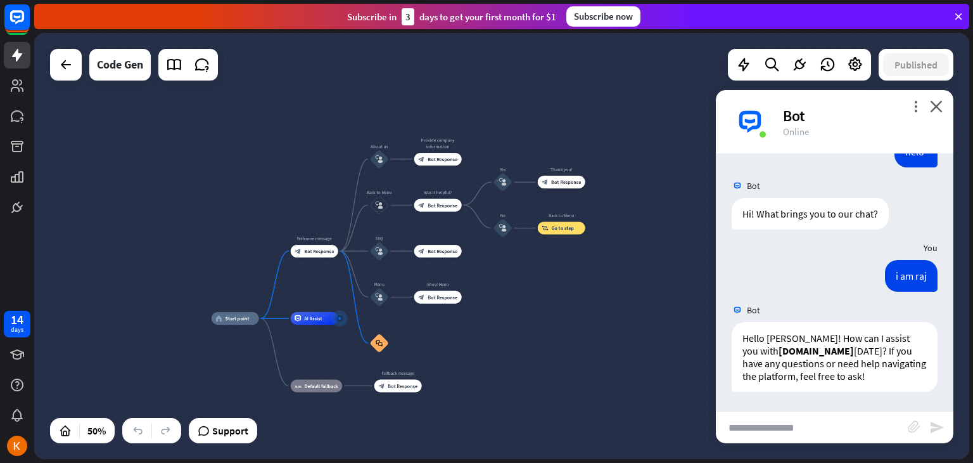
drag, startPoint x: 314, startPoint y: 83, endPoint x: 279, endPoint y: 194, distance: 116.4
click at [279, 194] on div "home_2 Start point Welcome message block_bot_response Bot Response About us blo…" at bounding box center [501, 246] width 935 height 426
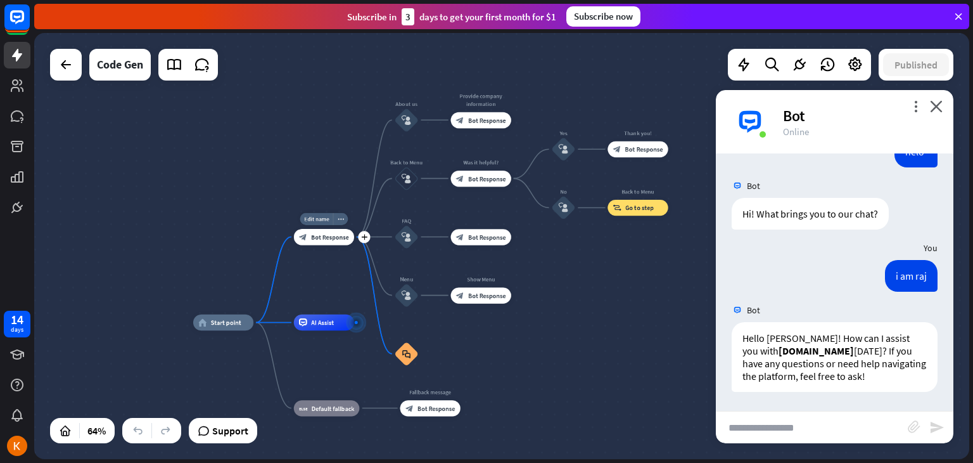
click at [324, 241] on div "block_bot_response Bot Response" at bounding box center [324, 237] width 60 height 16
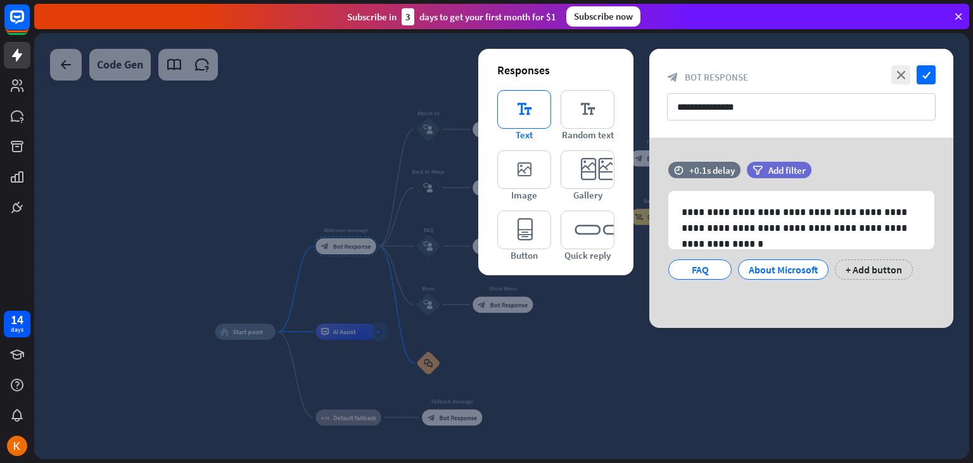
click at [542, 112] on icon "editor_text" at bounding box center [524, 109] width 54 height 39
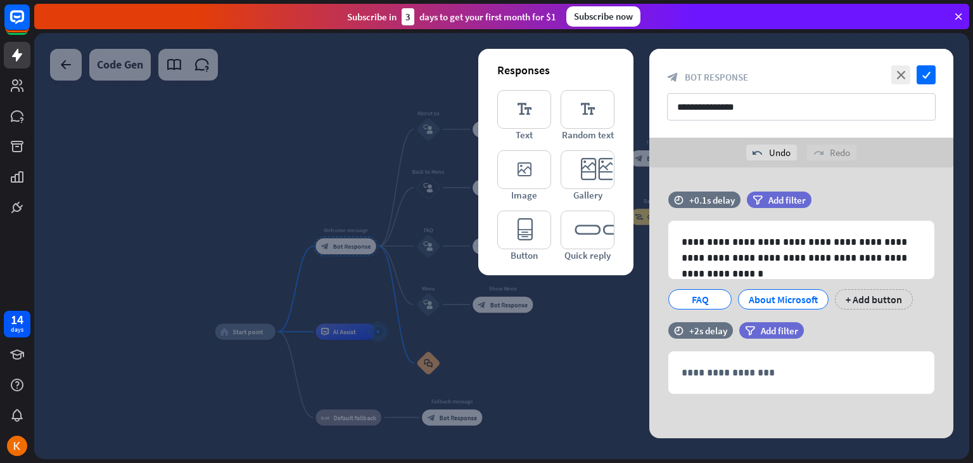
click at [348, 100] on div at bounding box center [501, 246] width 935 height 426
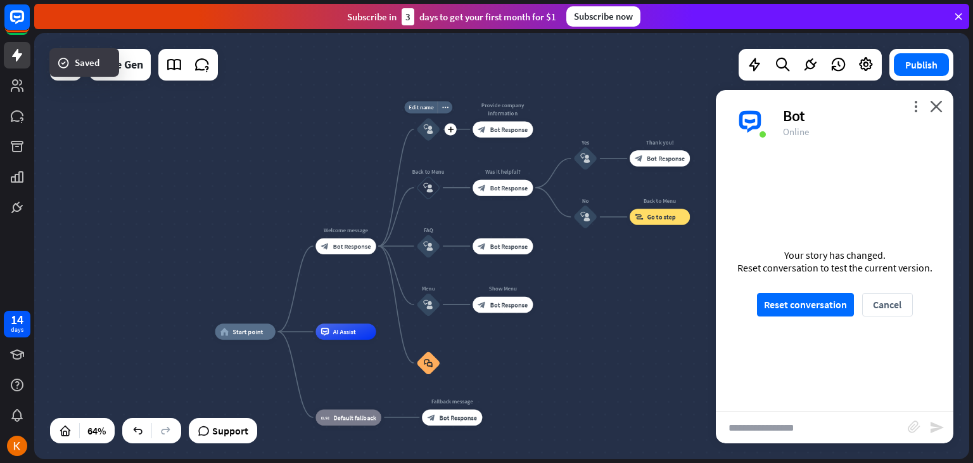
click at [420, 124] on div "block_user_input" at bounding box center [428, 129] width 24 height 24
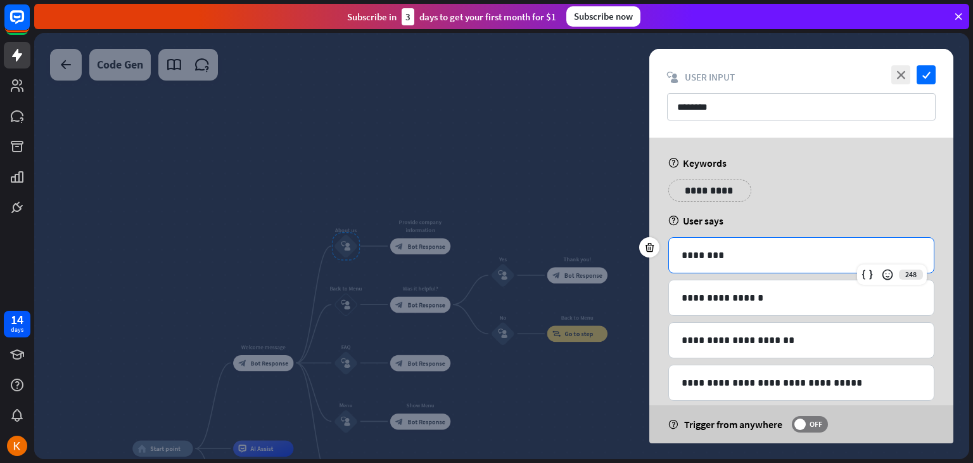
click at [722, 249] on p "********" at bounding box center [802, 255] width 240 height 16
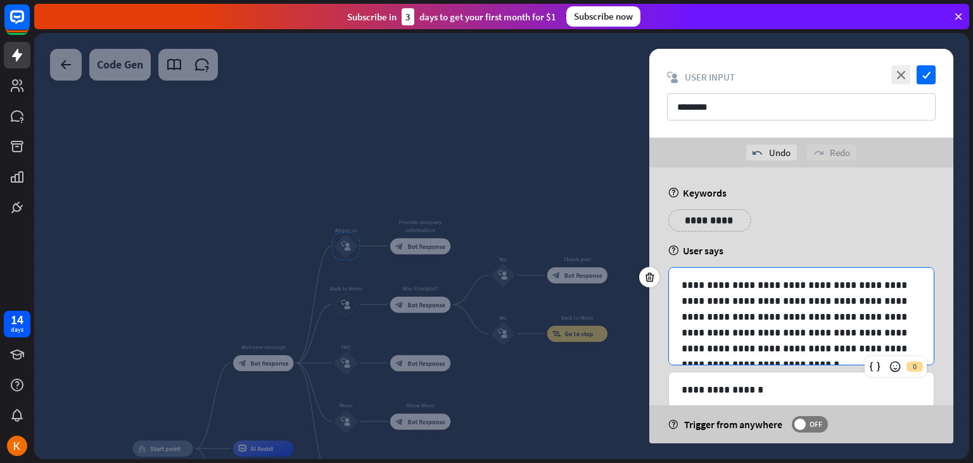
click at [753, 288] on p "**********" at bounding box center [797, 316] width 230 height 79
drag, startPoint x: 738, startPoint y: 287, endPoint x: 764, endPoint y: 282, distance: 25.8
click at [764, 282] on p "**********" at bounding box center [797, 316] width 230 height 79
click at [748, 285] on p "**********" at bounding box center [797, 316] width 230 height 79
drag, startPoint x: 748, startPoint y: 285, endPoint x: 570, endPoint y: 290, distance: 178.1
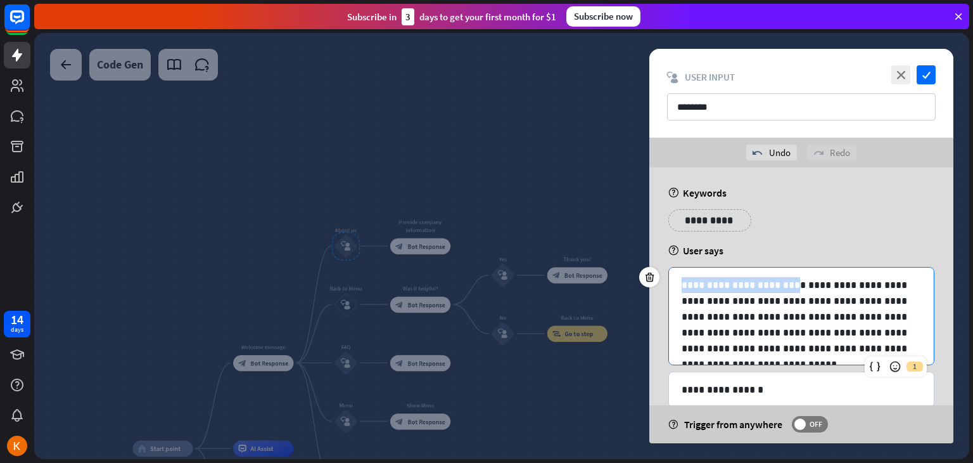
click at [570, 290] on div "**********" at bounding box center [501, 246] width 935 height 426
click at [766, 282] on p "**********" at bounding box center [797, 316] width 230 height 79
click at [722, 284] on p "**********" at bounding box center [797, 316] width 230 height 79
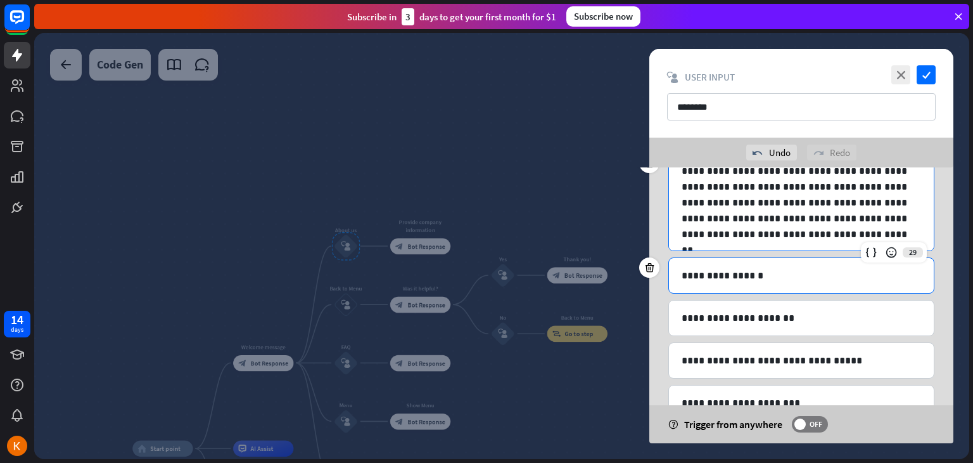
scroll to position [124, 0]
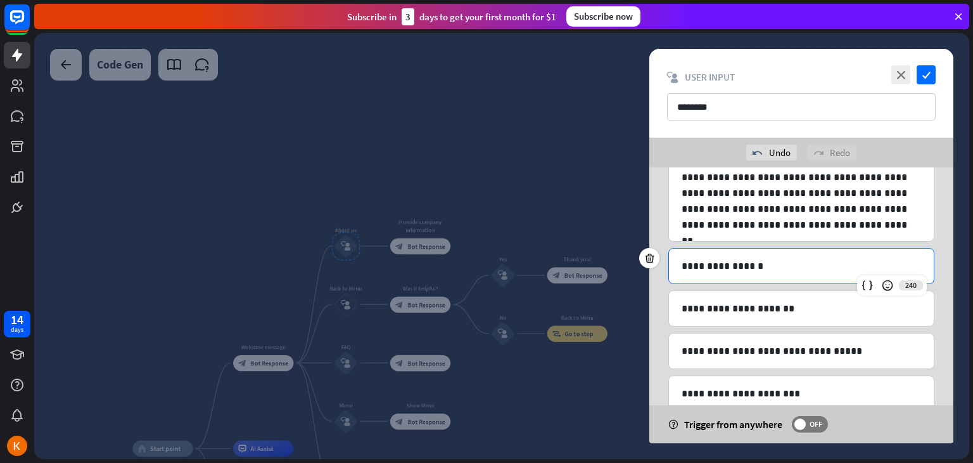
click at [803, 267] on p "**********" at bounding box center [802, 266] width 240 height 16
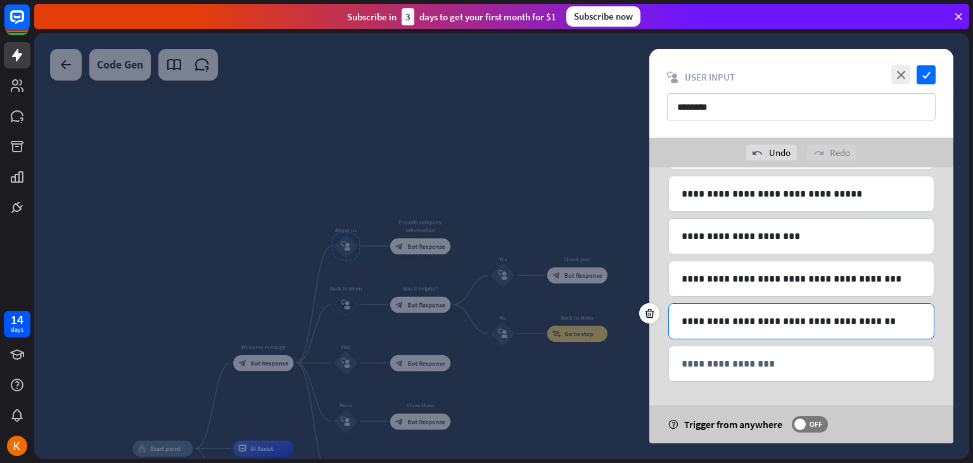
scroll to position [0, 0]
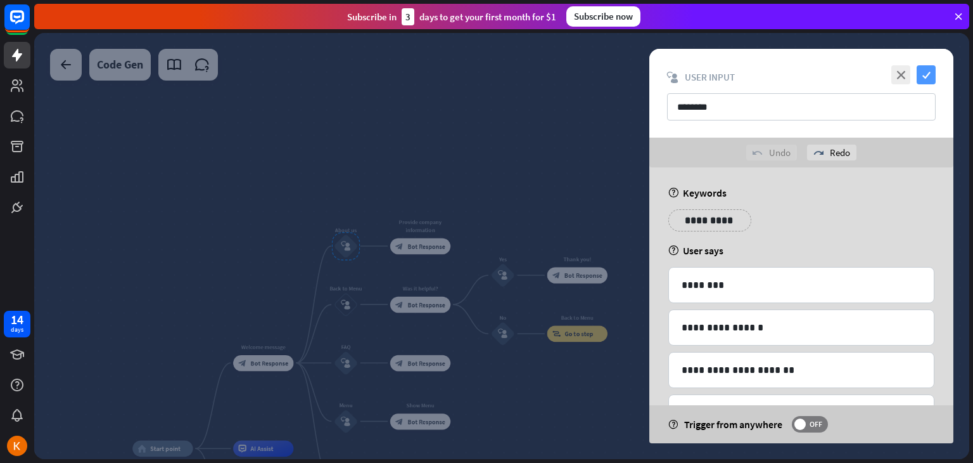
click at [922, 77] on icon "check" at bounding box center [926, 74] width 19 height 19
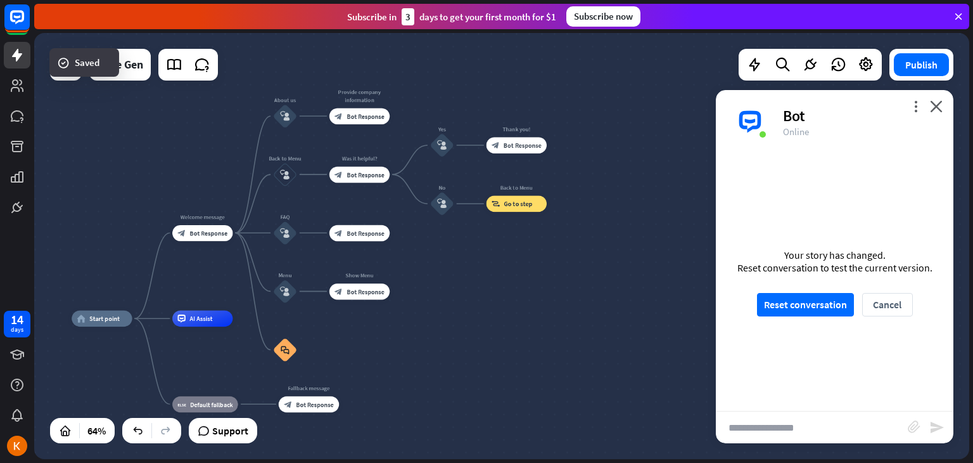
drag, startPoint x: 656, startPoint y: 279, endPoint x: 595, endPoint y: 148, distance: 144.8
click at [595, 148] on div "home_2 Start point Welcome message block_bot_response Bot Response About us blo…" at bounding box center [501, 246] width 935 height 426
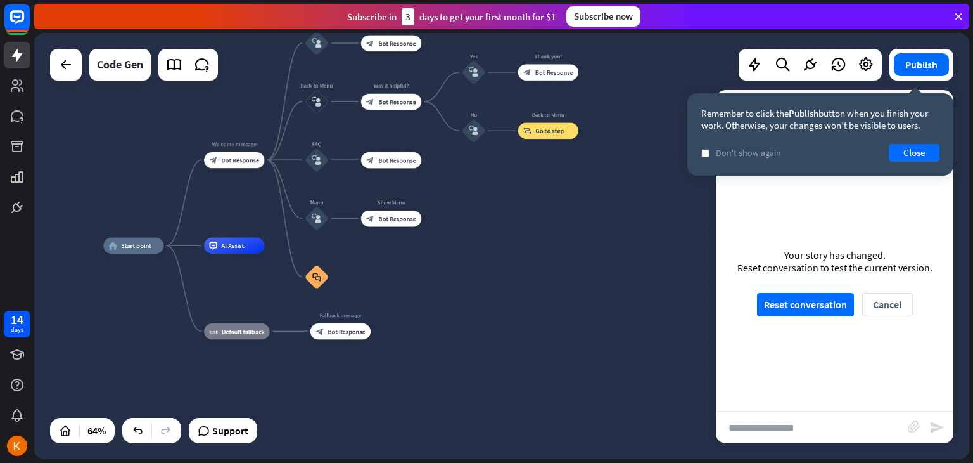
drag, startPoint x: 611, startPoint y: 255, endPoint x: 643, endPoint y: 183, distance: 78.6
click at [643, 183] on div "home_2 Start point Welcome message block_bot_response Bot Response About us blo…" at bounding box center [501, 246] width 935 height 426
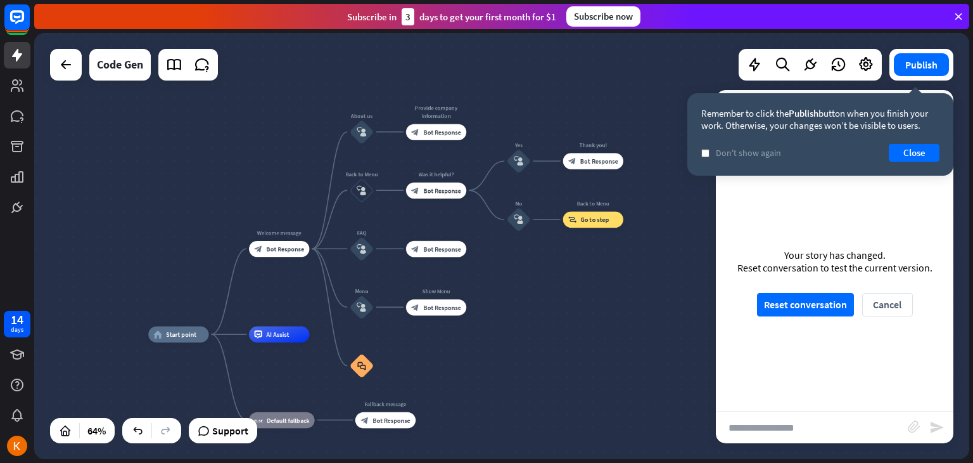
drag, startPoint x: 546, startPoint y: 246, endPoint x: 590, endPoint y: 335, distance: 99.7
click at [590, 335] on div "home_2 Start point Welcome message block_bot_response Bot Response About us blo…" at bounding box center [445, 469] width 594 height 271
click at [373, 189] on div "block_user_input" at bounding box center [361, 191] width 24 height 24
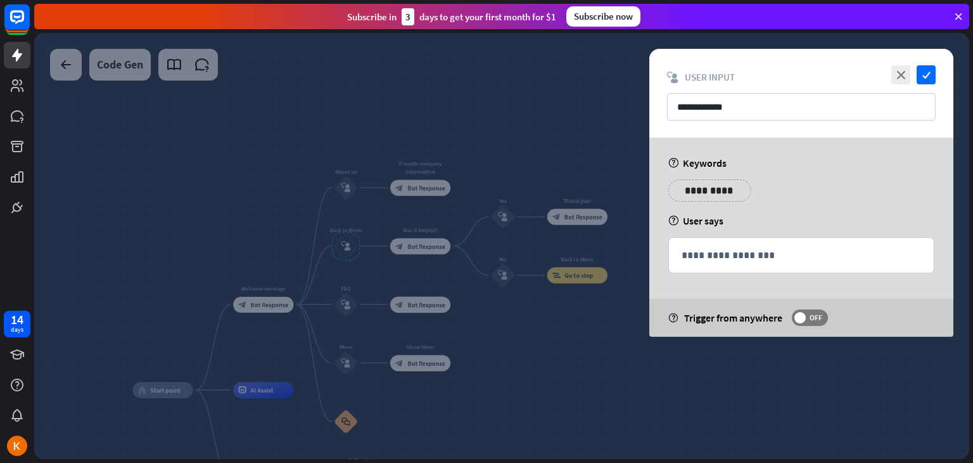
click at [516, 122] on div at bounding box center [501, 246] width 935 height 426
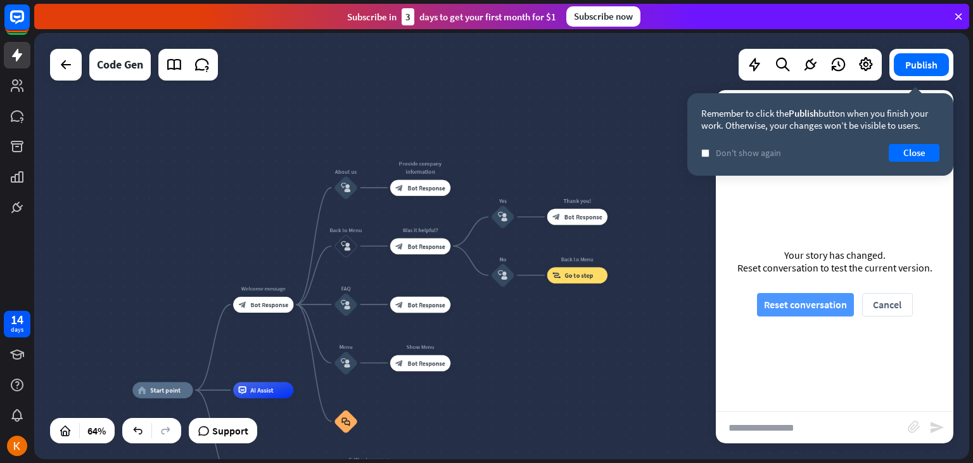
click at [829, 307] on button "Reset conversation" at bounding box center [805, 304] width 97 height 23
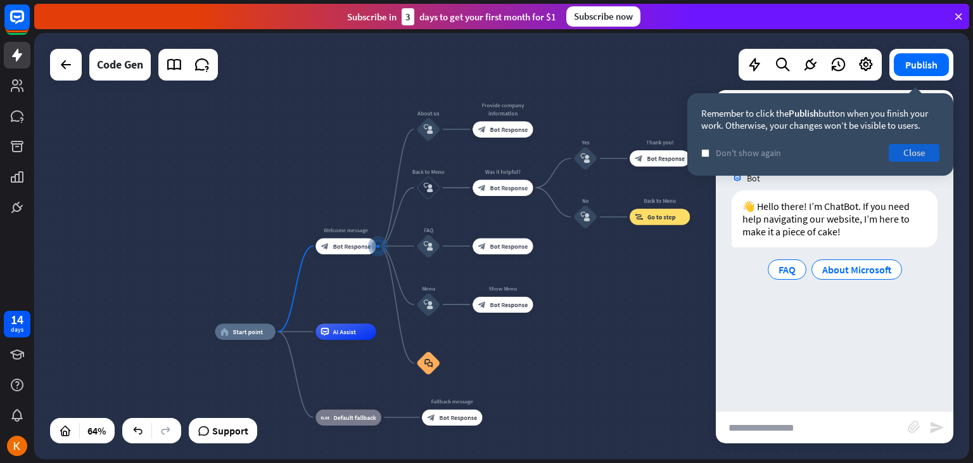
drag, startPoint x: 902, startPoint y: 159, endPoint x: 924, endPoint y: 154, distance: 22.7
click at [924, 154] on button "Close" at bounding box center [914, 153] width 51 height 18
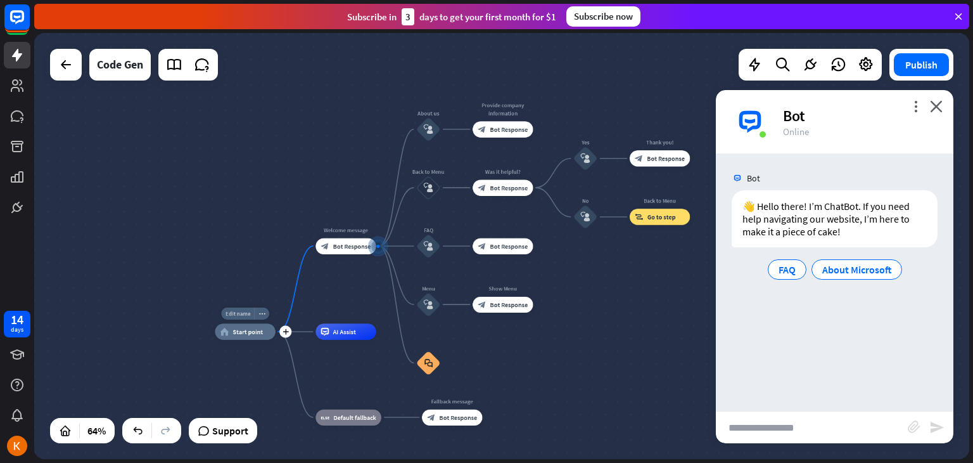
click at [236, 317] on div "Edit name" at bounding box center [237, 313] width 33 height 12
type input "********"
click at [774, 436] on input "text" at bounding box center [812, 427] width 192 height 32
type input "**********"
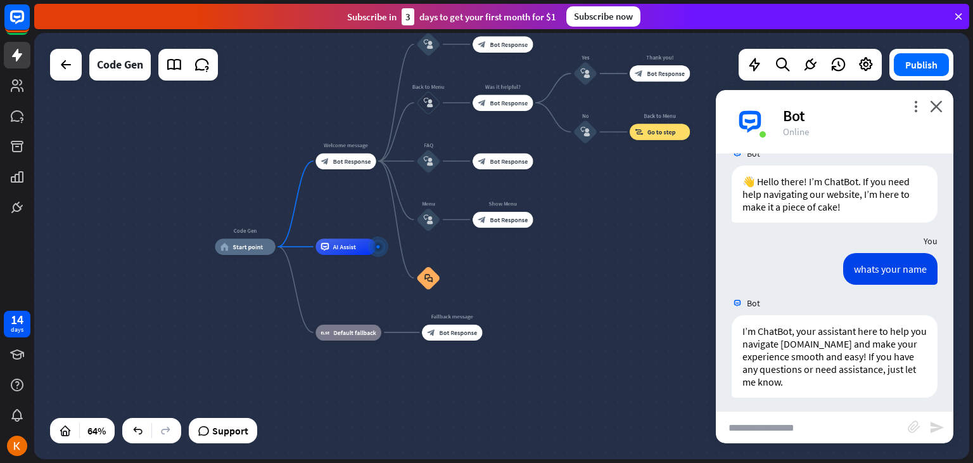
scroll to position [30, 0]
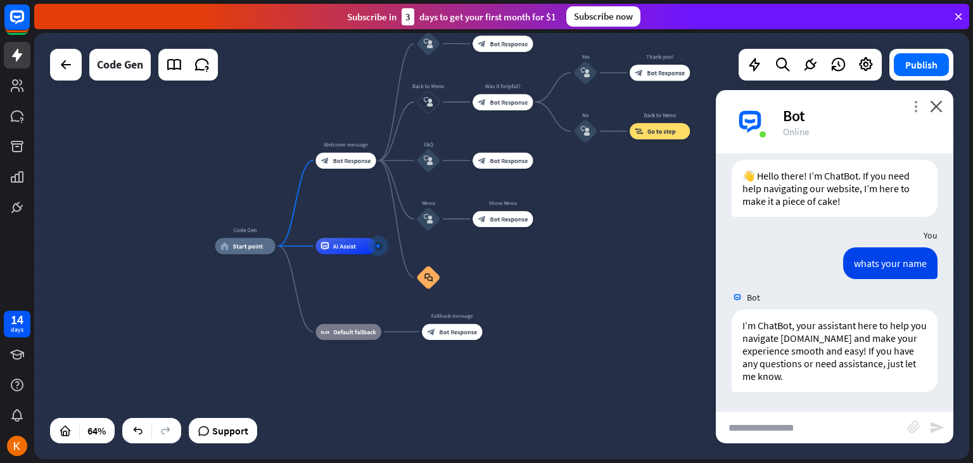
click at [914, 103] on icon "more_vert" at bounding box center [916, 106] width 12 height 12
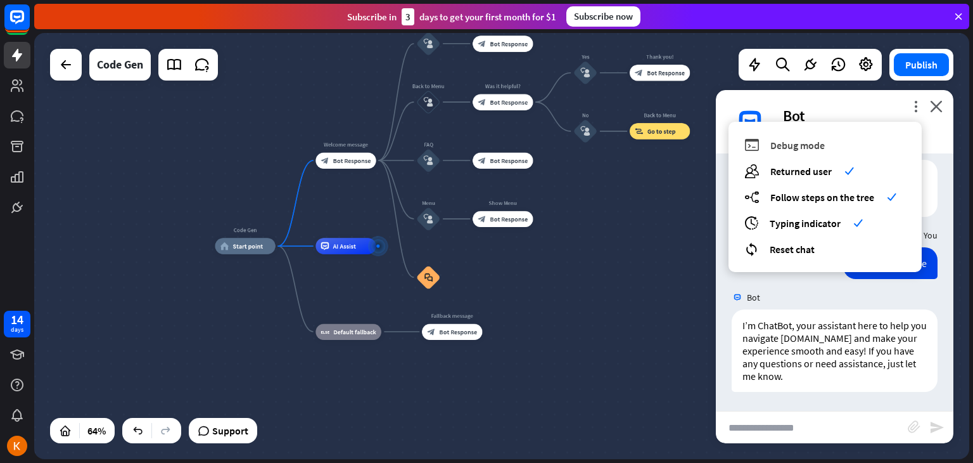
click at [821, 148] on span "Debug mode" at bounding box center [797, 145] width 54 height 13
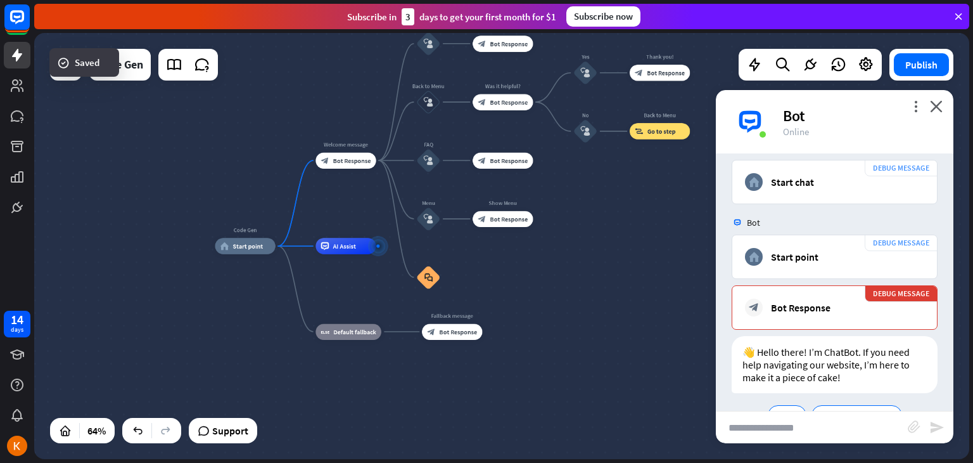
scroll to position [342, 0]
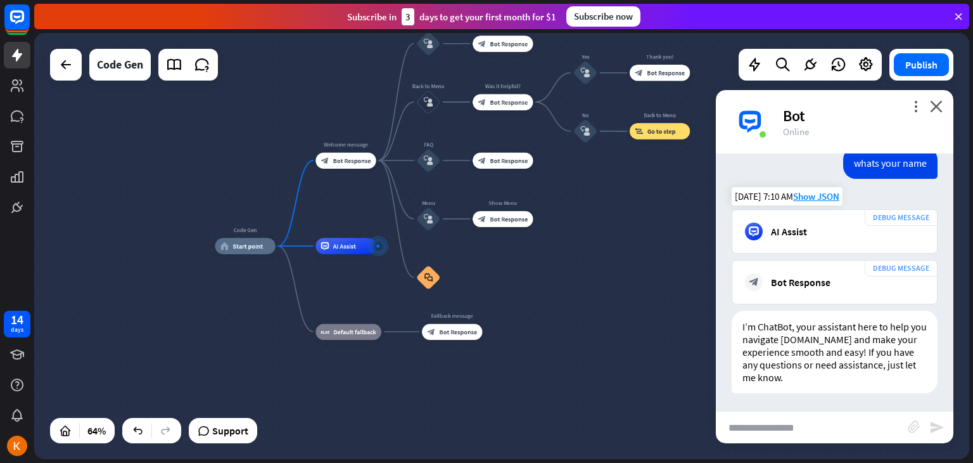
click at [829, 236] on div "AI Assist" at bounding box center [834, 231] width 179 height 18
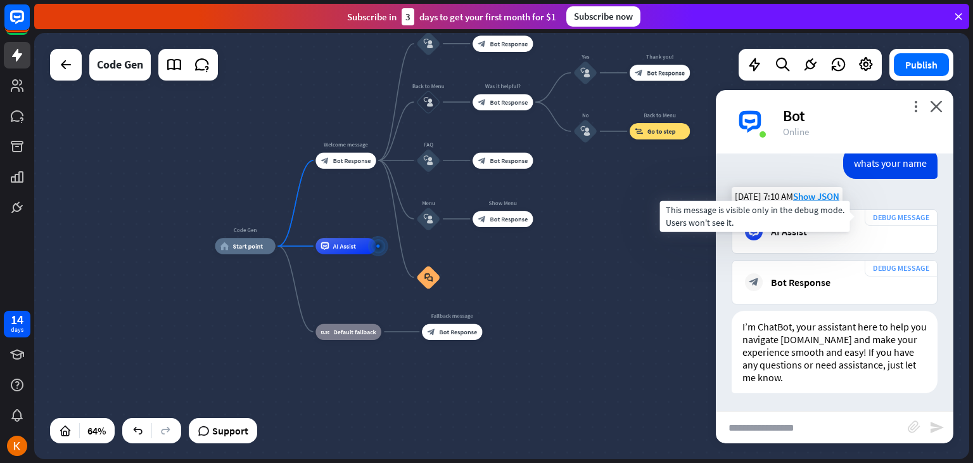
click at [867, 220] on div "DEBUG MESSAGE" at bounding box center [901, 217] width 73 height 16
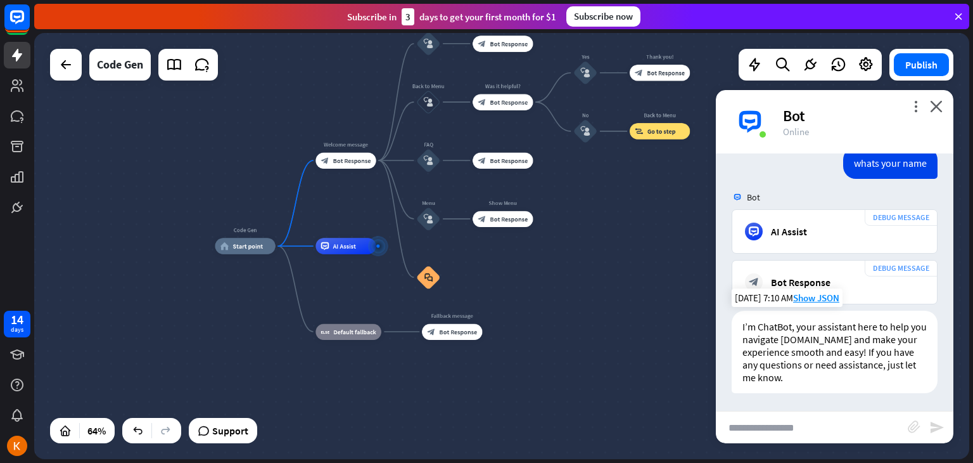
click at [846, 332] on p "I’m ChatBot, your assistant here to help you navigate [DOMAIN_NAME] and make yo…" at bounding box center [835, 351] width 184 height 63
drag, startPoint x: 885, startPoint y: 342, endPoint x: 849, endPoint y: 345, distance: 36.3
click at [849, 345] on p "I’m ChatBot, your assistant here to help you navigate [DOMAIN_NAME] and make yo…" at bounding box center [835, 351] width 184 height 63
click at [913, 110] on icon "more_vert" at bounding box center [916, 106] width 12 height 12
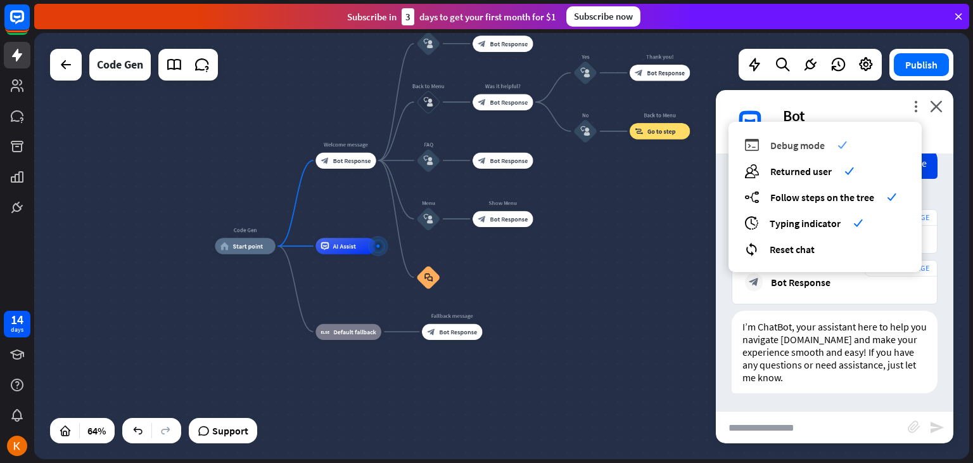
click at [851, 147] on div "debug Debug mode check" at bounding box center [825, 144] width 162 height 15
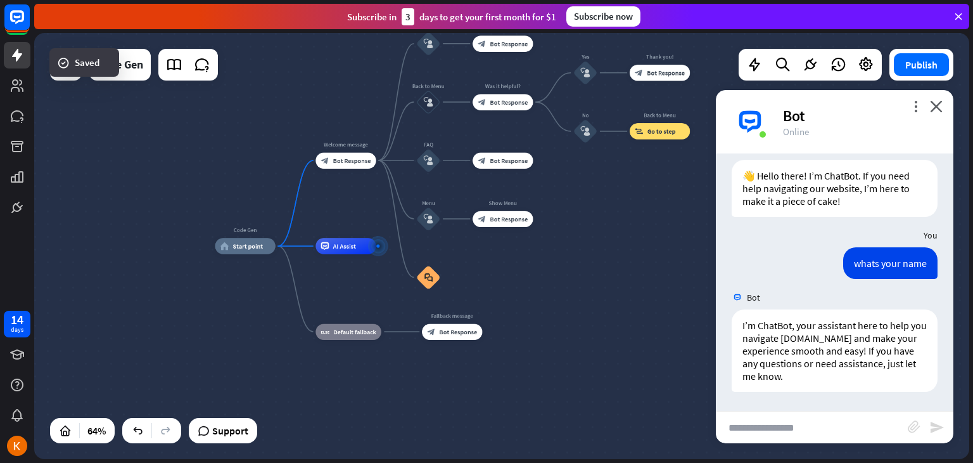
scroll to position [30, 0]
click at [915, 112] on div "Bot" at bounding box center [860, 116] width 155 height 20
click at [917, 110] on icon "more_vert" at bounding box center [916, 106] width 12 height 12
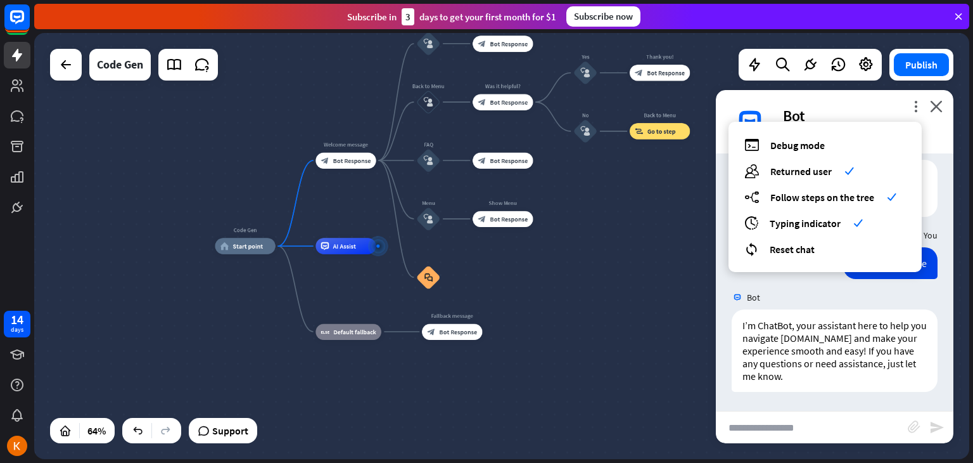
click at [629, 261] on div "Code Gen home_2 Start point Welcome message block_bot_response Bot Response Abo…" at bounding box center [512, 381] width 594 height 271
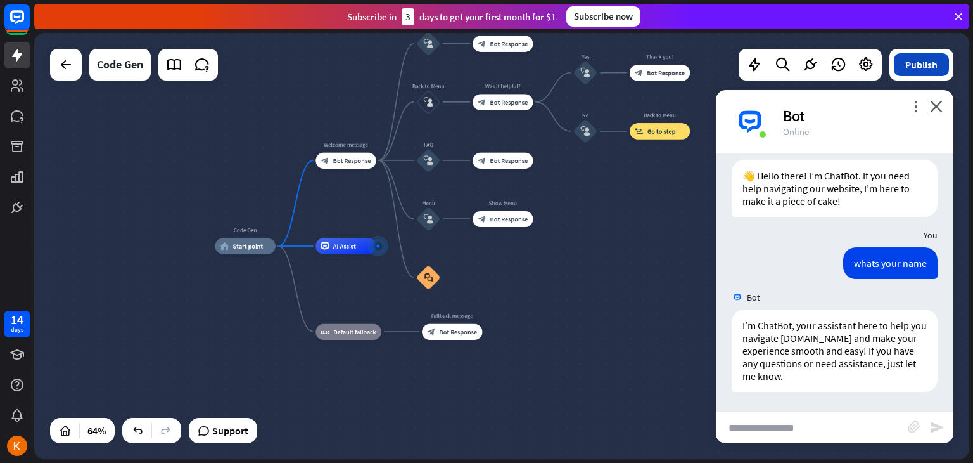
click at [938, 71] on button "Publish" at bounding box center [921, 64] width 55 height 23
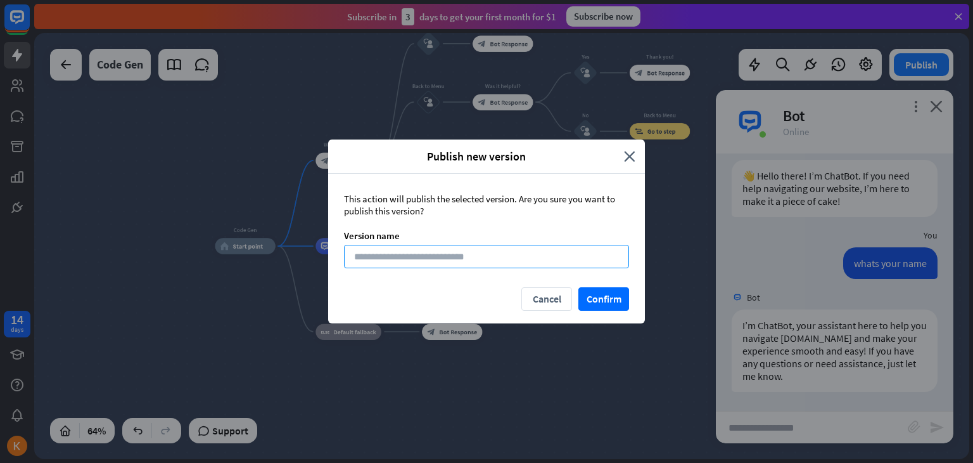
click at [405, 259] on input at bounding box center [486, 256] width 285 height 23
type input "********"
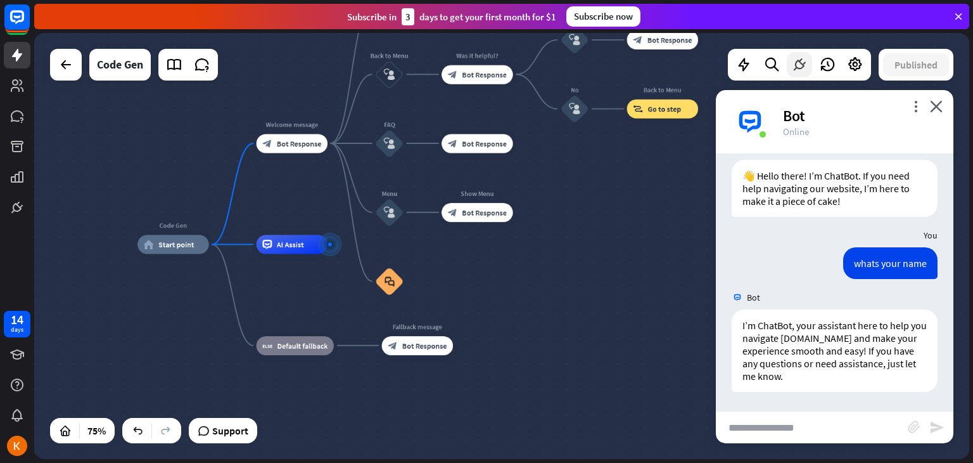
click at [798, 73] on div at bounding box center [799, 64] width 25 height 25
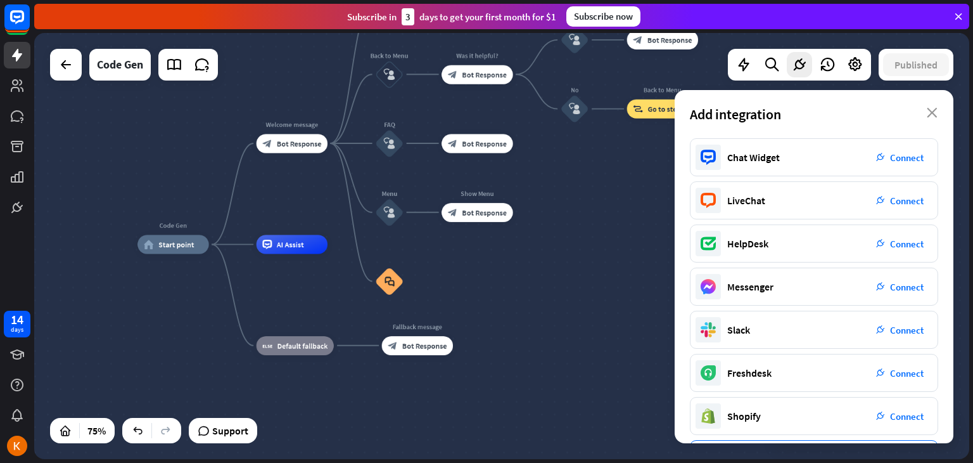
scroll to position [0, 0]
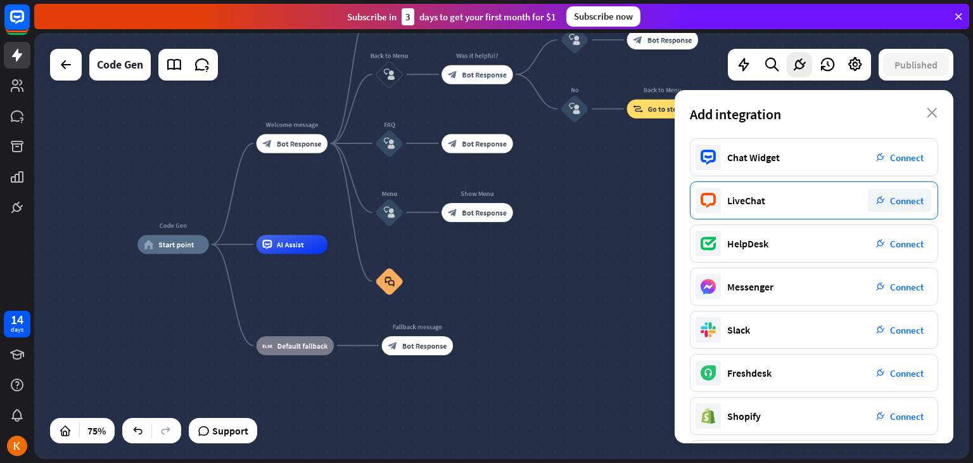
click at [904, 203] on span "Connect" at bounding box center [907, 201] width 34 height 12
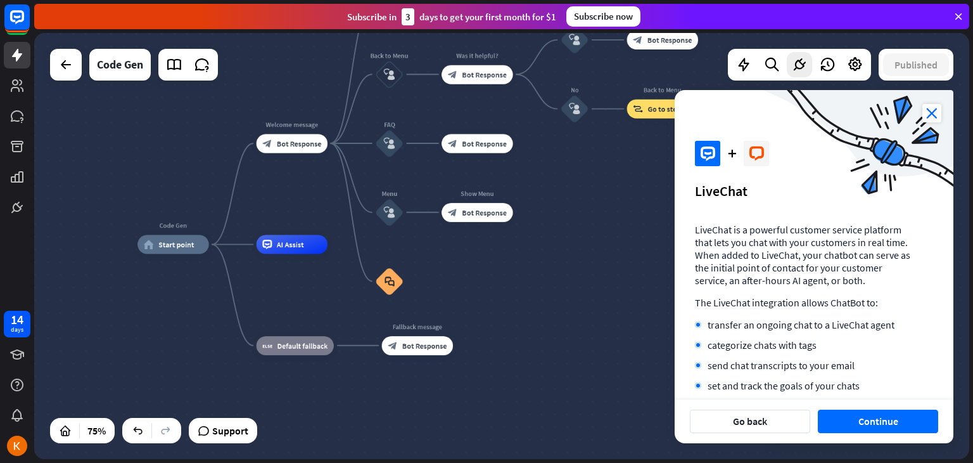
click at [934, 113] on icon "close" at bounding box center [932, 113] width 19 height 18
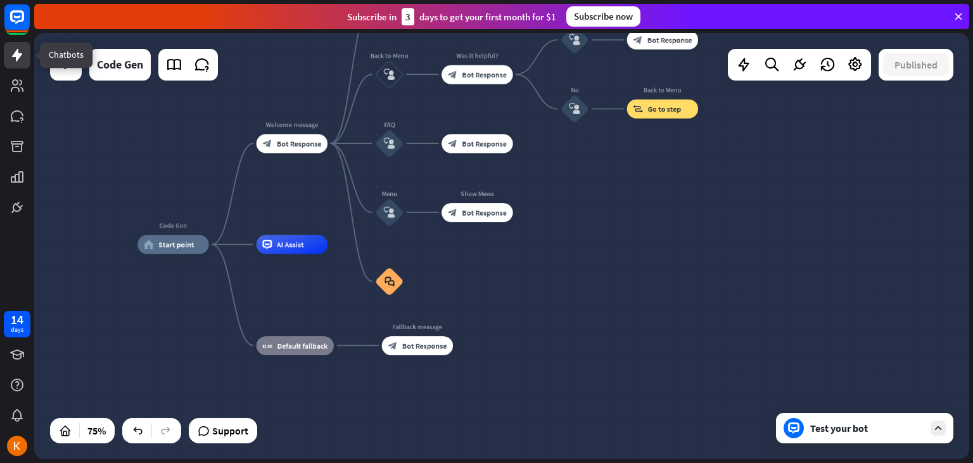
click at [23, 60] on icon at bounding box center [17, 55] width 15 height 15
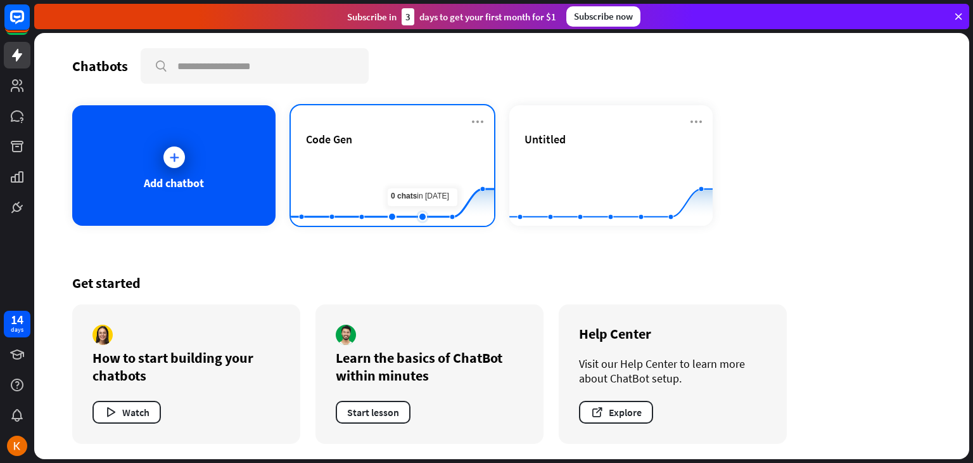
click at [410, 188] on rect at bounding box center [392, 194] width 203 height 79
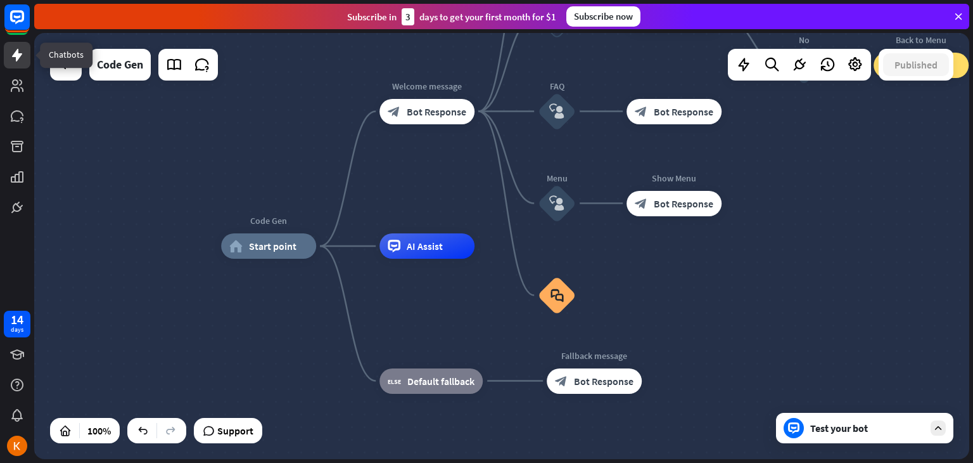
click at [21, 51] on icon at bounding box center [17, 55] width 15 height 15
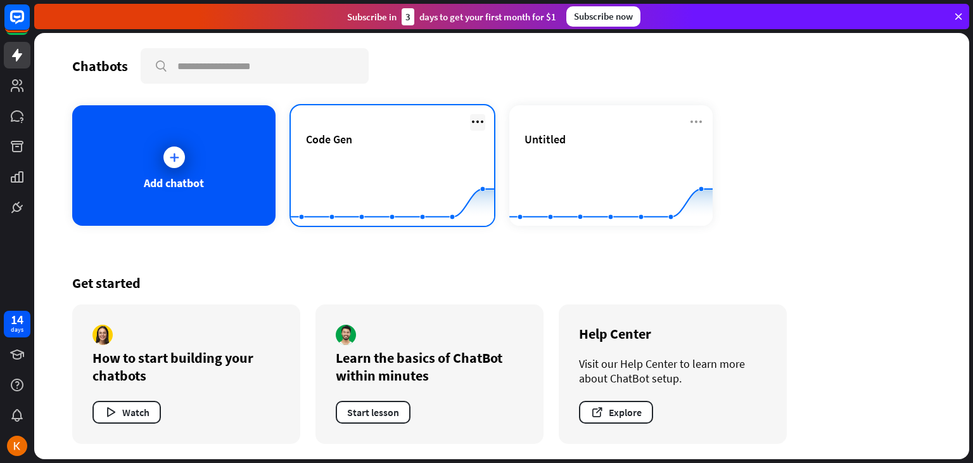
click at [474, 116] on icon at bounding box center [477, 121] width 15 height 15
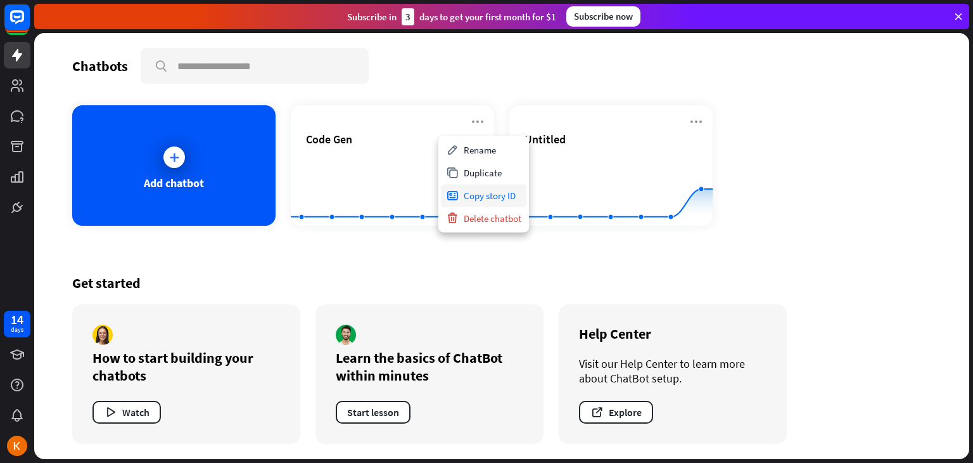
click at [484, 196] on div "Copy story ID" at bounding box center [484, 195] width 86 height 23
